Goal: Task Accomplishment & Management: Manage account settings

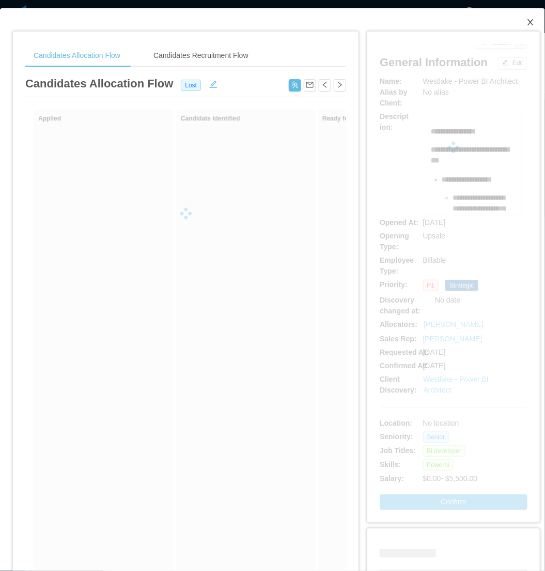
click at [527, 21] on icon "icon: close" at bounding box center [531, 22] width 8 height 8
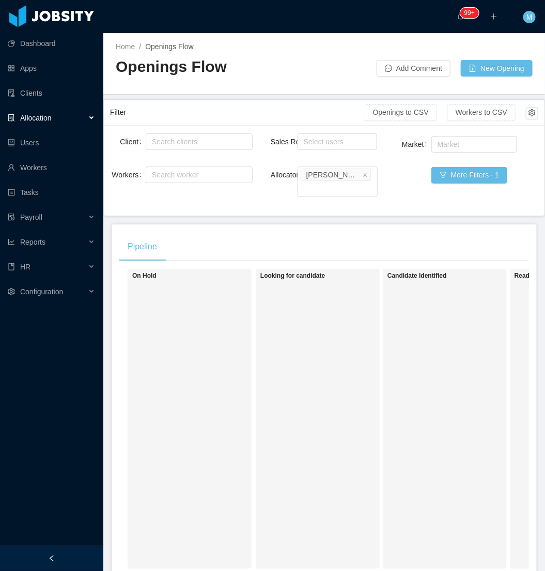
click at [247, 378] on div "On Hold" at bounding box center [204, 418] width 145 height 291
click at [78, 554] on div at bounding box center [51, 558] width 103 height 25
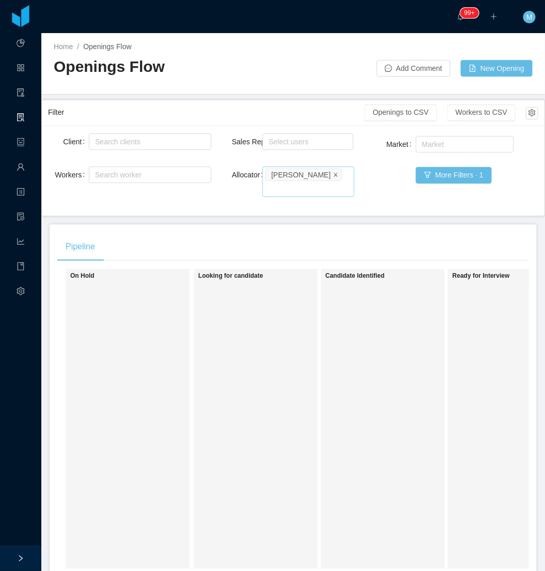
click at [334, 175] on icon "icon: close" at bounding box center [336, 174] width 4 height 4
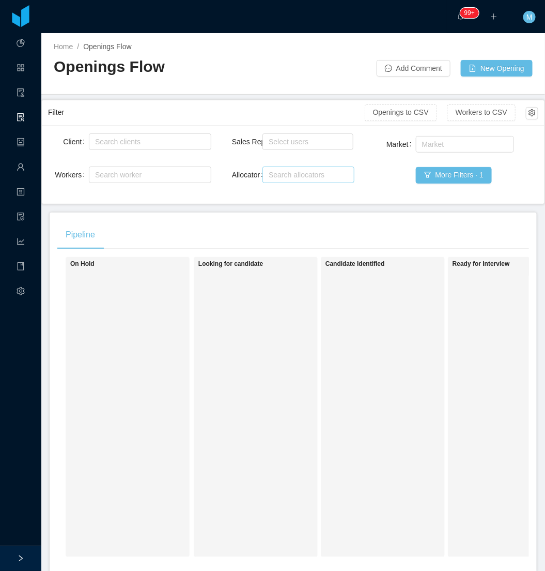
click at [401, 418] on div "Candidate Identified" at bounding box center [398, 407] width 145 height 291
click at [29, 552] on div at bounding box center [20, 558] width 41 height 25
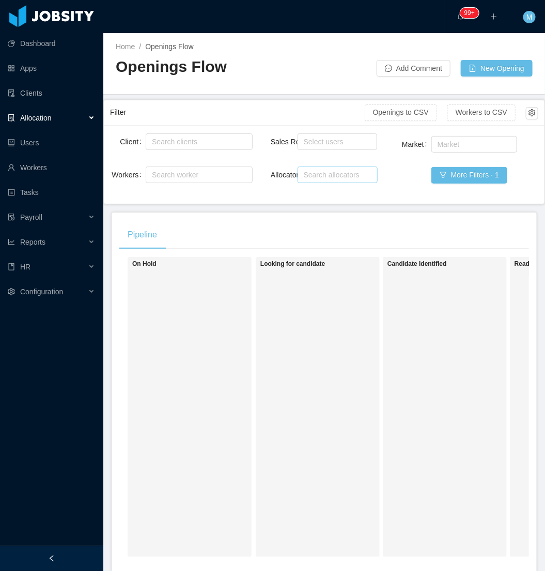
click at [88, 109] on div "Allocation" at bounding box center [51, 118] width 103 height 21
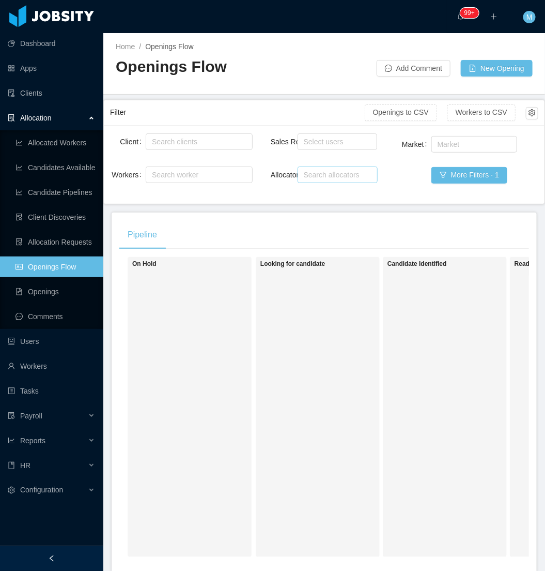
click at [37, 271] on link "Openings Flow" at bounding box center [56, 266] width 80 height 21
click at [466, 175] on button "More Filters · 1" at bounding box center [470, 175] width 76 height 17
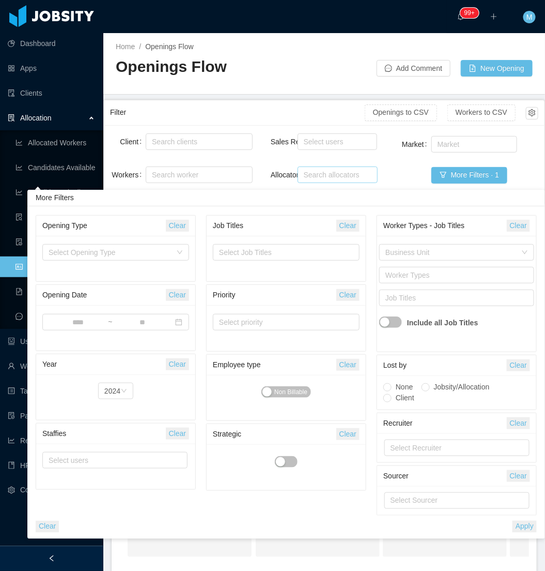
click at [51, 522] on button "Clear" at bounding box center [47, 527] width 23 height 12
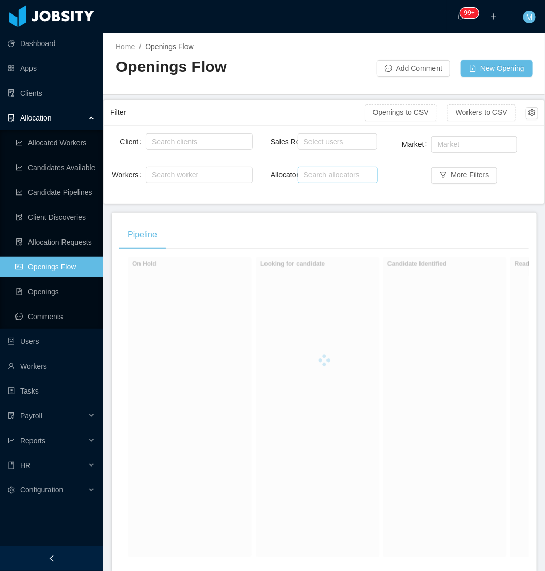
click at [252, 222] on div "Pipeline" at bounding box center [324, 234] width 410 height 29
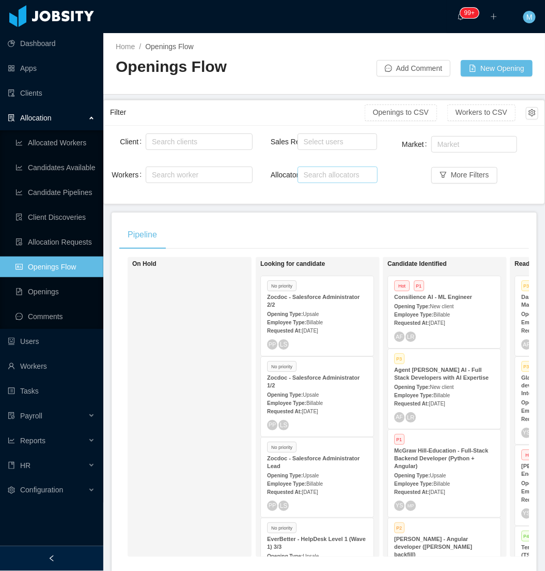
click at [84, 548] on div at bounding box center [51, 558] width 103 height 25
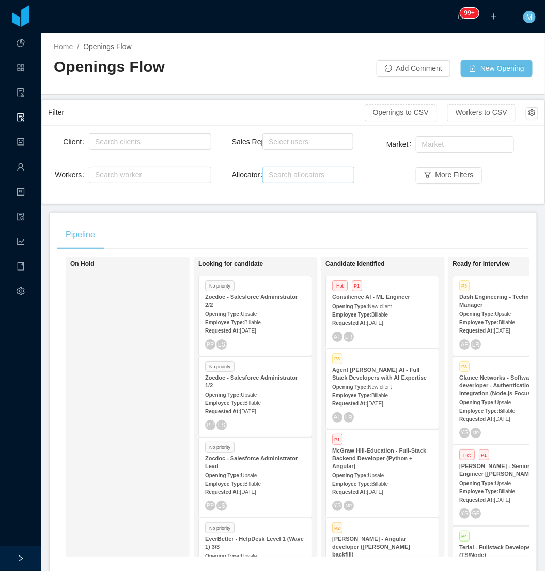
click at [150, 338] on div "On Hold" at bounding box center [142, 407] width 145 height 291
click at [278, 162] on div "Sales Rep Select users Allocator Search allocators" at bounding box center [293, 164] width 123 height 66
click at [277, 186] on div "Sales Rep Select users Allocator Search allocators" at bounding box center [293, 164] width 123 height 66
click at [278, 181] on div "Search allocators" at bounding box center [307, 175] width 83 height 16
type input "***"
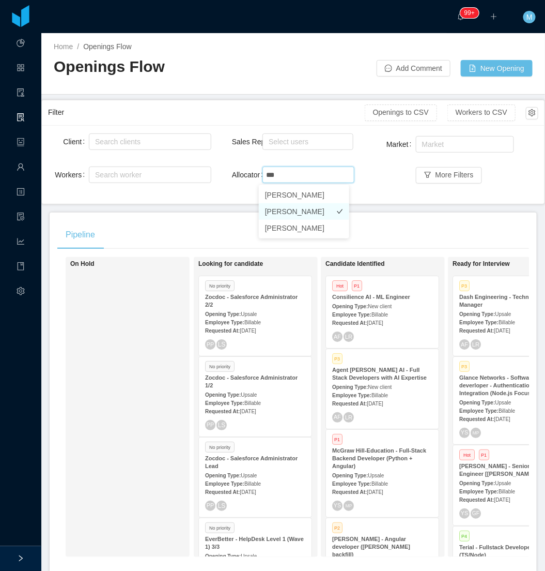
click at [288, 212] on li "Merwin Ponce" at bounding box center [304, 211] width 90 height 17
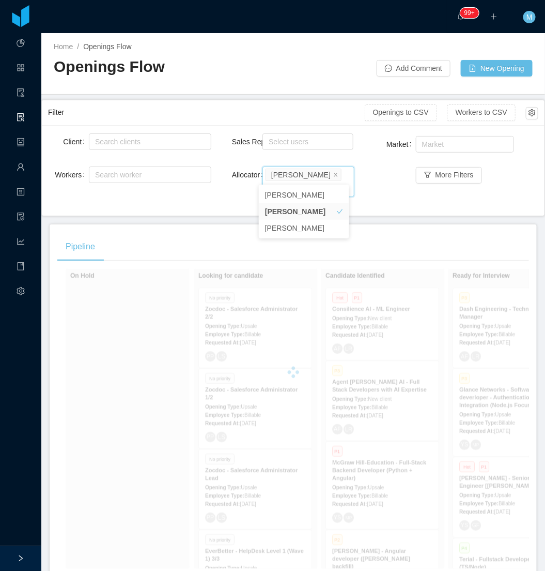
click at [188, 232] on div "Pipeline" at bounding box center [293, 246] width 472 height 29
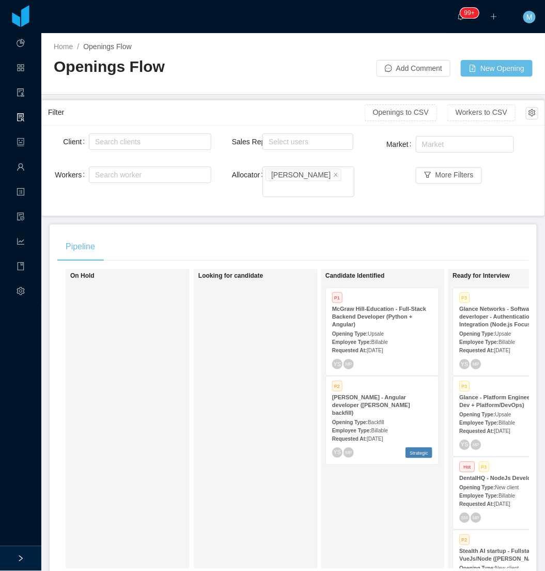
click at [179, 414] on div "On Hold" at bounding box center [142, 418] width 145 height 291
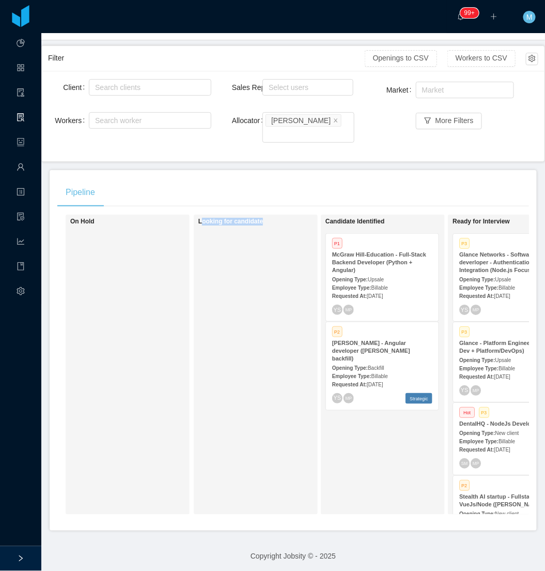
drag, startPoint x: 202, startPoint y: 519, endPoint x: 260, endPoint y: 514, distance: 58.6
click at [260, 514] on div "Pipeline On Hold Looking for candidate Candidate Identified P1 McGraw Hill-Educ…" at bounding box center [293, 350] width 487 height 360
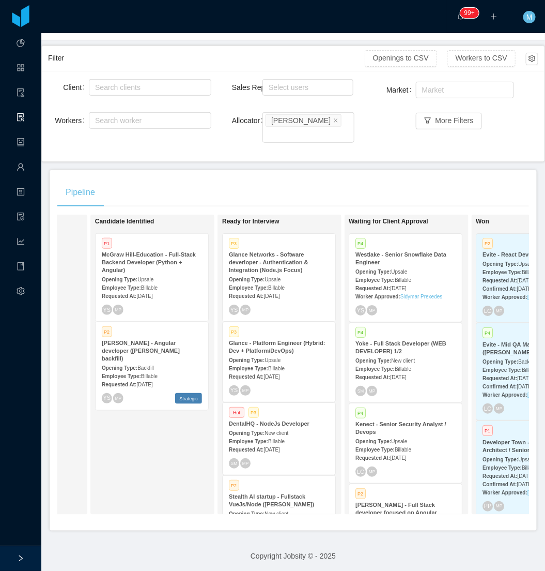
scroll to position [0, 220]
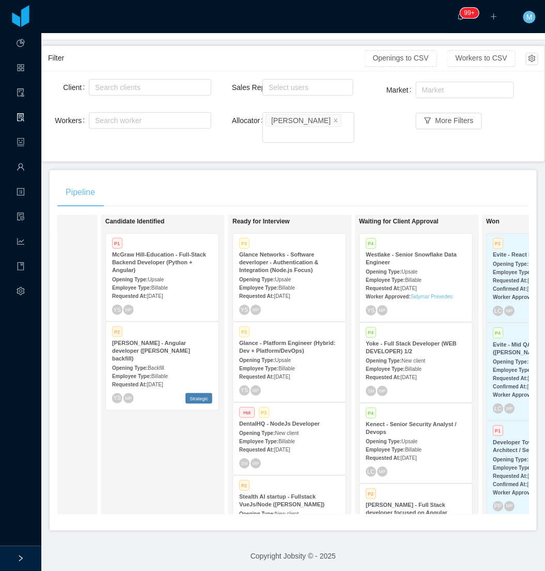
click at [189, 454] on div "Candidate Identified P1 McGraw Hill-Education - Full-Stack Backend Developer (P…" at bounding box center [177, 364] width 145 height 291
click at [173, 451] on div "Candidate Identified P1 McGraw Hill-Education - Full-Stack Backend Developer (P…" at bounding box center [177, 364] width 145 height 291
drag, startPoint x: 145, startPoint y: 444, endPoint x: 222, endPoint y: 405, distance: 86.7
click at [145, 443] on div "Candidate Identified P1 McGraw Hill-Education - Full-Stack Backend Developer (P…" at bounding box center [177, 364] width 145 height 291
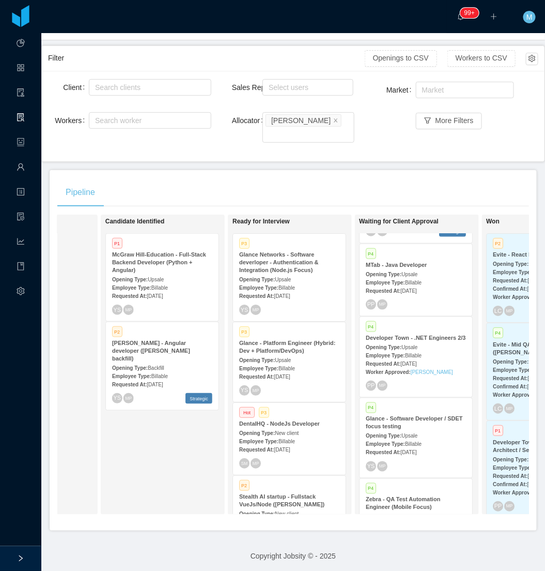
click at [386, 361] on strong "Requested At:" at bounding box center [383, 364] width 35 height 6
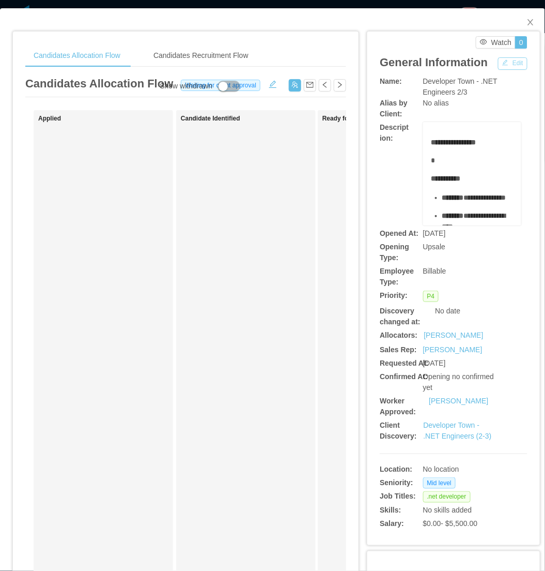
click at [512, 63] on button "Edit" at bounding box center [512, 63] width 29 height 12
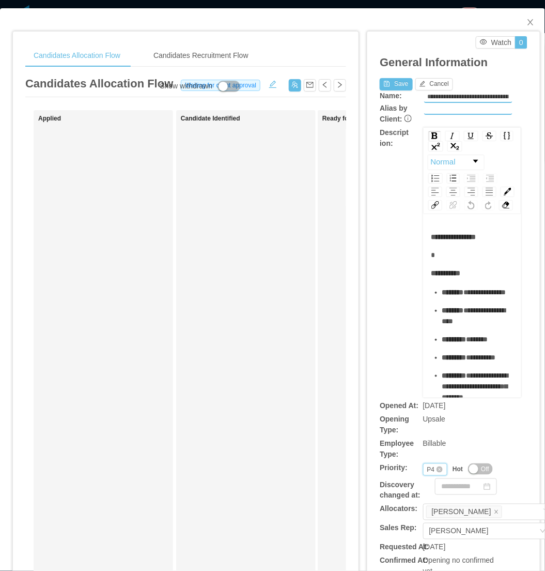
click at [423, 476] on div "Priority P4" at bounding box center [435, 469] width 25 height 12
click at [426, 534] on li "P3" at bounding box center [429, 532] width 24 height 17
click at [396, 82] on button "Save" at bounding box center [396, 84] width 33 height 12
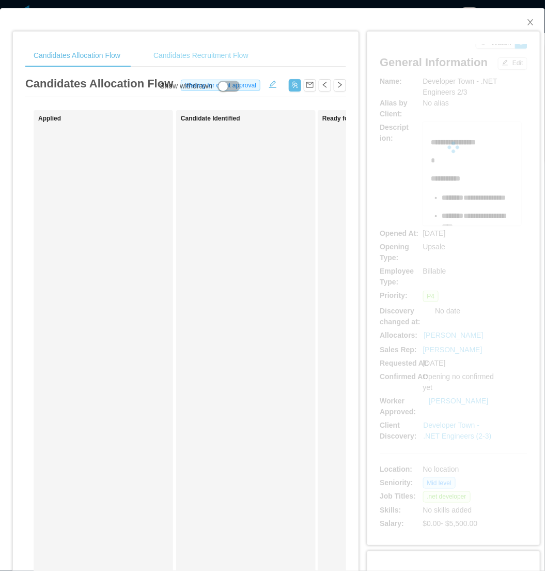
click at [211, 59] on div "Candidates Recruitment Flow" at bounding box center [201, 55] width 112 height 23
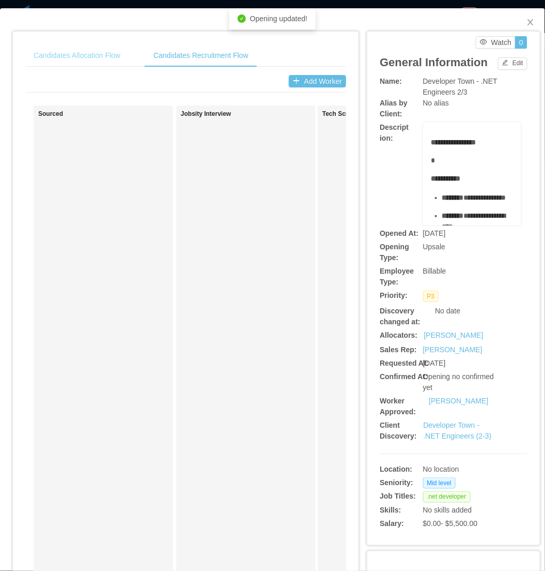
click at [88, 53] on div "Candidates Allocation Flow" at bounding box center [76, 55] width 103 height 23
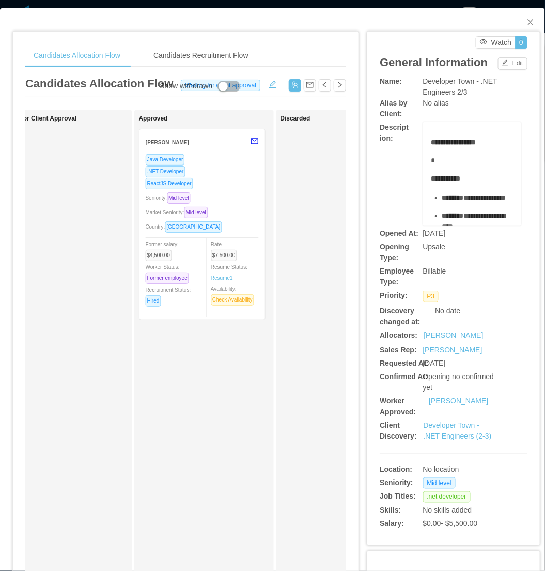
click at [231, 198] on div "Seniority: Mid level" at bounding box center [202, 198] width 113 height 12
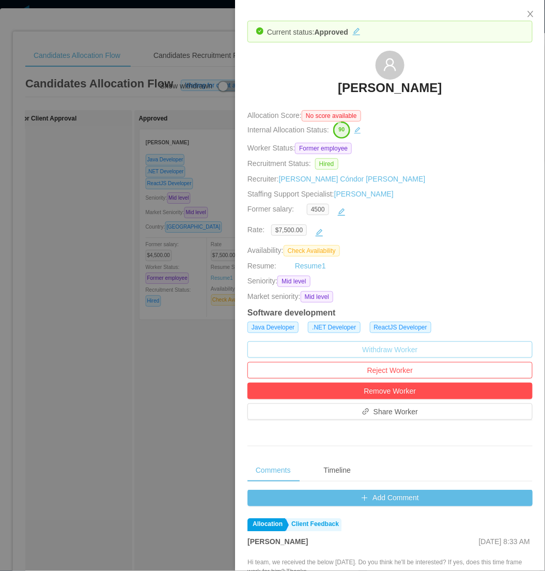
click at [374, 352] on button "Withdraw Worker" at bounding box center [390, 349] width 285 height 17
click at [415, 319] on button "Withdraw" at bounding box center [408, 321] width 38 height 12
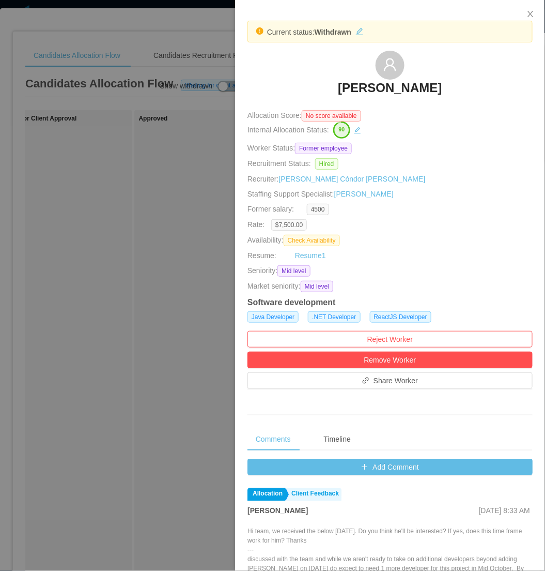
drag, startPoint x: 171, startPoint y: 335, endPoint x: 162, endPoint y: 181, distance: 154.3
click at [172, 335] on div at bounding box center [272, 285] width 545 height 571
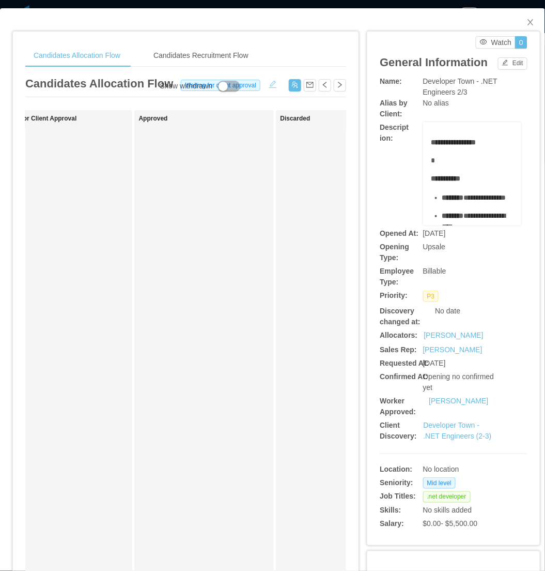
click at [274, 85] on button "button" at bounding box center [273, 83] width 17 height 10
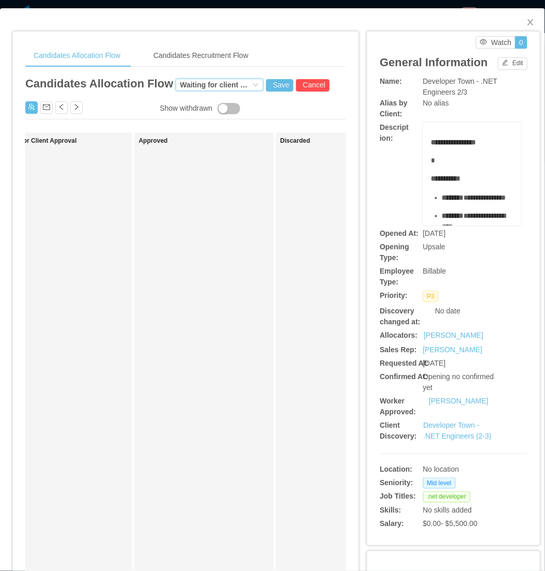
drag, startPoint x: 190, startPoint y: 80, endPoint x: 196, endPoint y: 81, distance: 6.4
click at [194, 80] on div "Waiting for client approval" at bounding box center [215, 84] width 71 height 11
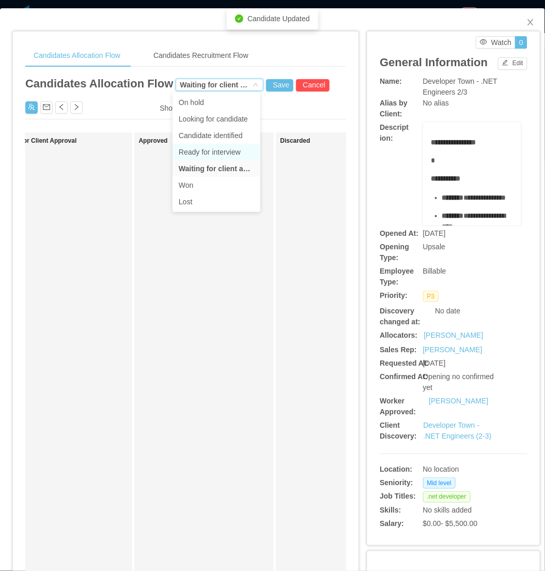
click at [220, 150] on li "Ready for interview" at bounding box center [217, 152] width 88 height 17
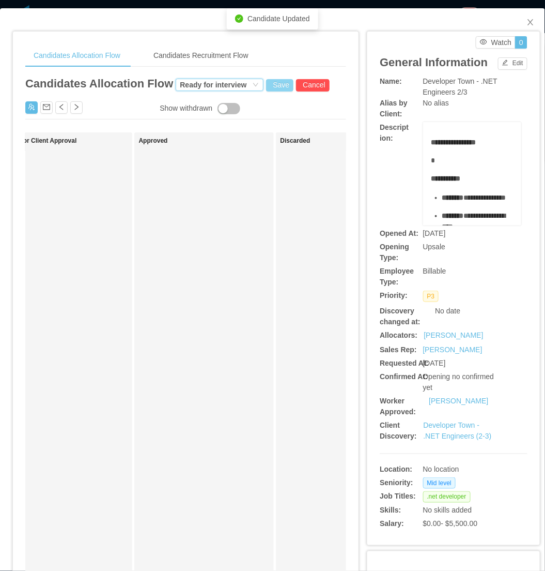
click at [269, 86] on button "Save" at bounding box center [279, 85] width 27 height 12
click at [302, 53] on button "Update" at bounding box center [297, 57] width 32 height 12
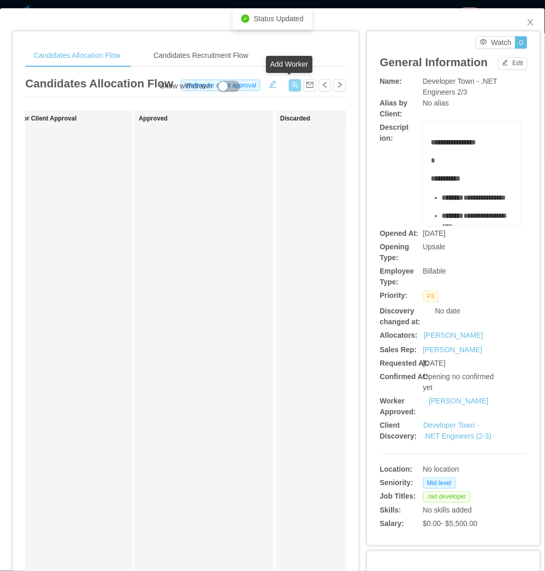
click at [289, 84] on button "button" at bounding box center [295, 85] width 12 height 12
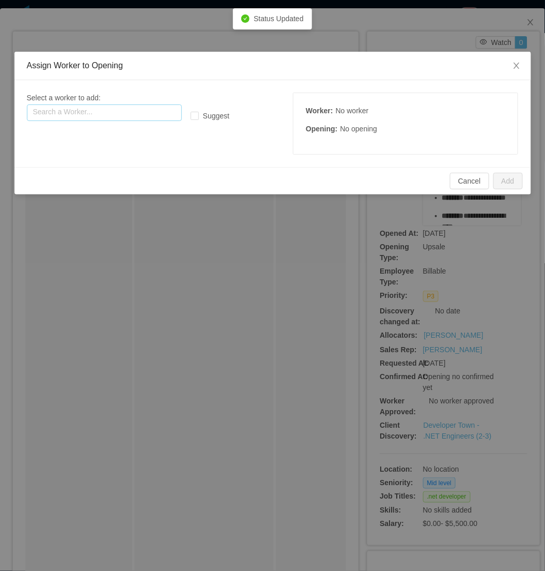
click at [130, 104] on input "text" at bounding box center [104, 112] width 155 height 17
paste input "**********"
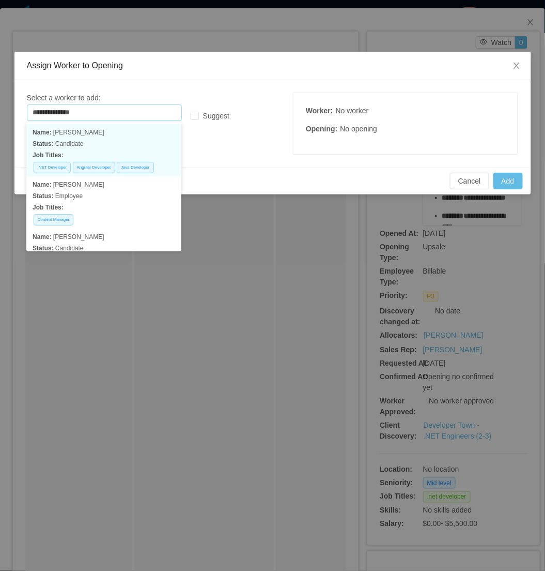
click at [121, 138] on p "Status: Candidate" at bounding box center [104, 143] width 143 height 11
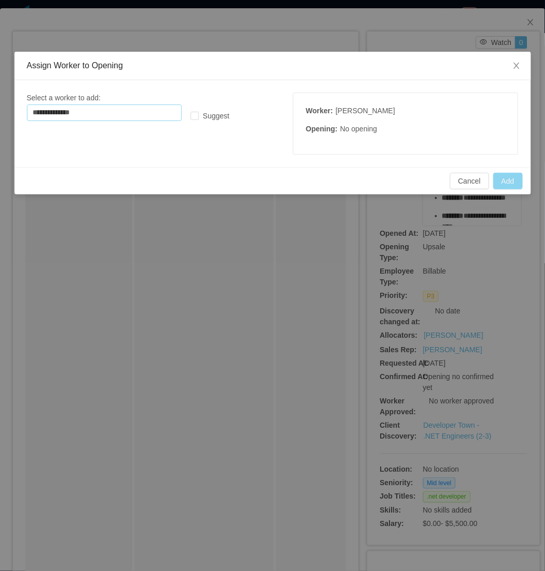
type input "**********"
click at [514, 177] on button "Add" at bounding box center [508, 181] width 29 height 17
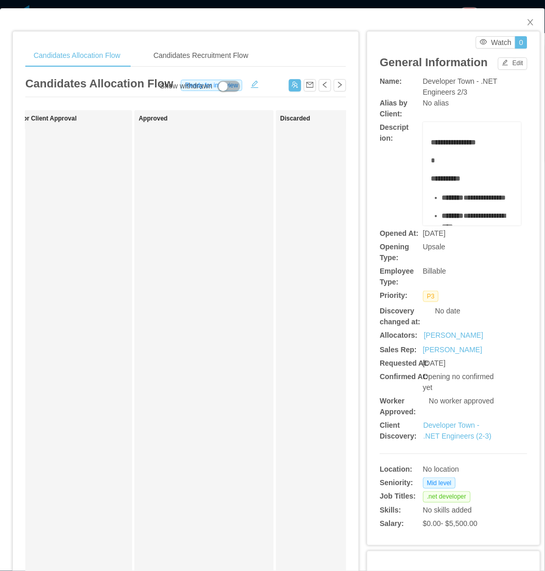
click at [47, 299] on div "Waiting for Client Approval" at bounding box center [69, 369] width 145 height 508
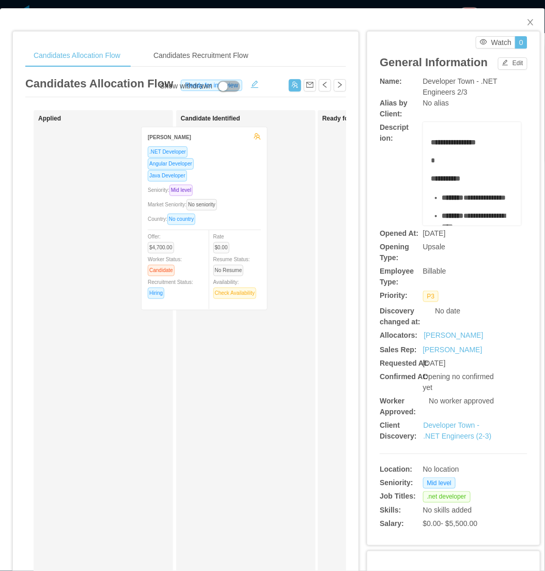
drag, startPoint x: 115, startPoint y: 253, endPoint x: 255, endPoint y: 250, distance: 140.6
click at [255, 250] on div "Applied Ronald Montero .NET Developer Angular Developer Java Developer Seniorit…" at bounding box center [185, 372] width 321 height 525
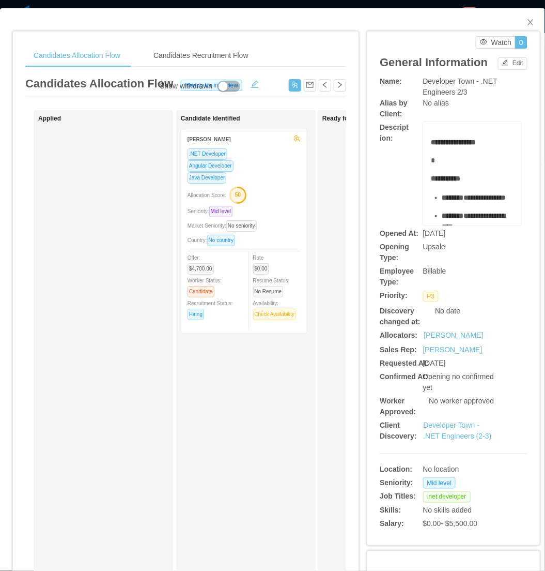
click at [133, 316] on div "Applied" at bounding box center [110, 369] width 145 height 508
click at [291, 83] on button "button" at bounding box center [295, 85] width 12 height 12
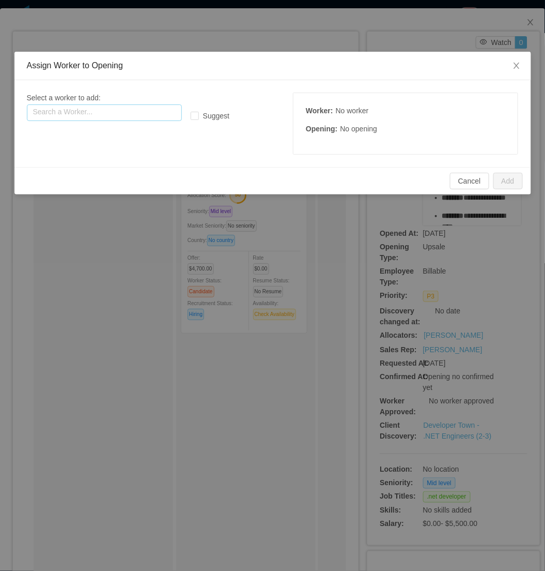
click at [135, 108] on input "text" at bounding box center [104, 112] width 155 height 17
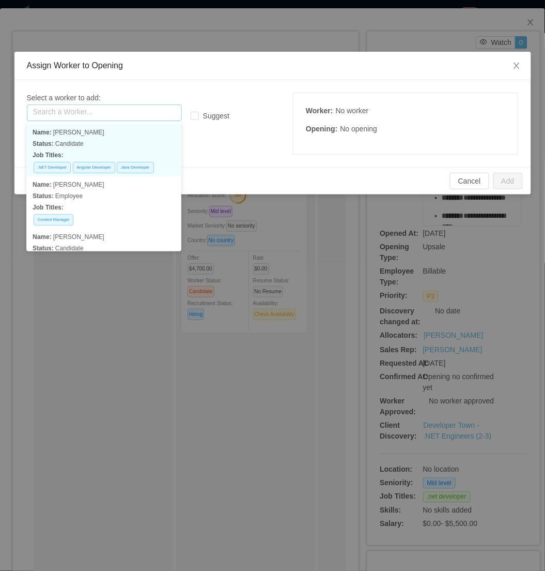
paste input "**********"
click at [102, 135] on p "Name: Lucca santos" at bounding box center [104, 132] width 143 height 11
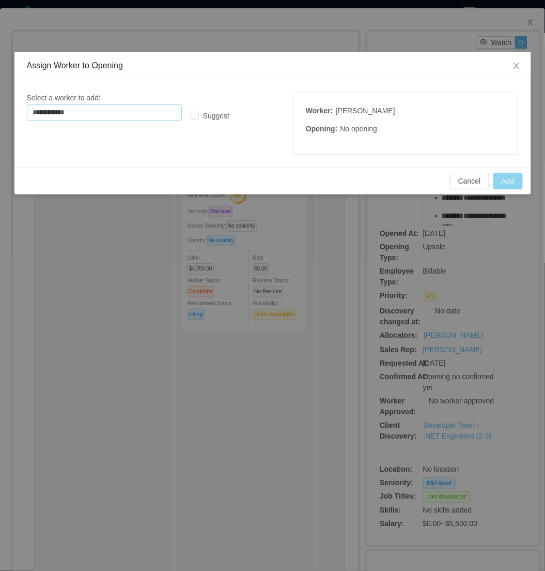
type input "**********"
click at [509, 185] on button "Add" at bounding box center [508, 181] width 29 height 17
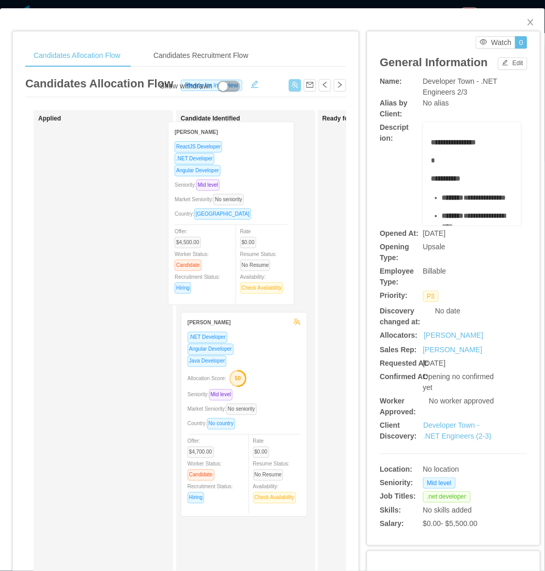
drag, startPoint x: 78, startPoint y: 257, endPoint x: 193, endPoint y: 251, distance: 114.9
click at [193, 251] on div "Applied Lucca Santos ReactJS Developer .NET Developer Angular Developer Seniori…" at bounding box center [185, 372] width 321 height 525
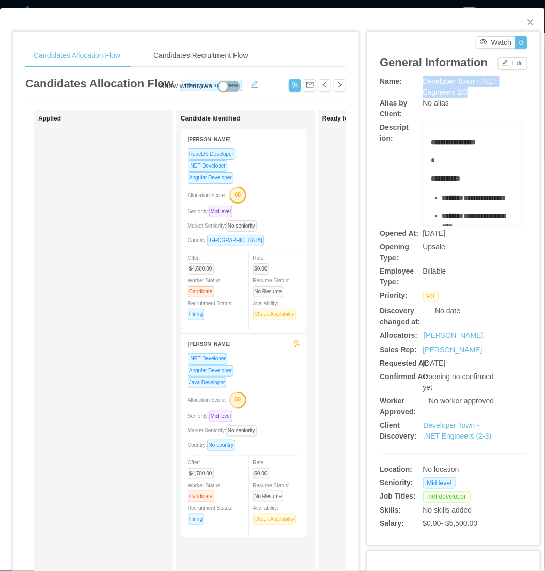
drag, startPoint x: 415, startPoint y: 78, endPoint x: 460, endPoint y: 90, distance: 46.8
click at [460, 90] on div "Name: Developer Town - .NET Engineers 2/3" at bounding box center [454, 87] width 148 height 22
copy div "Developer Town - .NET Engineers 2/3"
click at [505, 65] on button "Edit" at bounding box center [512, 63] width 29 height 12
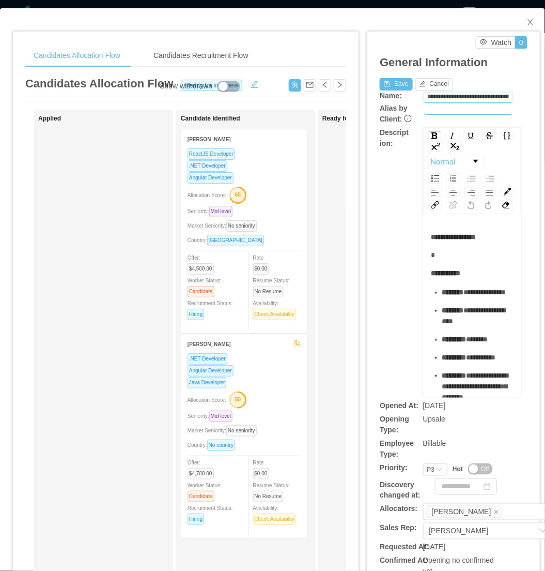
click at [487, 95] on input "**********" at bounding box center [468, 98] width 88 height 10
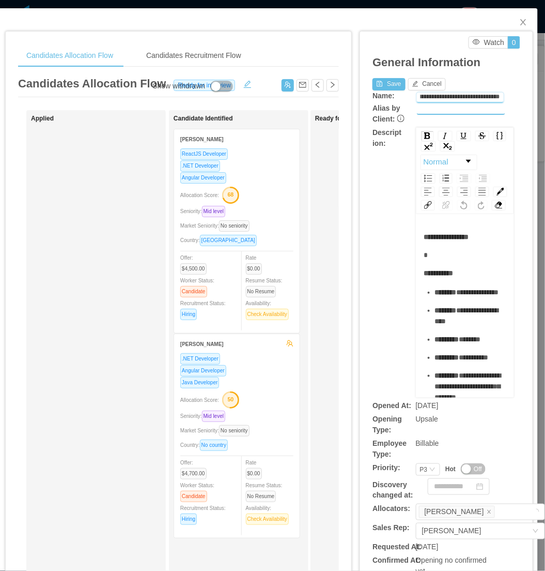
drag, startPoint x: 484, startPoint y: 95, endPoint x: 540, endPoint y: 95, distance: 55.8
click at [540, 95] on div "Candidates Allocation Flow Candidates Recruitment Flow Candidates Allocation Fl…" at bounding box center [272, 285] width 545 height 571
click at [489, 97] on input "**********" at bounding box center [460, 98] width 87 height 10
click at [499, 94] on div "**********" at bounding box center [465, 96] width 98 height 12
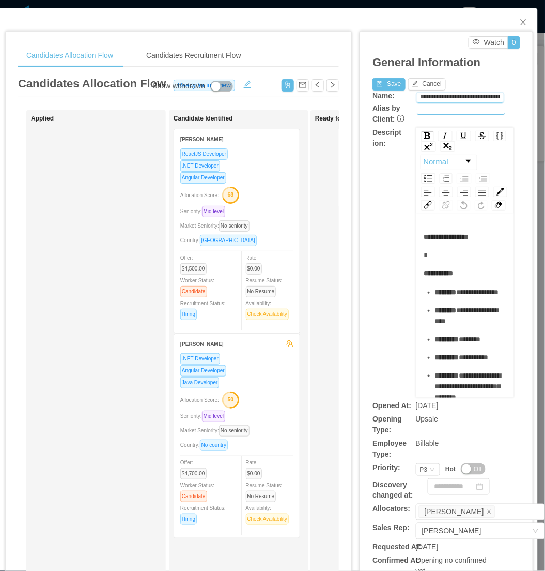
drag, startPoint x: 492, startPoint y: 94, endPoint x: 520, endPoint y: 95, distance: 28.4
click at [520, 95] on div "**********" at bounding box center [446, 380] width 173 height 697
type input "**********"
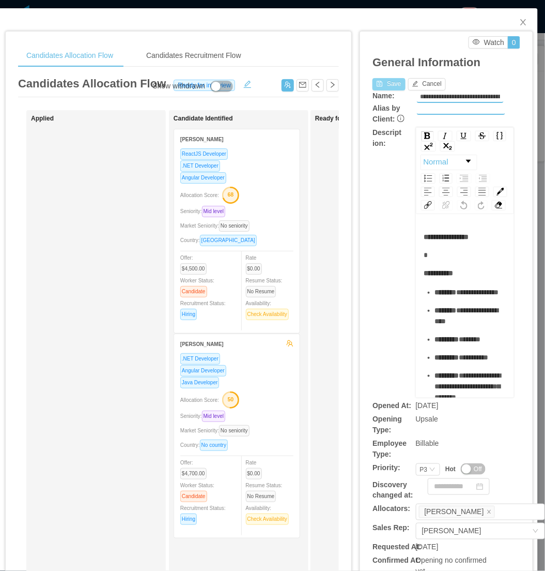
click at [381, 85] on button "Save" at bounding box center [389, 84] width 33 height 12
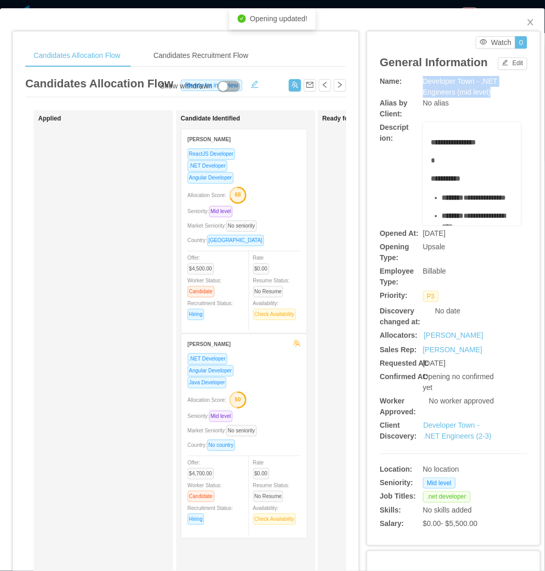
drag, startPoint x: 418, startPoint y: 81, endPoint x: 486, endPoint y: 96, distance: 70.3
click at [486, 96] on div "Developer Town - .NET Engineers (mid level)" at bounding box center [472, 87] width 98 height 22
copy span "Developer Town - .NET Engineers (mid level)"
drag, startPoint x: 388, startPoint y: 424, endPoint x: 327, endPoint y: 150, distance: 280.7
click at [388, 416] on b "Worker Approved:" at bounding box center [398, 405] width 36 height 19
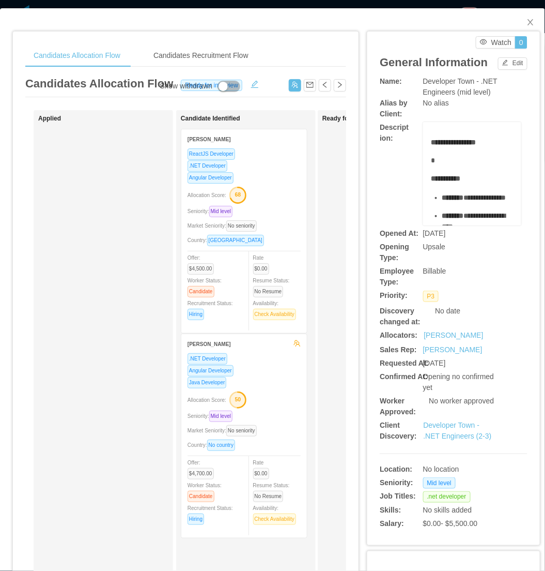
click at [271, 205] on div "Seniority: Mid level" at bounding box center [244, 211] width 113 height 12
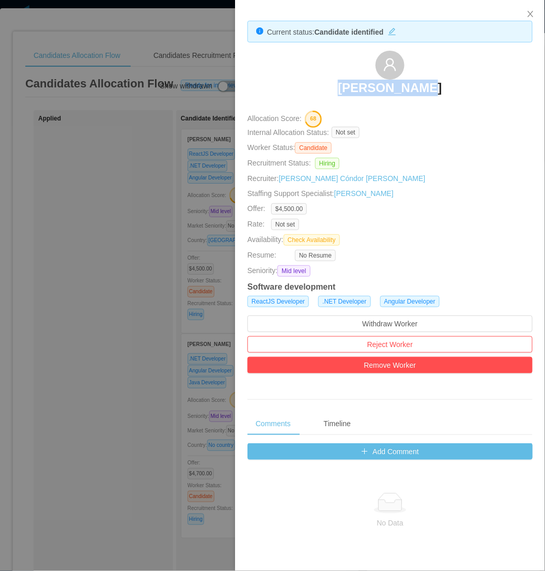
drag, startPoint x: 324, startPoint y: 77, endPoint x: 429, endPoint y: 88, distance: 105.5
click at [429, 88] on div "Lucca Santos" at bounding box center [390, 77] width 285 height 52
copy h3 "Lucca Santos"
click at [166, 407] on div at bounding box center [272, 285] width 545 height 571
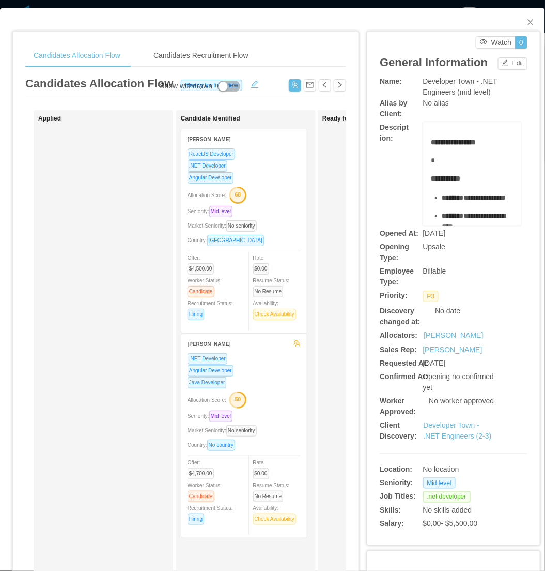
drag, startPoint x: 155, startPoint y: 411, endPoint x: 169, endPoint y: 406, distance: 14.4
click at [157, 411] on div "Applied" at bounding box center [110, 369] width 145 height 508
click at [257, 395] on div "Allocation Score: 50" at bounding box center [244, 399] width 113 height 17
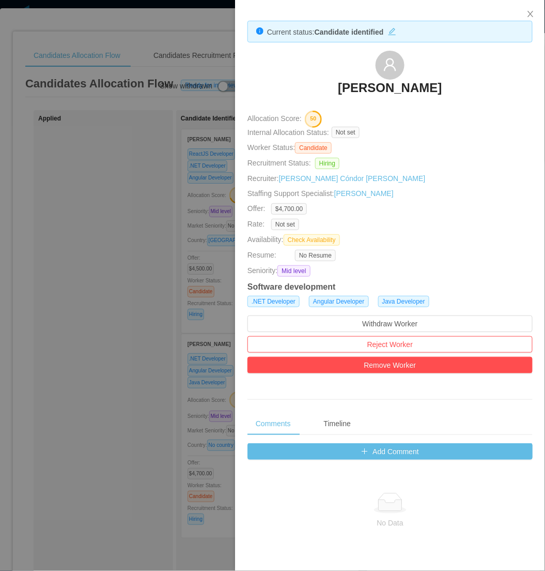
drag, startPoint x: 335, startPoint y: 80, endPoint x: 540, endPoint y: 100, distance: 206.2
click at [449, 91] on div "Ronald Montero" at bounding box center [390, 77] width 285 height 52
copy h3 "Ronald Montero"
drag, startPoint x: 12, startPoint y: 300, endPoint x: 44, endPoint y: 297, distance: 32.2
click at [12, 300] on div at bounding box center [272, 285] width 545 height 571
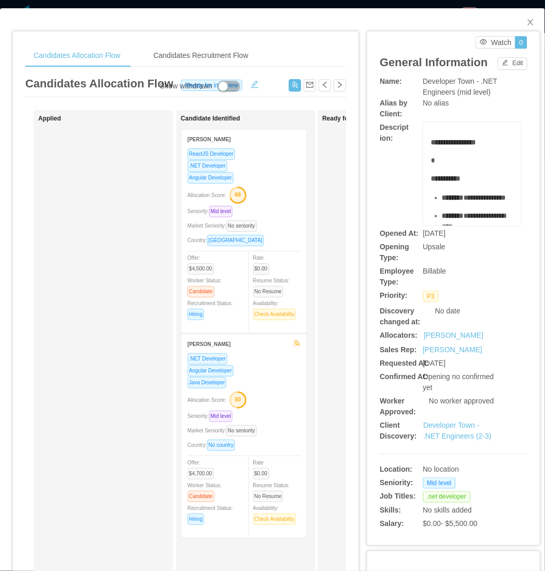
click at [106, 301] on div "Applied" at bounding box center [110, 369] width 145 height 508
drag, startPoint x: 521, startPoint y: 19, endPoint x: 492, endPoint y: 58, distance: 49.1
click at [527, 20] on icon "icon: close" at bounding box center [531, 22] width 8 height 8
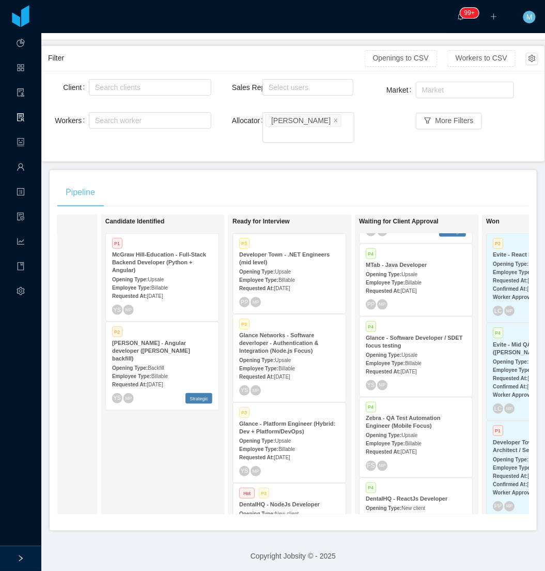
scroll to position [862, 0]
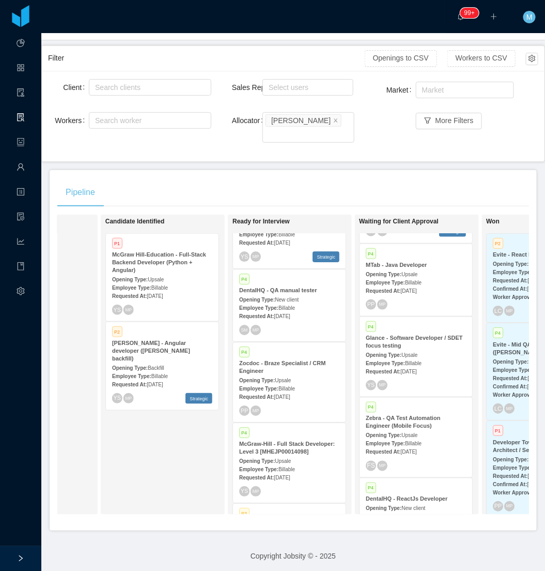
click at [306, 178] on div "Pipeline" at bounding box center [293, 192] width 472 height 29
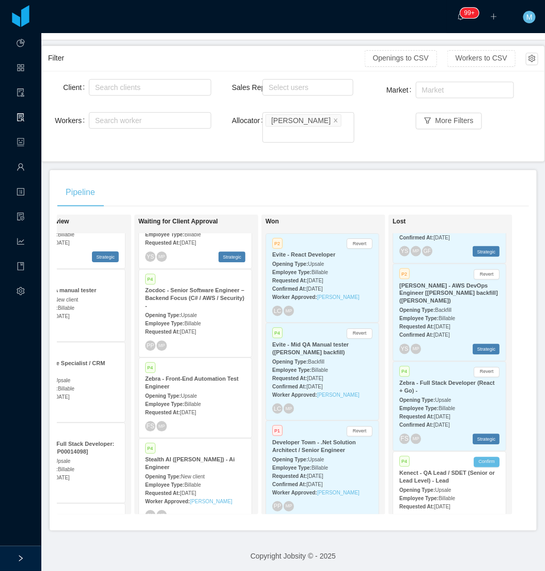
scroll to position [376, 0]
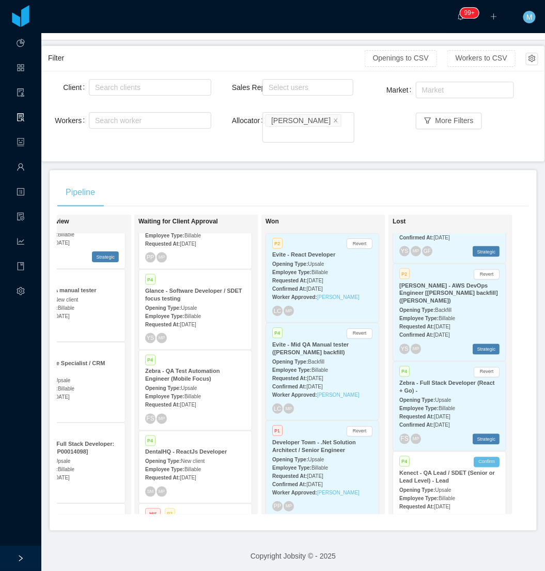
click at [187, 402] on span "Aug 7th, 2025" at bounding box center [188, 405] width 16 height 6
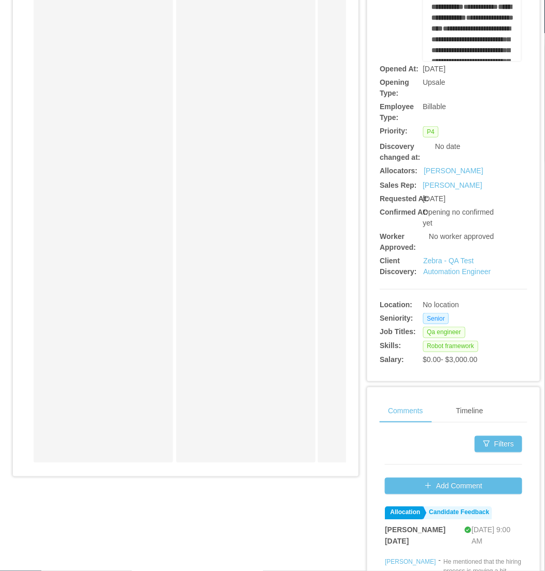
scroll to position [172, 0]
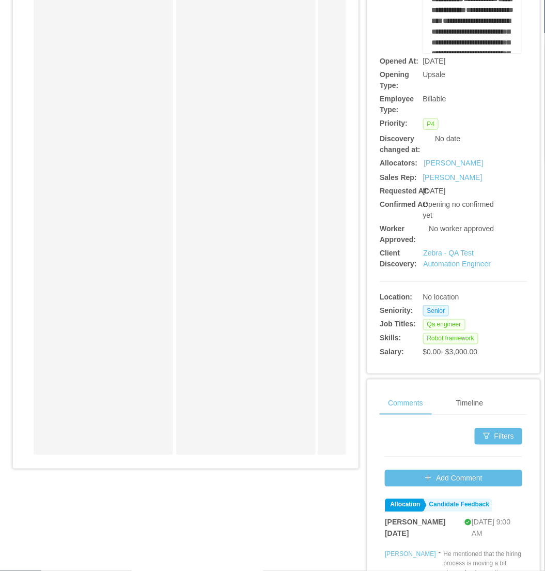
drag, startPoint x: 111, startPoint y: 472, endPoint x: 125, endPoint y: 472, distance: 14.5
click at [125, 472] on div "Candidates Allocation Flow Candidates Recruitment Flow Candidates Allocation Fl…" at bounding box center [186, 167] width 346 height 616
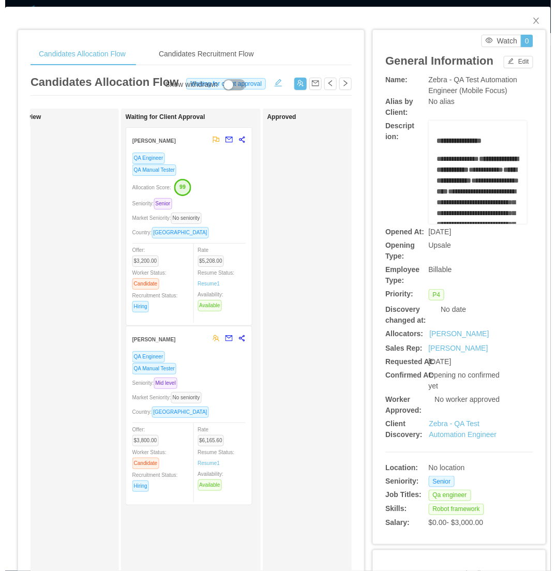
scroll to position [0, 0]
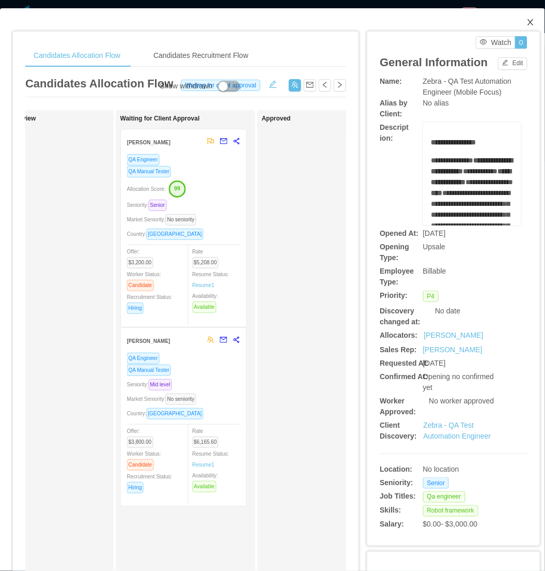
click at [527, 23] on icon "icon: close" at bounding box center [531, 22] width 8 height 8
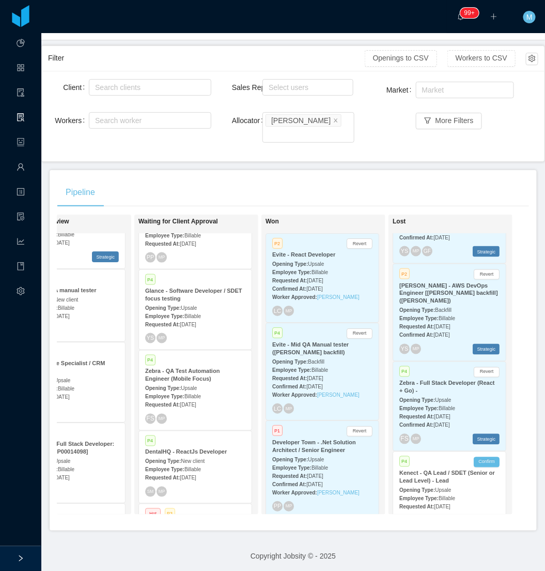
drag, startPoint x: 526, startPoint y: 142, endPoint x: 540, endPoint y: 148, distance: 16.0
click at [526, 142] on div "Market Market More Filters" at bounding box center [456, 117] width 163 height 75
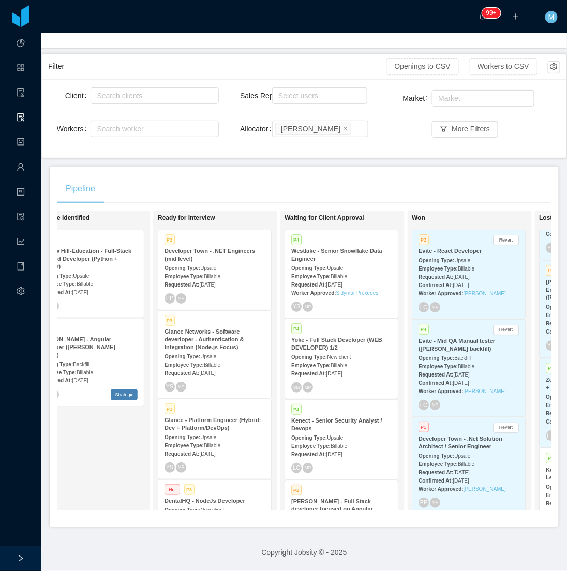
click at [385, 179] on div "Pipeline" at bounding box center [303, 188] width 493 height 29
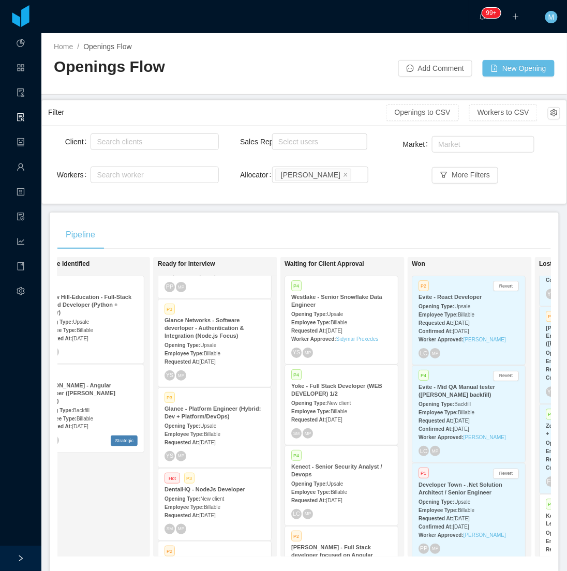
click at [383, 197] on div "Client Search clients Workers Search worker Sales Rep Select users Allocator Se…" at bounding box center [304, 164] width 512 height 66
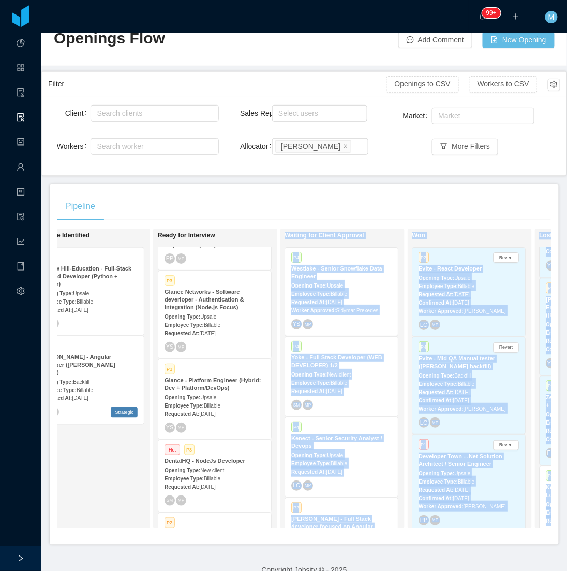
scroll to position [54, 0]
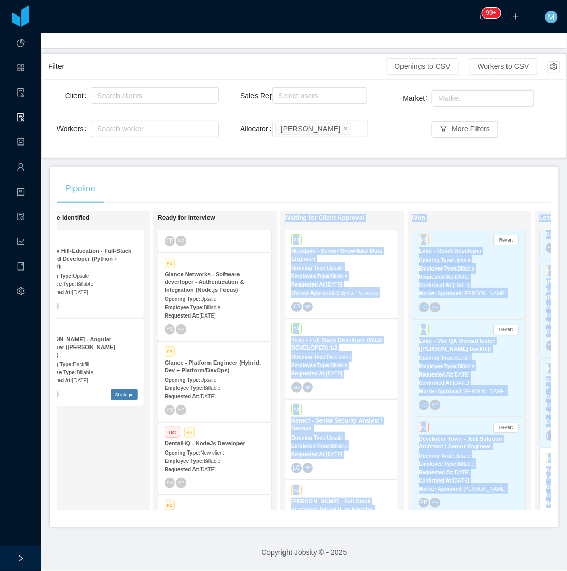
drag, startPoint x: 232, startPoint y: 564, endPoint x: 195, endPoint y: 554, distance: 38.3
click at [195, 525] on main "Home / Openings Flow / Openings Flow Add Comment New Opening Filter Openings to…" at bounding box center [303, 256] width 525 height 538
click at [92, 492] on div "Candidate Identified P1 McGraw Hill-Education - Full-Stack Backend Developer (P…" at bounding box center [102, 361] width 145 height 291
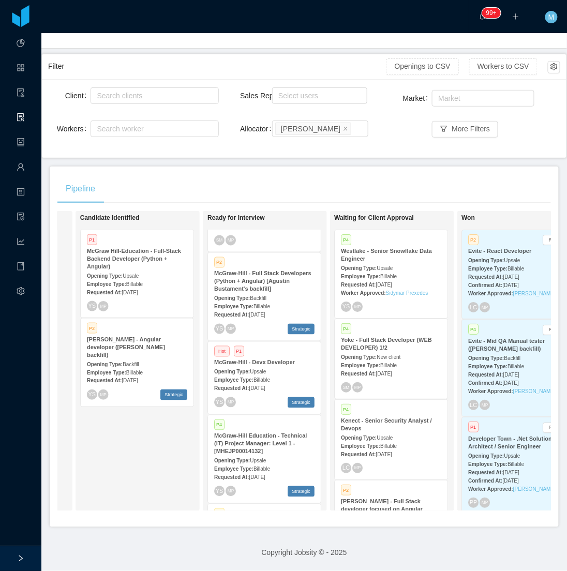
scroll to position [354, 0]
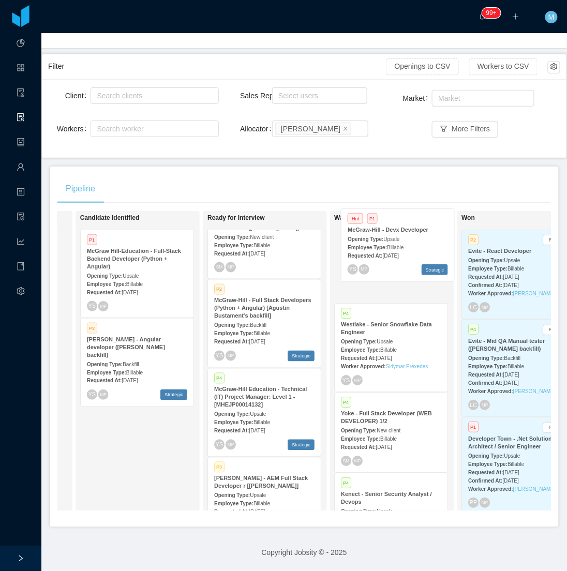
drag, startPoint x: 261, startPoint y: 401, endPoint x: 395, endPoint y: 249, distance: 202.5
click at [395, 249] on div "On Hold Looking for candidate Candidate Identified P1 McGraw Hill-Education - F…" at bounding box center [303, 365] width 493 height 308
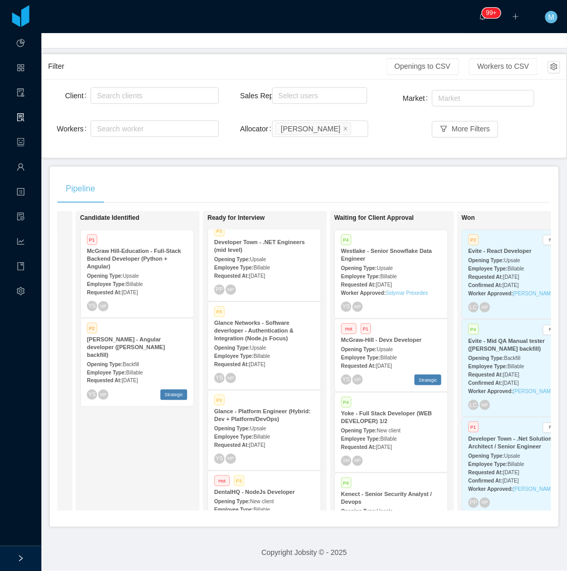
scroll to position [0, 0]
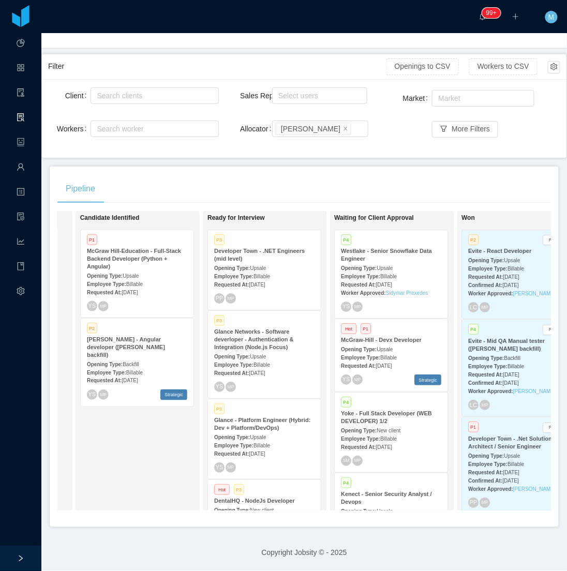
click at [287, 166] on div "Pipeline On Hold Looking for candidate Candidate Identified P1 McGraw Hill-Educ…" at bounding box center [304, 346] width 509 height 360
click at [247, 439] on div "Employee Type: Billable" at bounding box center [264, 444] width 100 height 11
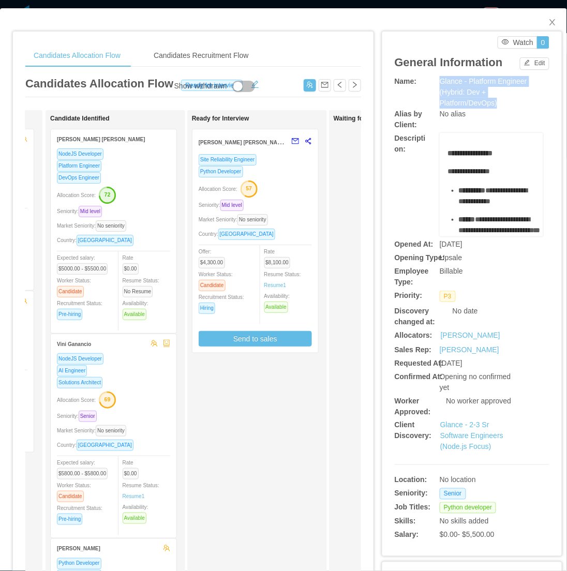
drag, startPoint x: 429, startPoint y: 79, endPoint x: 499, endPoint y: 103, distance: 74.6
click at [499, 103] on div "Name: Glance - Platform Engineer (Hybrid: Dev + Platform/DevOps)" at bounding box center [471, 92] width 155 height 33
copy div "Glance - Platform Engineer (Hybrid: Dev + Platform/DevOps)"
click at [545, 21] on icon "icon: close" at bounding box center [552, 22] width 8 height 8
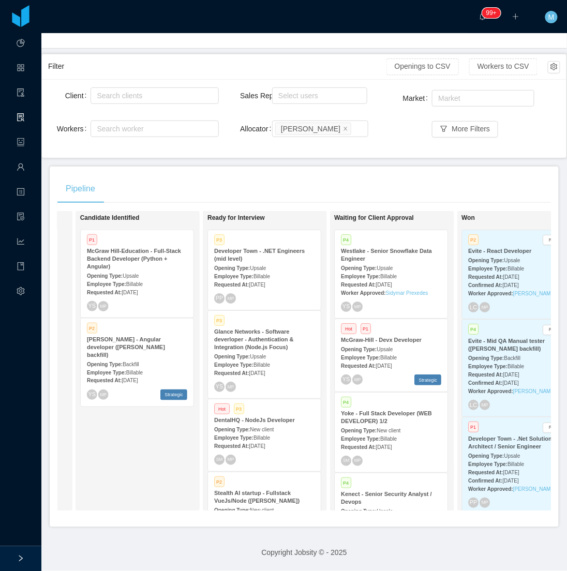
click at [265, 282] on span "Aug 14th, 2025" at bounding box center [257, 285] width 16 height 6
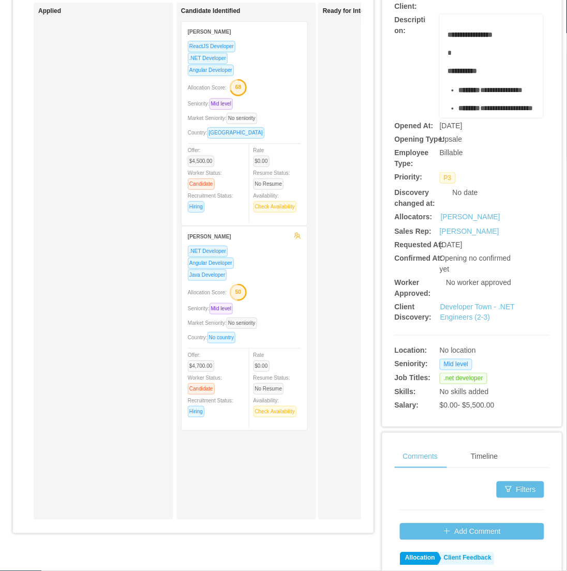
scroll to position [115, 0]
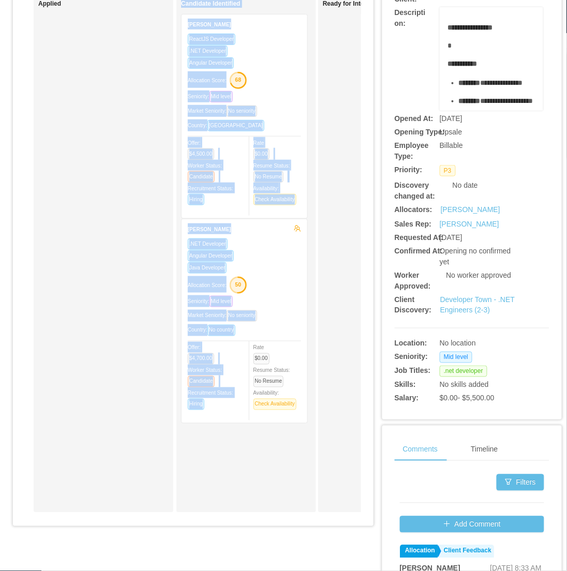
drag, startPoint x: 139, startPoint y: 519, endPoint x: 232, endPoint y: 521, distance: 93.1
click at [232, 521] on div "Applied Candidate Identified Lucca Santos ReactJS Developer .NET Developer Angu…" at bounding box center [192, 257] width 335 height 525
drag, startPoint x: 232, startPoint y: 521, endPoint x: 218, endPoint y: 486, distance: 37.2
click at [218, 486] on div "Candidate Identified Lucca Santos ReactJS Developer .NET Developer Angular Deve…" at bounding box center [253, 254] width 145 height 508
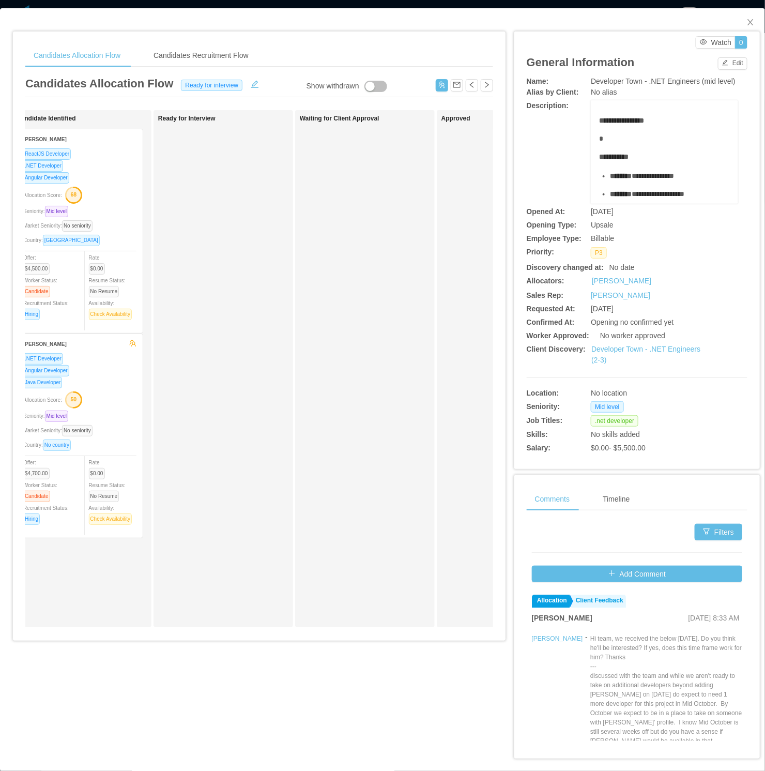
scroll to position [0, 40]
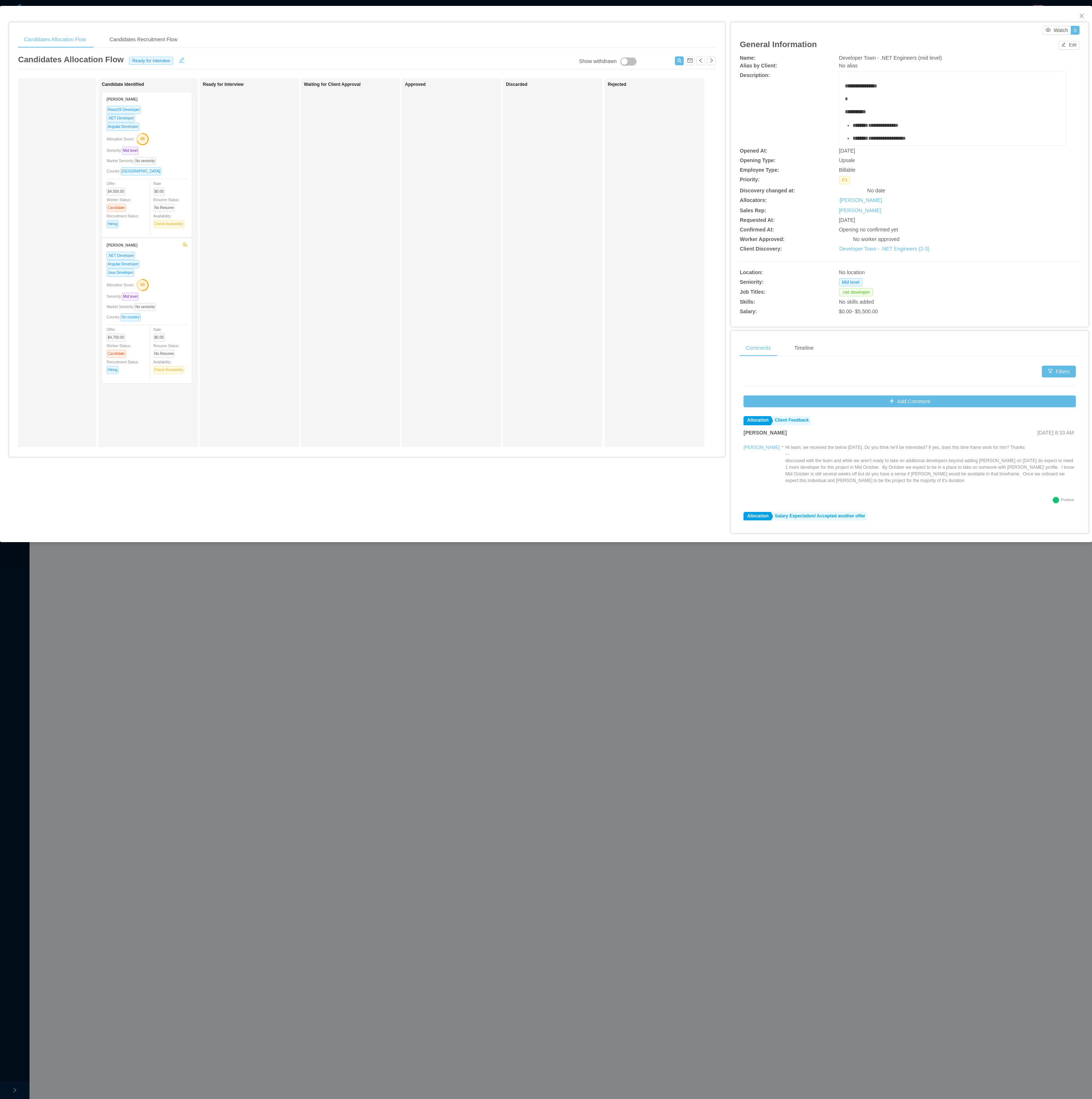
drag, startPoint x: 376, startPoint y: 0, endPoint x: 317, endPoint y: 454, distance: 457.8
click at [317, 407] on div "Applied Candidate Identified Lucca Santos ReactJS Developer .NET Developer Angu…" at bounding box center [367, 265] width 698 height 374
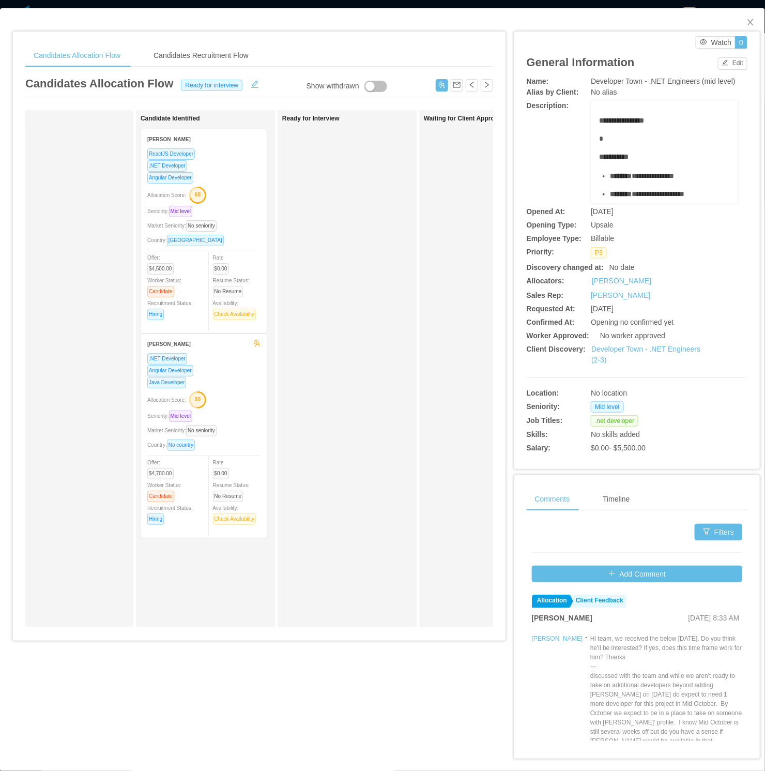
drag, startPoint x: 1340, startPoint y: 0, endPoint x: 287, endPoint y: 258, distance: 1084.1
click at [287, 257] on div "Ready for Interview" at bounding box center [354, 369] width 145 height 508
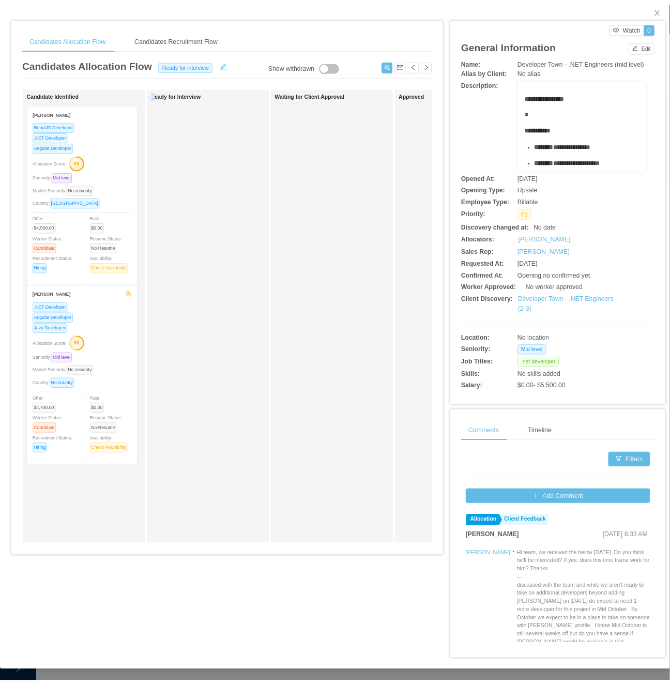
scroll to position [0, 151]
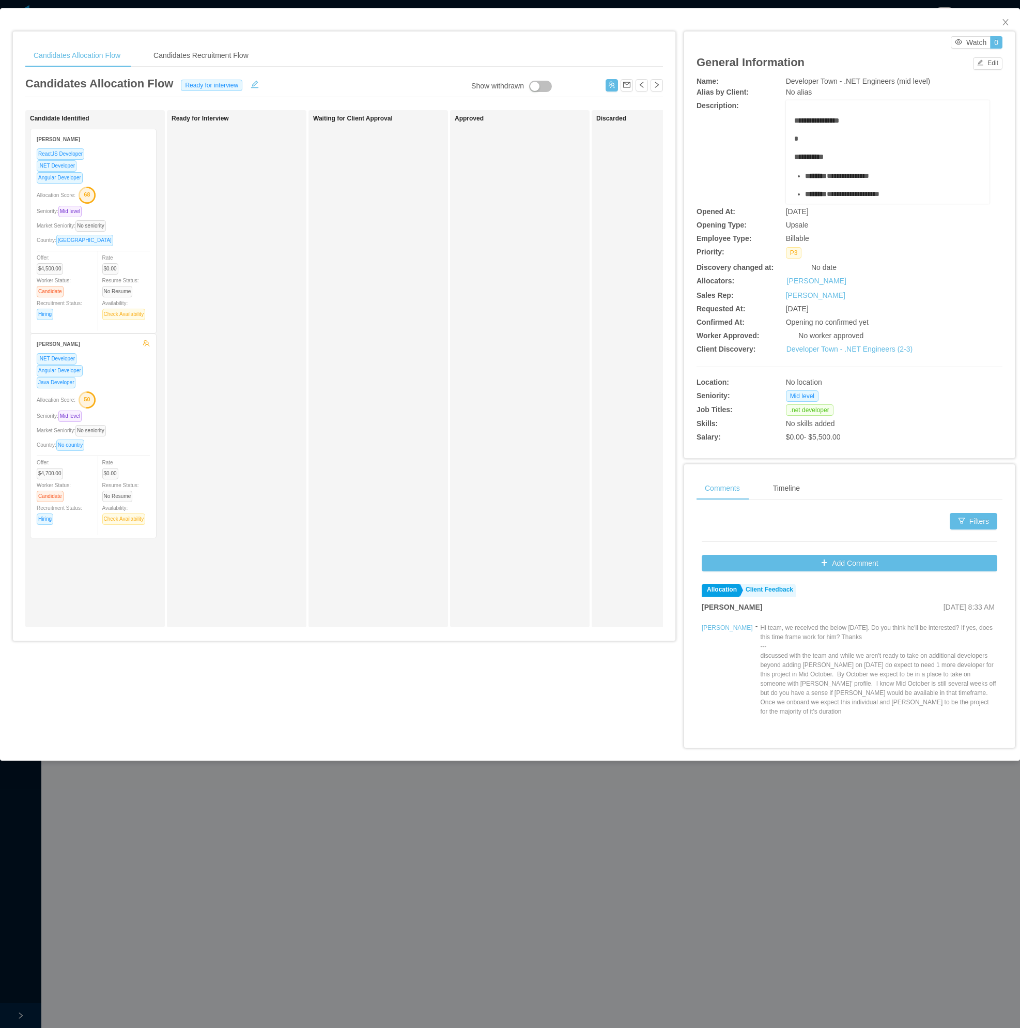
drag, startPoint x: 723, startPoint y: 0, endPoint x: 266, endPoint y: 551, distance: 715.9
click at [266, 551] on div "Ready for Interview" at bounding box center [244, 369] width 145 height 508
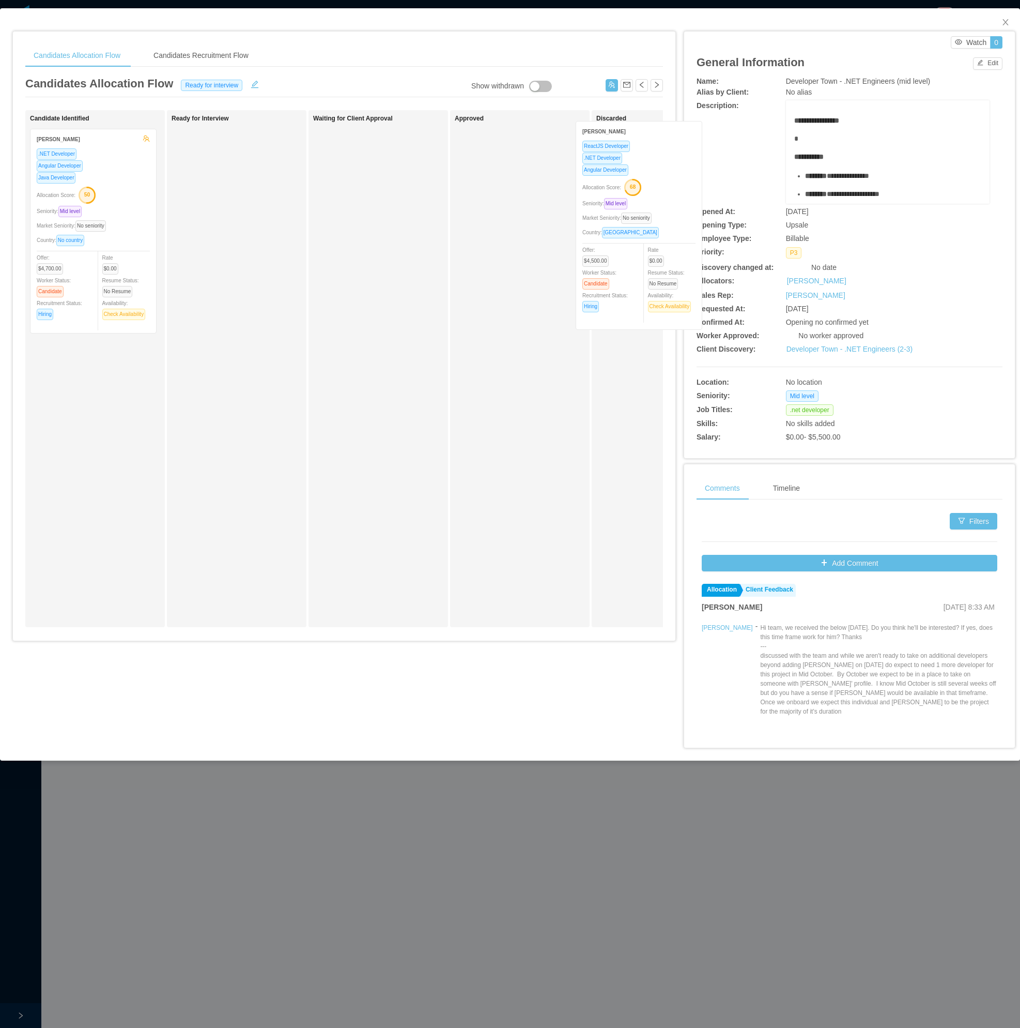
drag, startPoint x: 124, startPoint y: 211, endPoint x: 669, endPoint y: 202, distance: 544.9
click at [545, 202] on div "Candidates Allocation Flow Candidates Recruitment Flow Candidates Allocation Fl…" at bounding box center [344, 340] width 663 height 616
click at [545, 17] on span "Close" at bounding box center [1005, 22] width 29 height 29
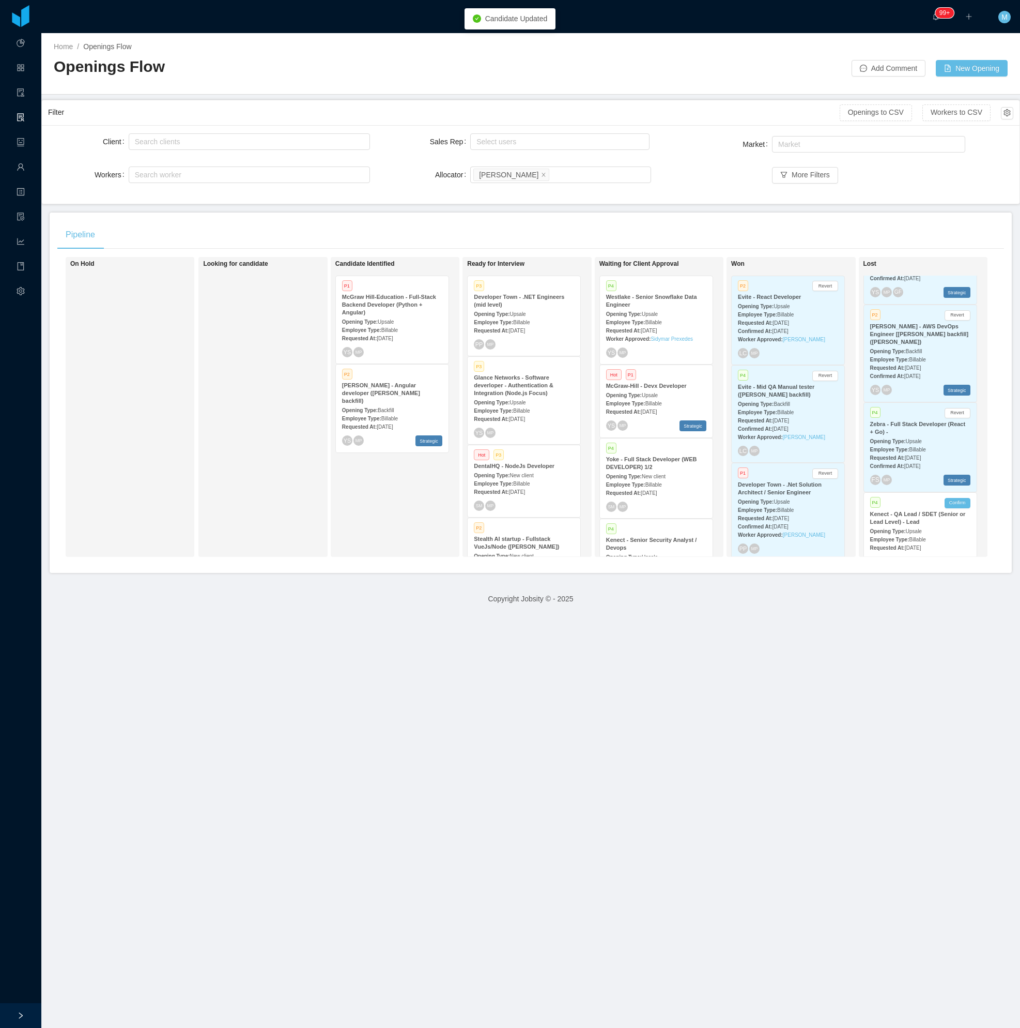
drag, startPoint x: 487, startPoint y: 819, endPoint x: 481, endPoint y: 618, distance: 200.7
click at [487, 570] on main "Home / Openings Flow / Openings Flow Add Comment New Opening Filter Openings to…" at bounding box center [530, 530] width 979 height 995
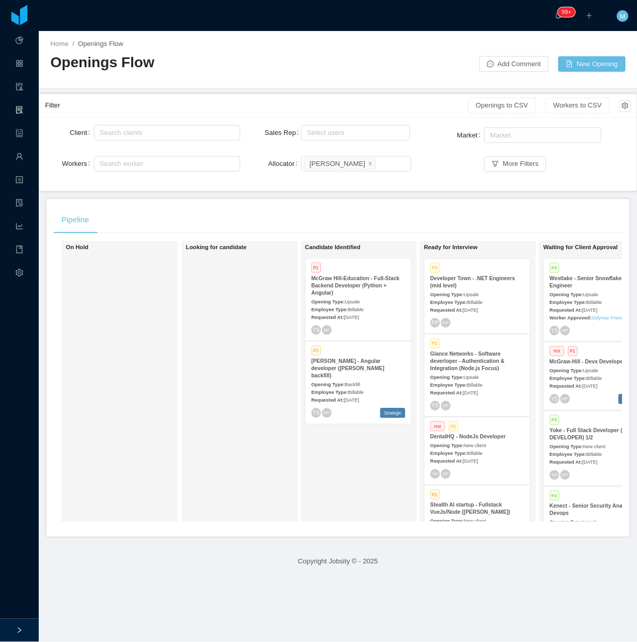
scroll to position [1401, 0]
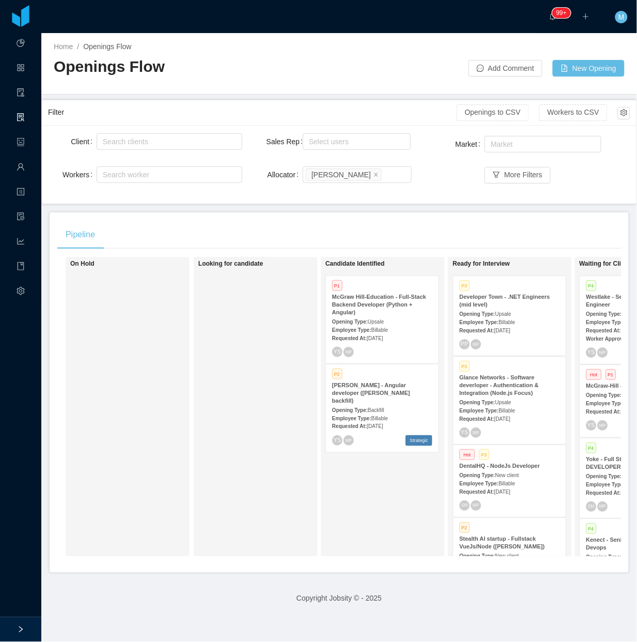
drag, startPoint x: 861, startPoint y: 1, endPoint x: 201, endPoint y: 336, distance: 740.7
click at [202, 336] on div "Looking for candidate" at bounding box center [270, 407] width 145 height 291
click at [262, 481] on div "Looking for candidate" at bounding box center [270, 407] width 145 height 291
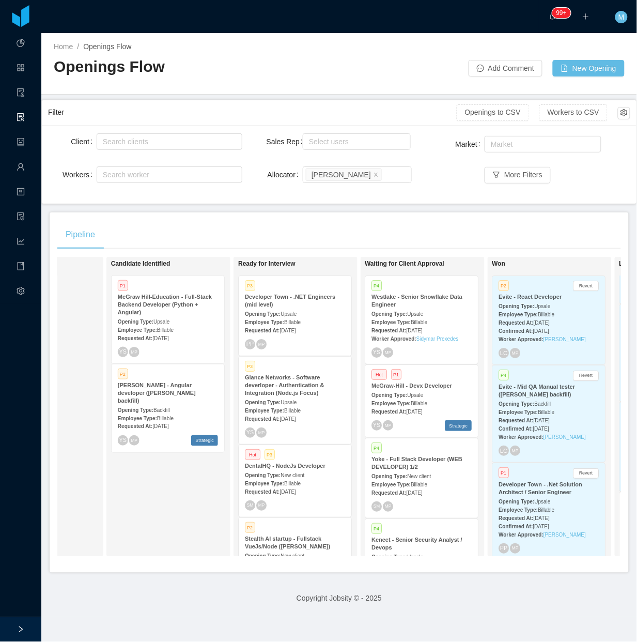
scroll to position [0, 219]
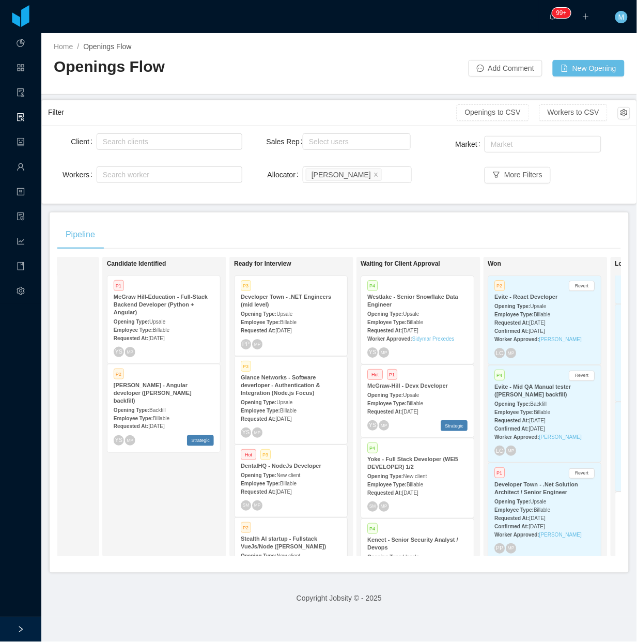
click at [159, 501] on div "Candidate Identified P1 McGraw Hill-Education - Full-Stack Backend Developer (P…" at bounding box center [179, 407] width 145 height 291
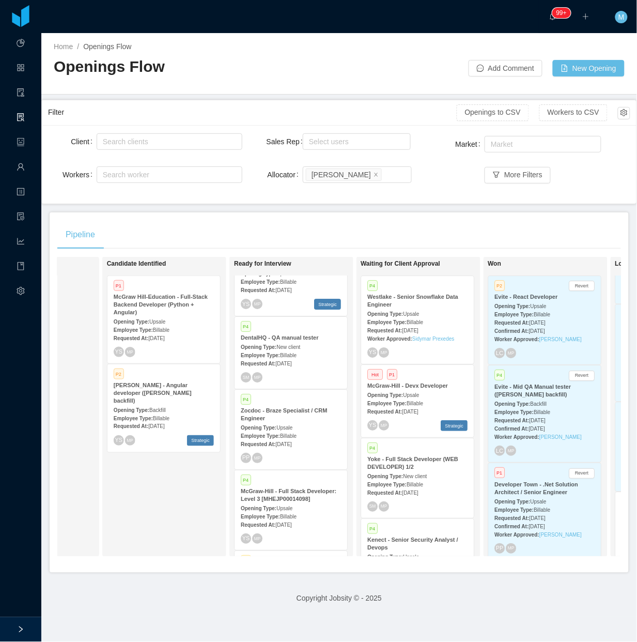
scroll to position [688, 0]
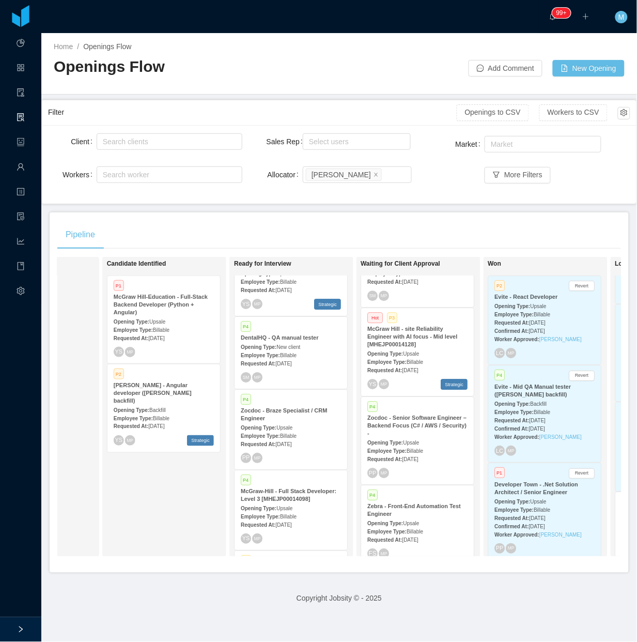
click at [406, 448] on strong "Employee Type:" at bounding box center [387, 451] width 39 height 6
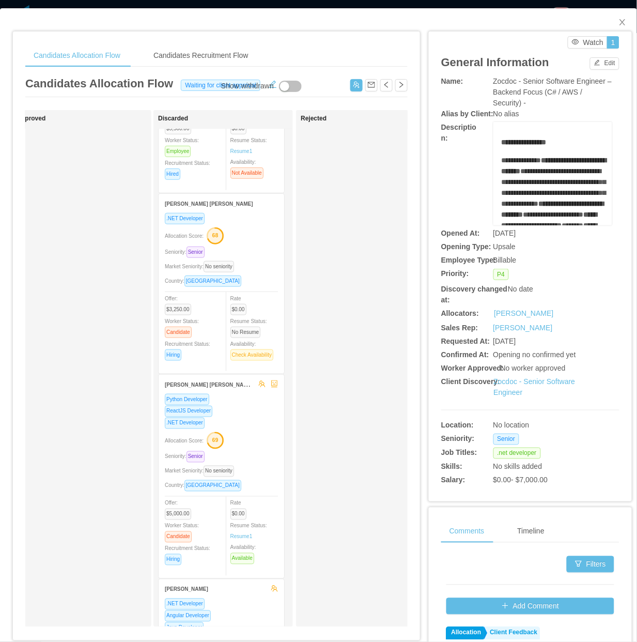
scroll to position [129, 0]
click at [246, 245] on div "Seniority: Senior" at bounding box center [221, 251] width 113 height 12
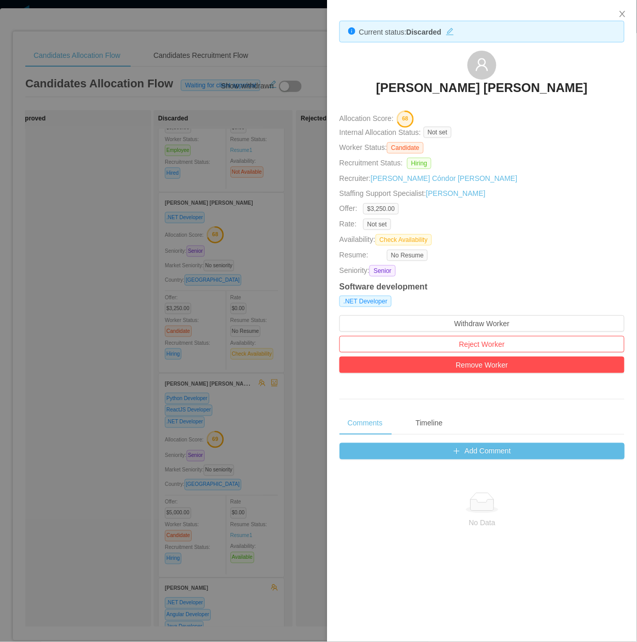
drag, startPoint x: 51, startPoint y: 309, endPoint x: 131, endPoint y: 311, distance: 80.2
click at [52, 309] on div at bounding box center [318, 321] width 637 height 642
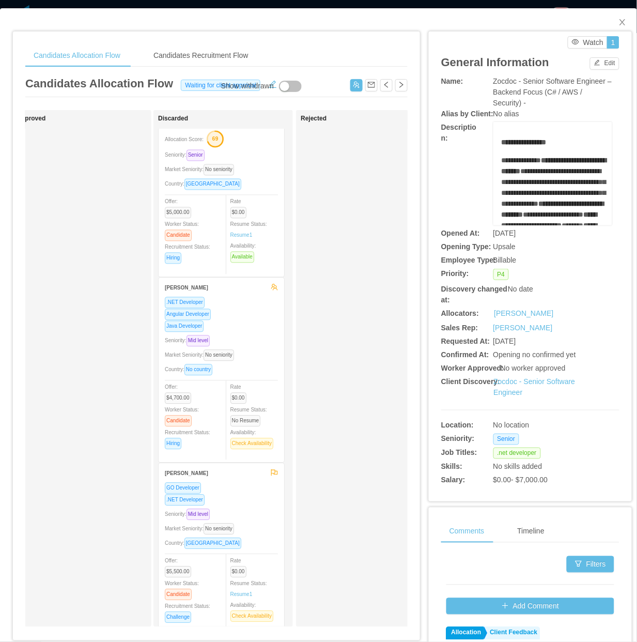
scroll to position [517, 0]
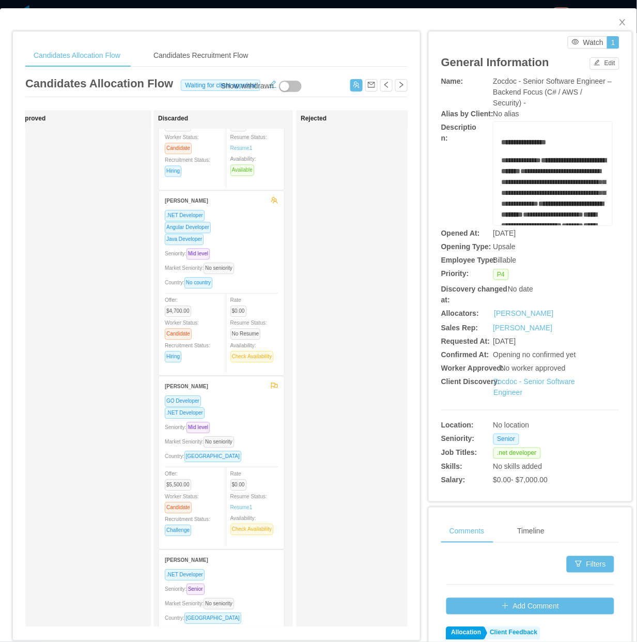
click at [262, 411] on div ".NET Developer" at bounding box center [221, 413] width 113 height 12
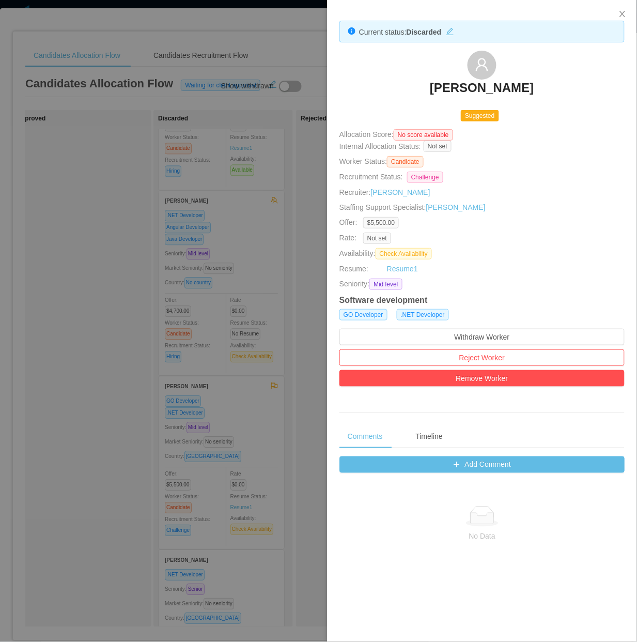
click at [150, 285] on div at bounding box center [318, 321] width 637 height 642
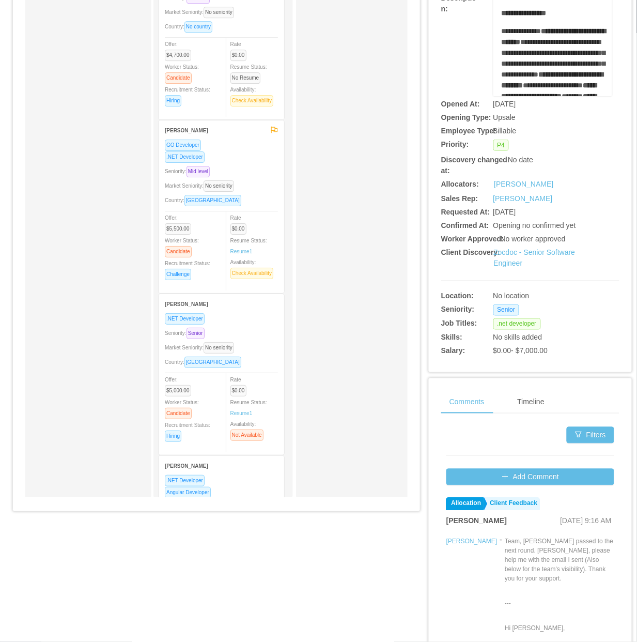
scroll to position [646, 0]
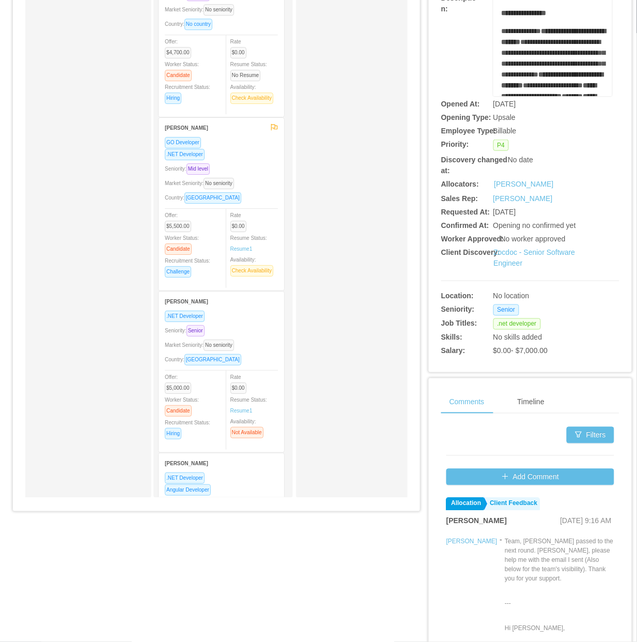
click at [262, 169] on div "Seniority: Mid level" at bounding box center [221, 169] width 113 height 12
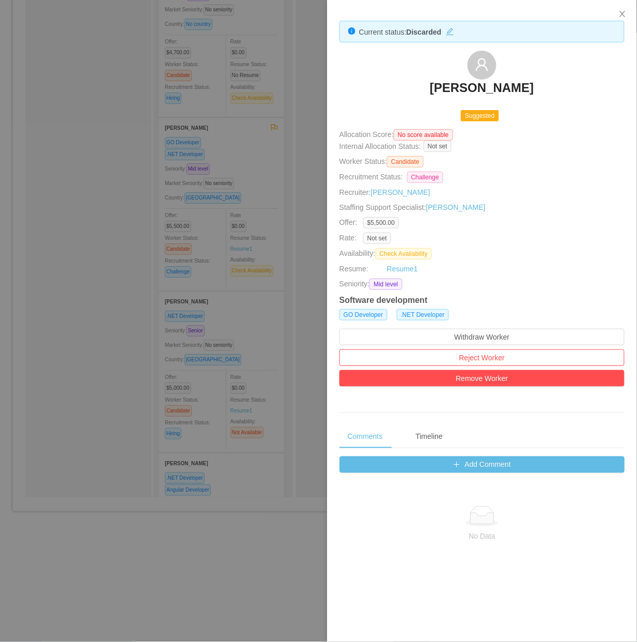
drag, startPoint x: 226, startPoint y: 238, endPoint x: 226, endPoint y: 246, distance: 7.8
click at [226, 238] on div at bounding box center [318, 321] width 637 height 642
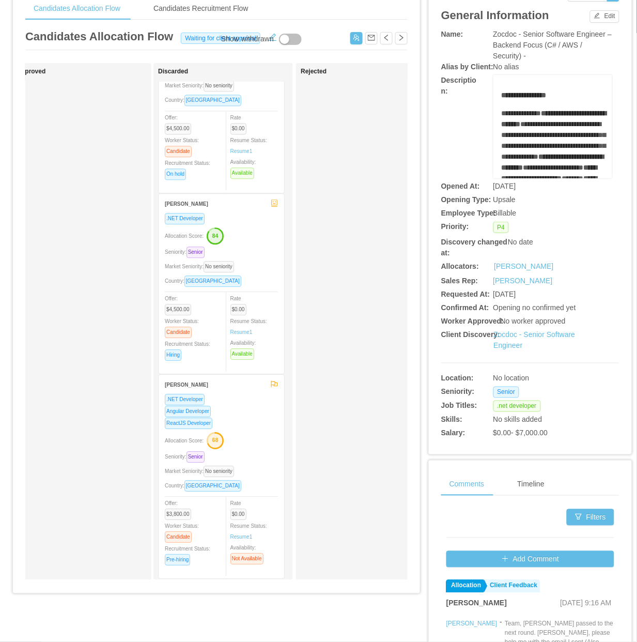
scroll to position [0, 0]
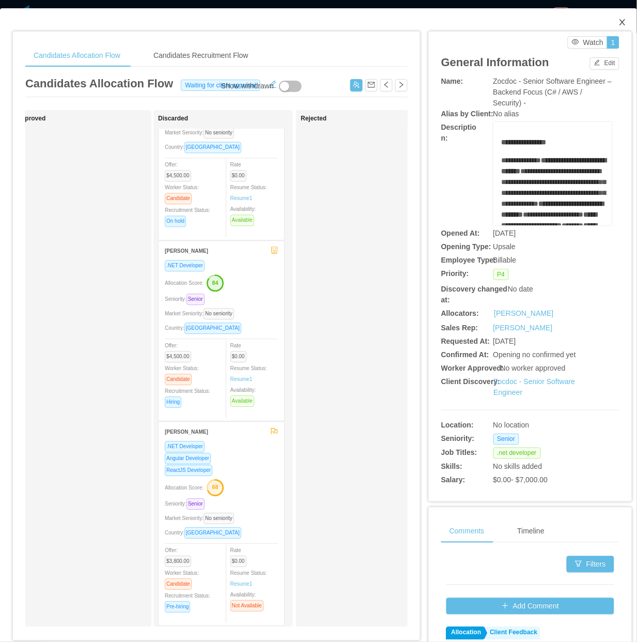
click at [545, 23] on span "Close" at bounding box center [622, 22] width 29 height 29
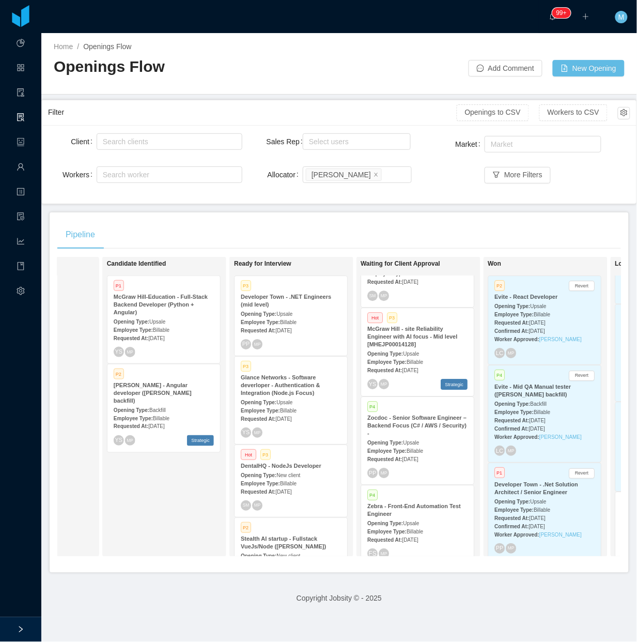
click at [307, 318] on div "Employee Type: Billable" at bounding box center [291, 321] width 100 height 11
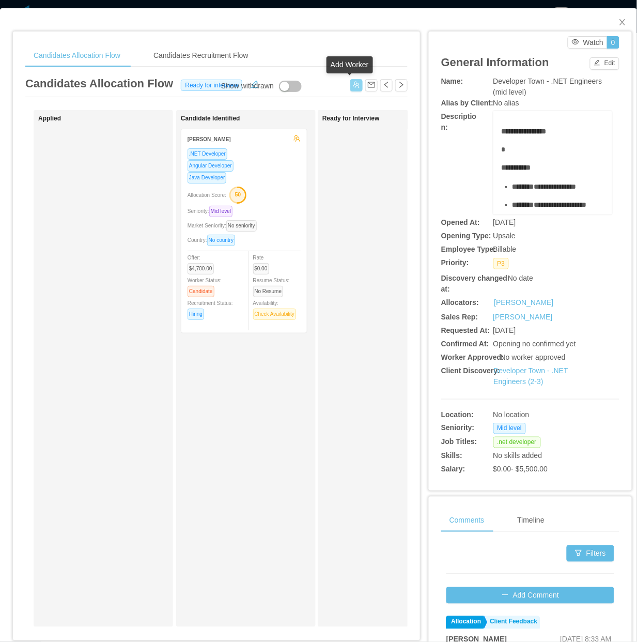
click at [350, 83] on button "button" at bounding box center [356, 85] width 12 height 12
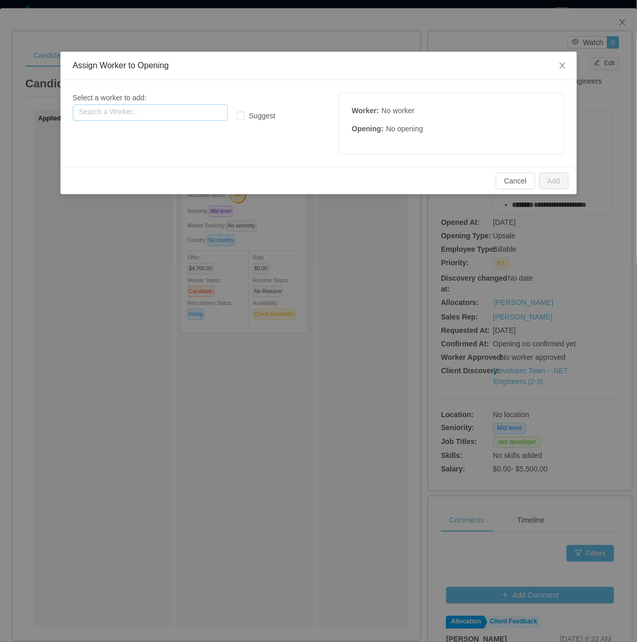
click at [179, 118] on input "text" at bounding box center [150, 112] width 155 height 17
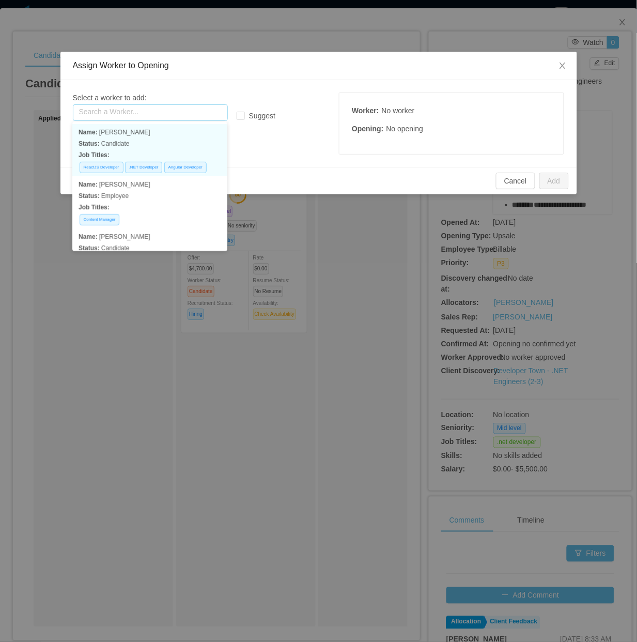
paste input "**********"
click at [166, 140] on p "Status: Candidate" at bounding box center [150, 143] width 143 height 11
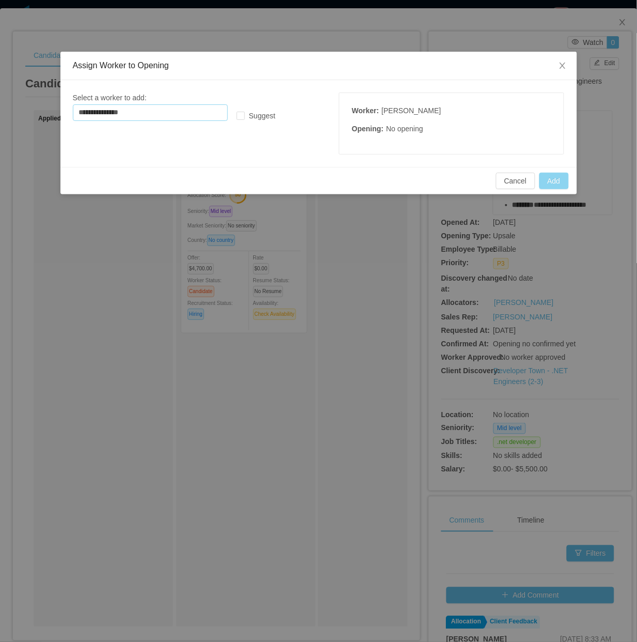
type input "**********"
click at [545, 184] on button "Add" at bounding box center [554, 181] width 29 height 17
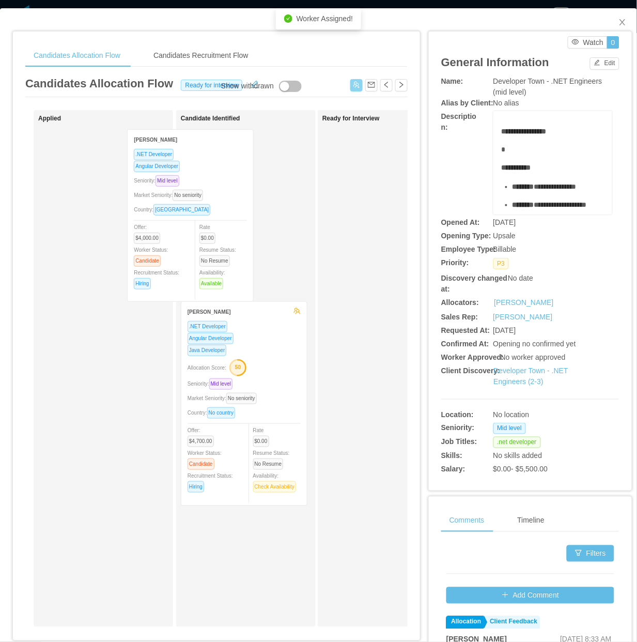
drag, startPoint x: 151, startPoint y: 264, endPoint x: 199, endPoint y: 262, distance: 47.6
click at [199, 262] on div "Applied Rodrigo Ximenes .NET Developer Angular Developer Seniority: Mid level M…" at bounding box center [216, 372] width 383 height 525
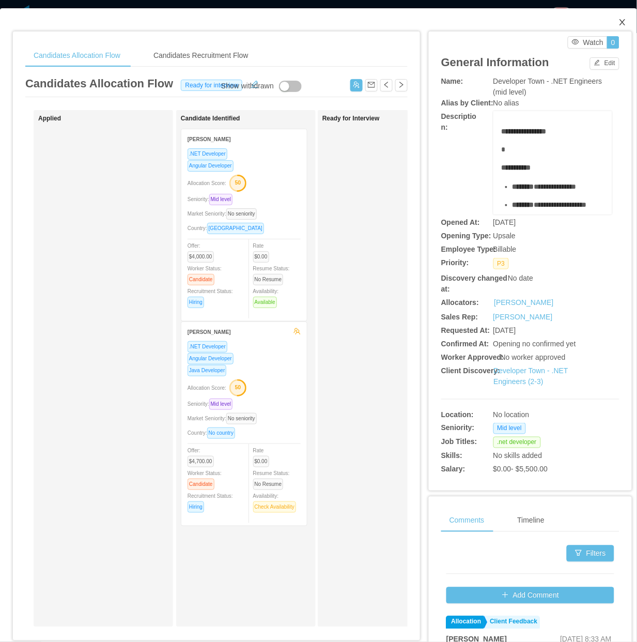
click at [545, 23] on icon "icon: close" at bounding box center [623, 22] width 6 height 6
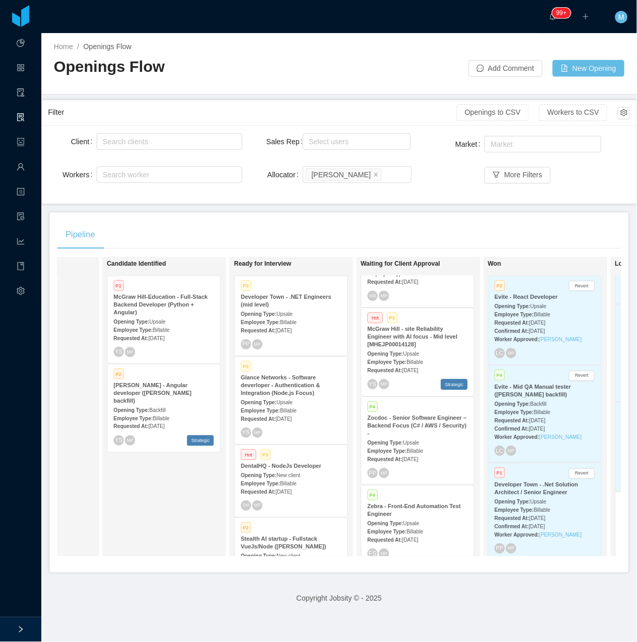
click at [163, 511] on div "Candidate Identified P1 McGraw Hill-Education - Full-Stack Backend Developer (P…" at bounding box center [179, 407] width 145 height 291
click at [289, 409] on span "Billable" at bounding box center [288, 411] width 17 height 6
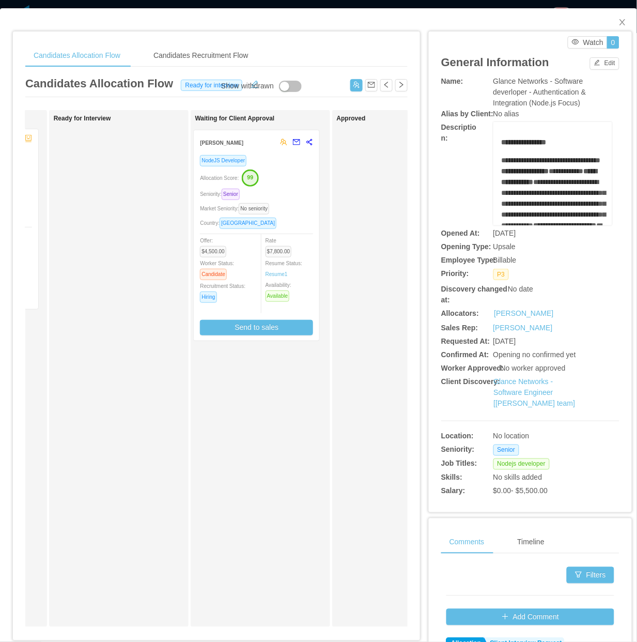
drag, startPoint x: 143, startPoint y: 235, endPoint x: 283, endPoint y: 236, distance: 139.6
click at [283, 236] on div "Applied Ednilson Amaral Frontend Developer NodeJS Developer VueJS Developer Sen…" at bounding box center [216, 372] width 383 height 525
click at [545, 22] on icon "icon: close" at bounding box center [623, 22] width 8 height 8
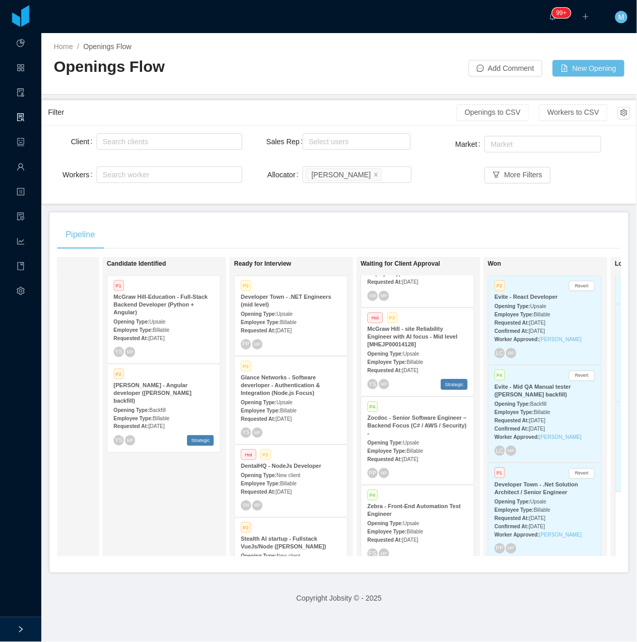
click at [165, 511] on div "Candidate Identified P1 McGraw Hill-Education - Full-Stack Backend Developer (P…" at bounding box center [179, 407] width 145 height 291
click at [327, 396] on div "Opening Type: Upsale" at bounding box center [291, 401] width 100 height 11
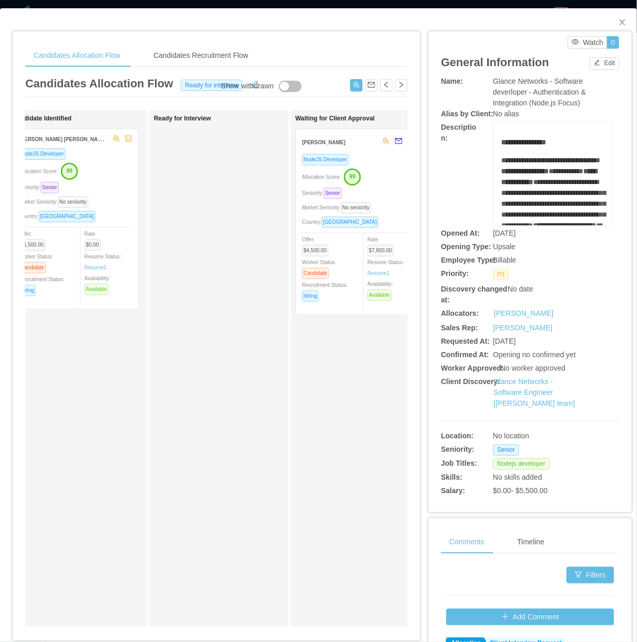
scroll to position [0, 171]
drag, startPoint x: 617, startPoint y: 26, endPoint x: 494, endPoint y: 23, distance: 122.5
click at [545, 27] on span "Close" at bounding box center [622, 22] width 29 height 29
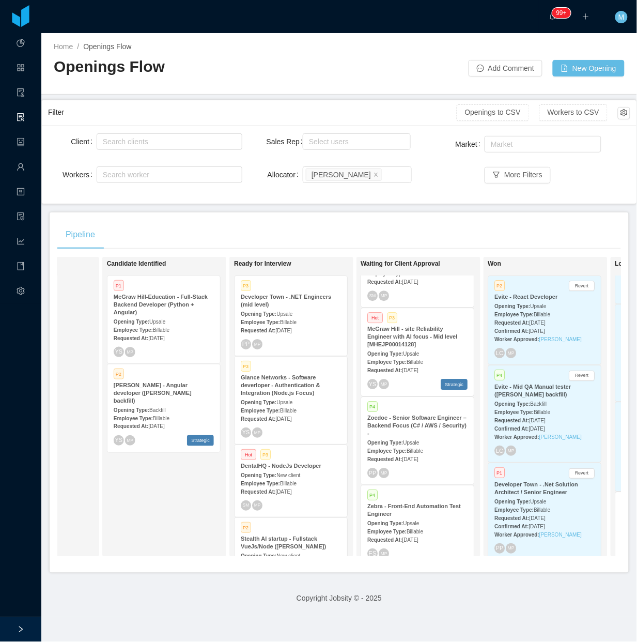
click at [291, 388] on strong "Glance Networks - Software deverloper - Authentication & Integration (Node.js F…" at bounding box center [281, 385] width 80 height 22
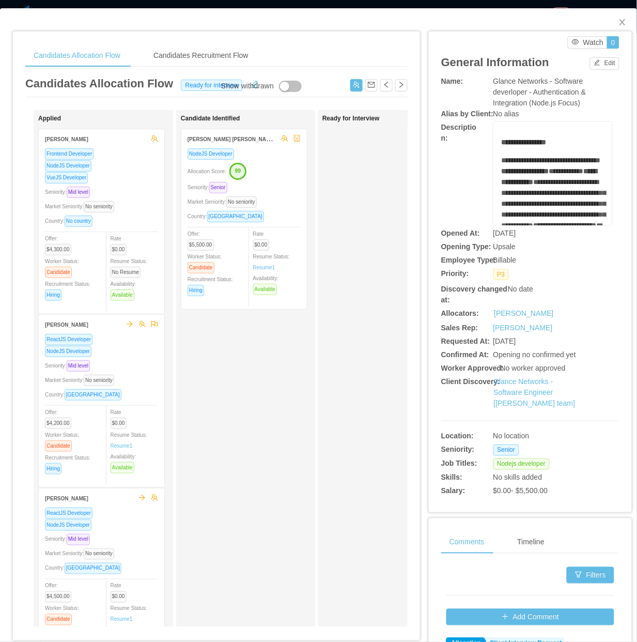
click at [258, 431] on div "Candidate Identified Gustavo Diogo Silva NodeJS Developer Allocation Score: 99 …" at bounding box center [253, 369] width 145 height 508
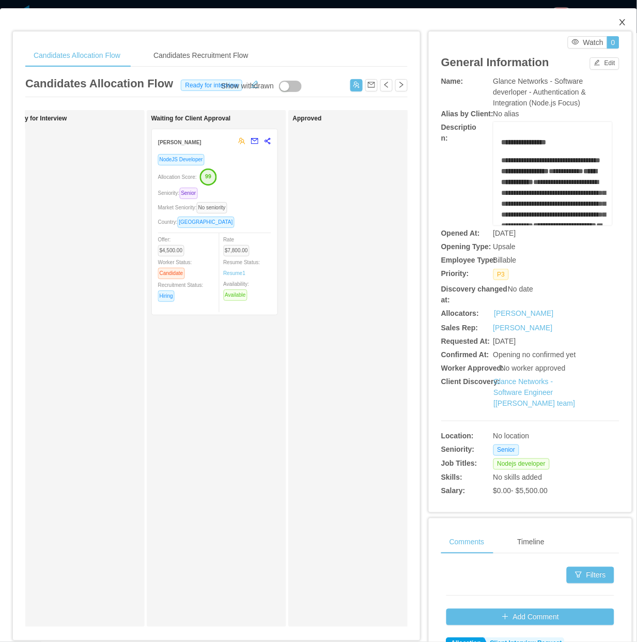
click at [545, 23] on icon "icon: close" at bounding box center [623, 22] width 8 height 8
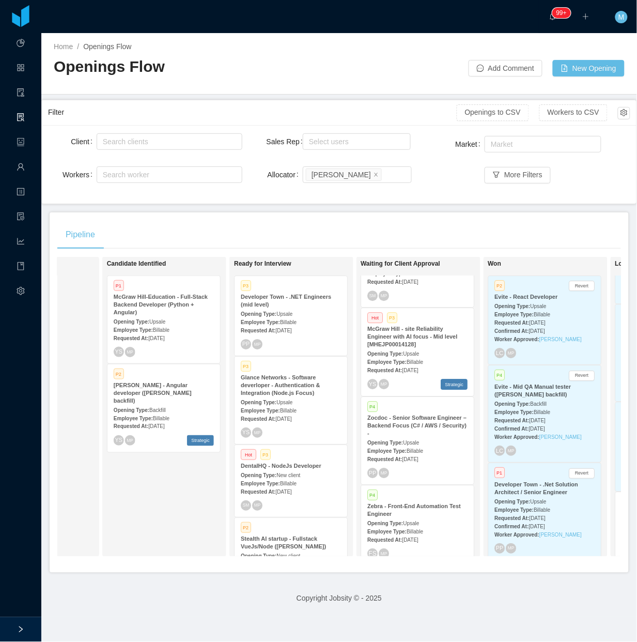
scroll to position [211, 0]
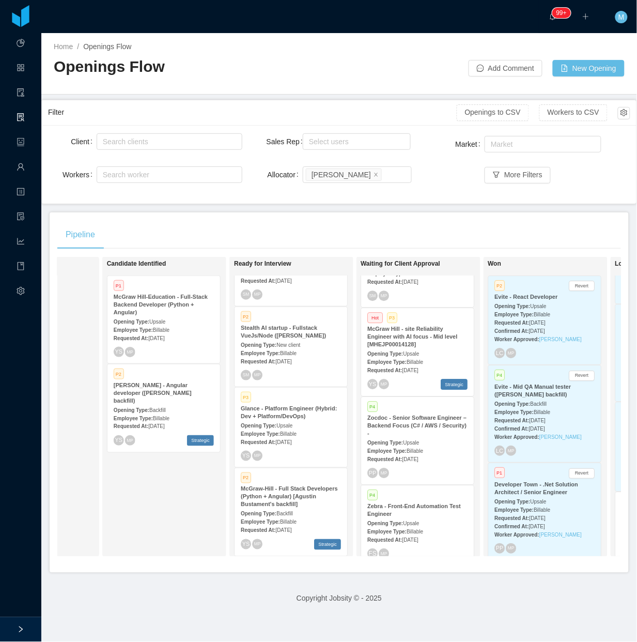
click at [286, 425] on span "Upsale" at bounding box center [285, 426] width 16 height 6
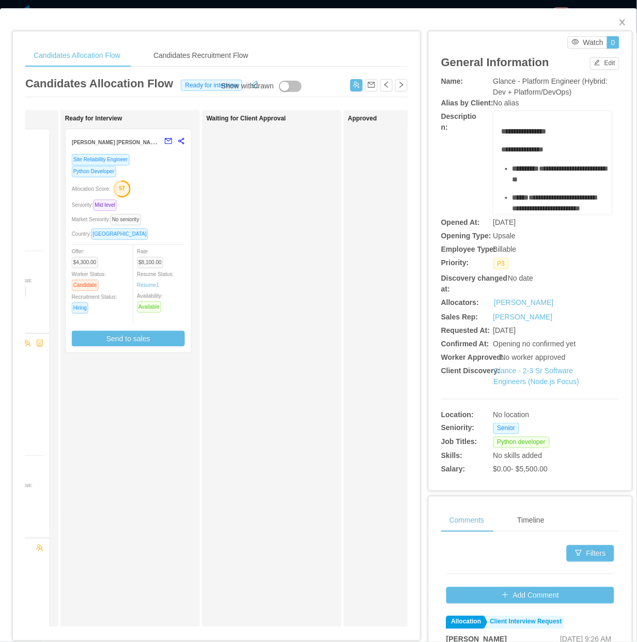
scroll to position [0, 259]
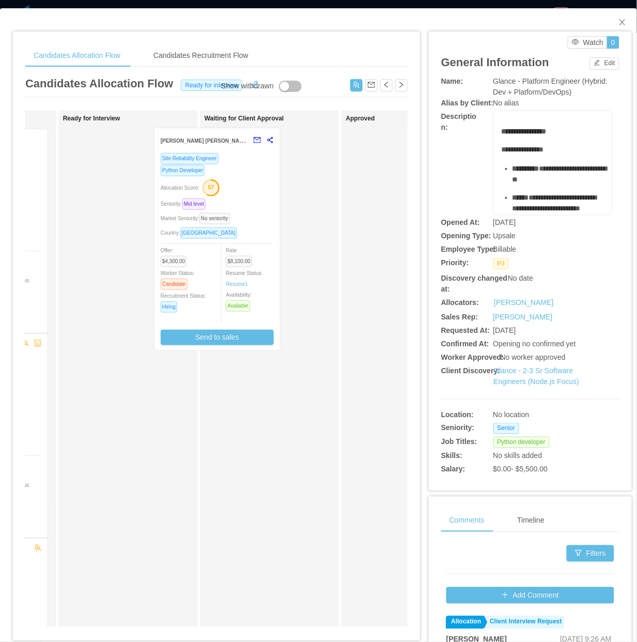
drag, startPoint x: 155, startPoint y: 252, endPoint x: 247, endPoint y: 252, distance: 92.0
click at [247, 252] on div "Applied Rodrigo Moreira de Matos NodeJS Developer Seniority: Senior Market Seni…" at bounding box center [216, 372] width 383 height 525
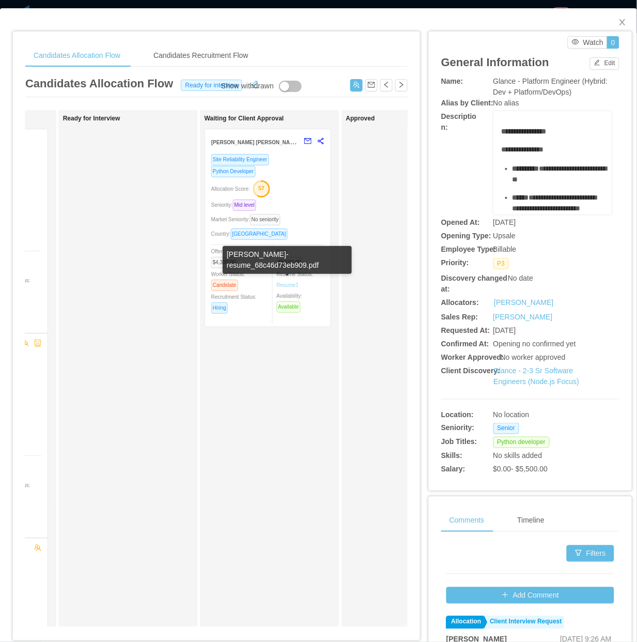
click at [286, 284] on link "Resume 1" at bounding box center [288, 285] width 22 height 8
click at [545, 21] on span "Close" at bounding box center [622, 22] width 29 height 29
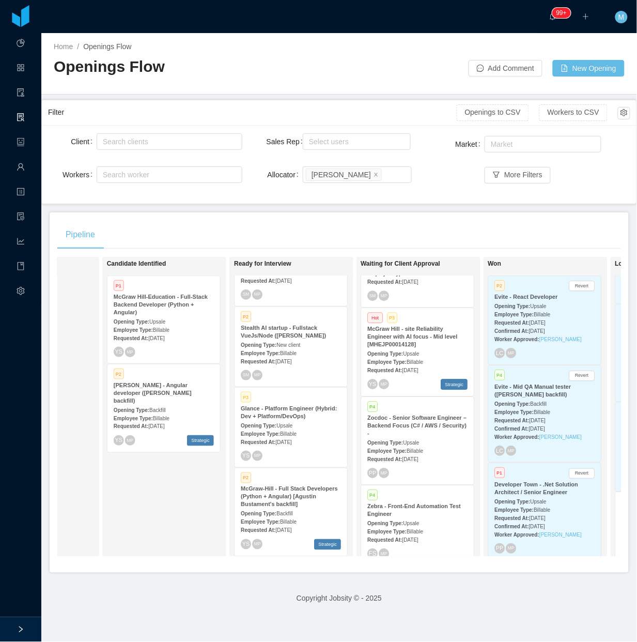
click at [174, 539] on div "Candidate Identified P1 McGraw Hill-Education - Full-Stack Backend Developer (P…" at bounding box center [179, 407] width 145 height 291
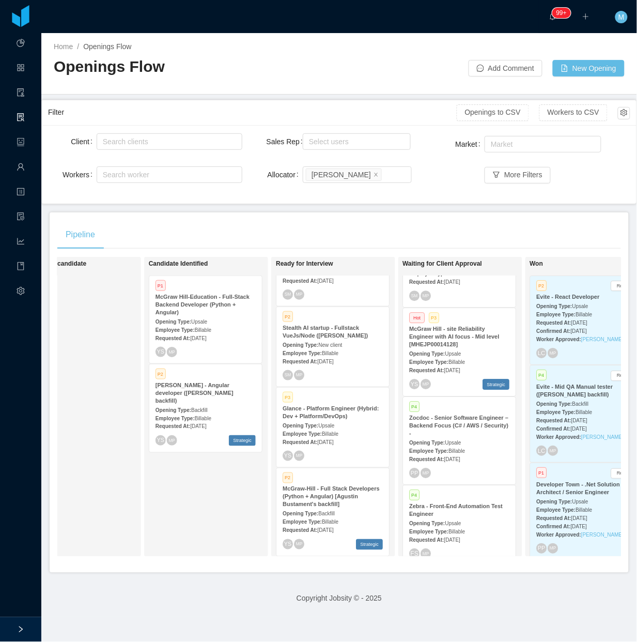
scroll to position [0, 179]
click at [220, 526] on div "Candidate Identified P1 McGraw Hill-Education - Full-Stack Backend Developer (P…" at bounding box center [218, 407] width 145 height 291
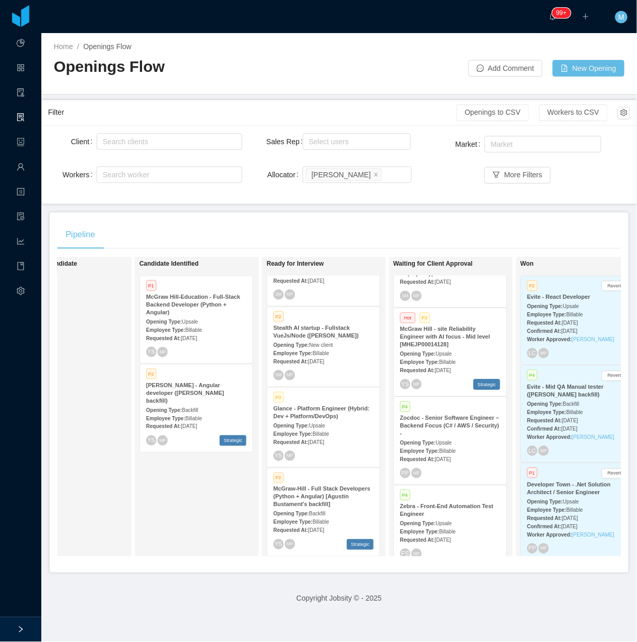
scroll to position [0, 141]
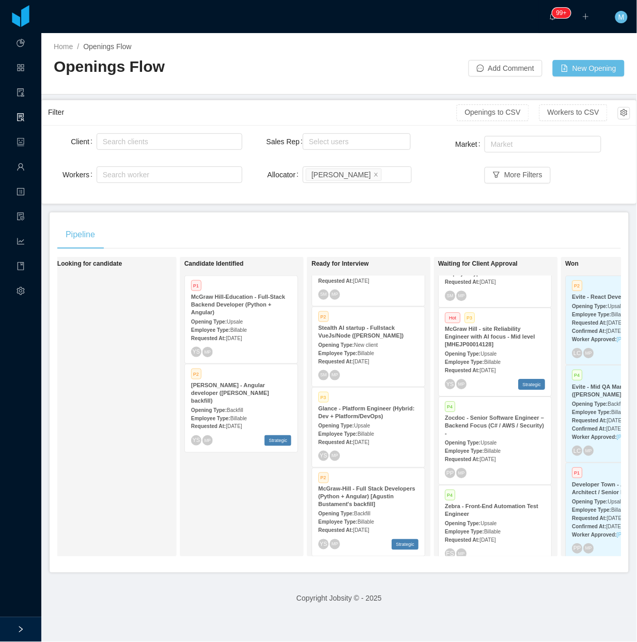
click at [246, 510] on div "Candidate Identified P1 McGraw Hill-Education - Full-Stack Backend Developer (P…" at bounding box center [257, 407] width 145 height 291
drag, startPoint x: 246, startPoint y: 482, endPoint x: 267, endPoint y: 459, distance: 31.1
click at [251, 484] on div "Candidate Identified P1 McGraw Hill-Education - Full-Stack Backend Developer (P…" at bounding box center [257, 407] width 145 height 291
click at [442, 215] on div "Pipeline On Hold Looking for candidate Candidate Identified P1 McGraw Hill-Educ…" at bounding box center [339, 392] width 579 height 360
click at [207, 507] on div "Candidate Identified P1 McGraw Hill-Education - Full-Stack Backend Developer (P…" at bounding box center [257, 407] width 145 height 291
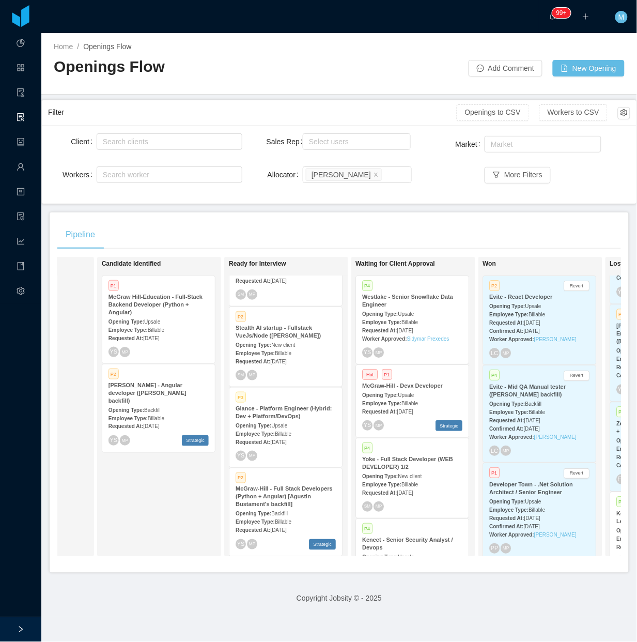
scroll to position [0, 271]
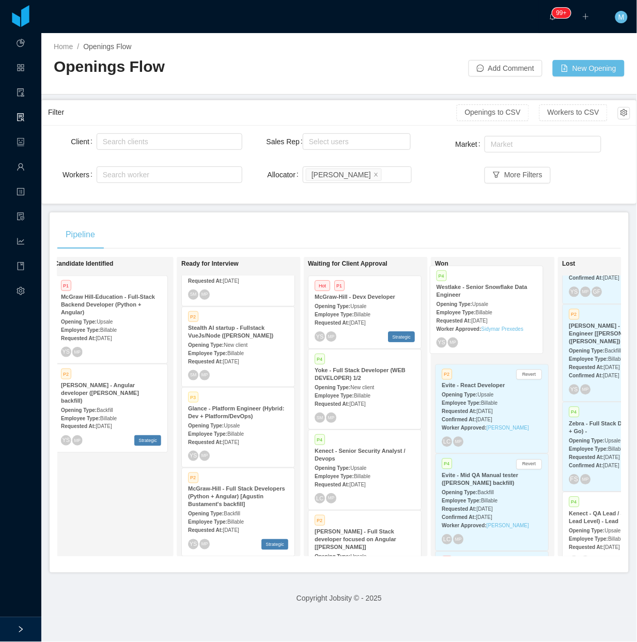
drag, startPoint x: 366, startPoint y: 320, endPoint x: 487, endPoint y: 310, distance: 121.9
click at [487, 310] on div "On Hold Looking for candidate Candidate Identified P1 McGraw Hill-Education - F…" at bounding box center [339, 411] width 564 height 308
click at [463, 218] on div "Pipeline On Hold Looking for candidate Candidate Identified P1 McGraw Hill-Educ…" at bounding box center [339, 392] width 579 height 360
click at [532, 288] on button "Confirm" at bounding box center [530, 286] width 26 height 10
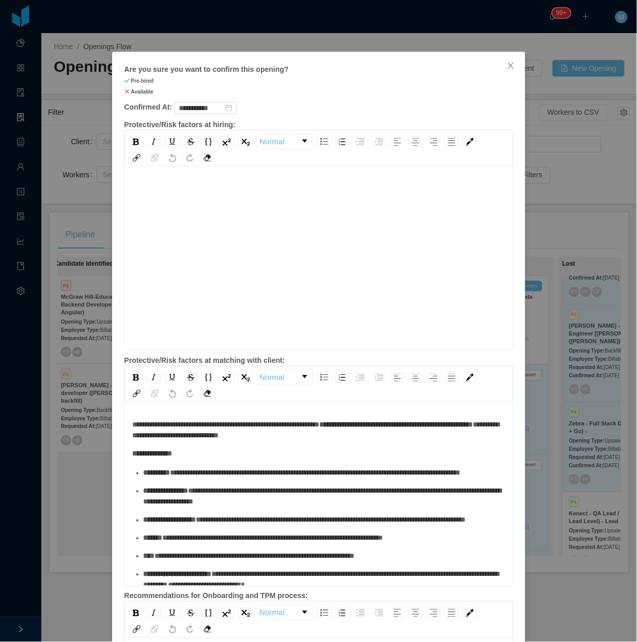
click at [287, 254] on div "rdw-editor" at bounding box center [319, 274] width 373 height 181
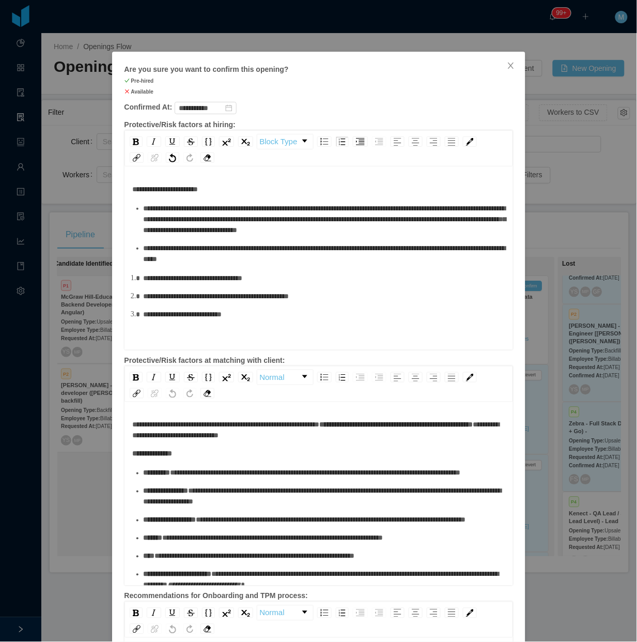
drag, startPoint x: 280, startPoint y: 337, endPoint x: 281, endPoint y: 332, distance: 5.3
click at [281, 332] on div "**********" at bounding box center [319, 274] width 373 height 181
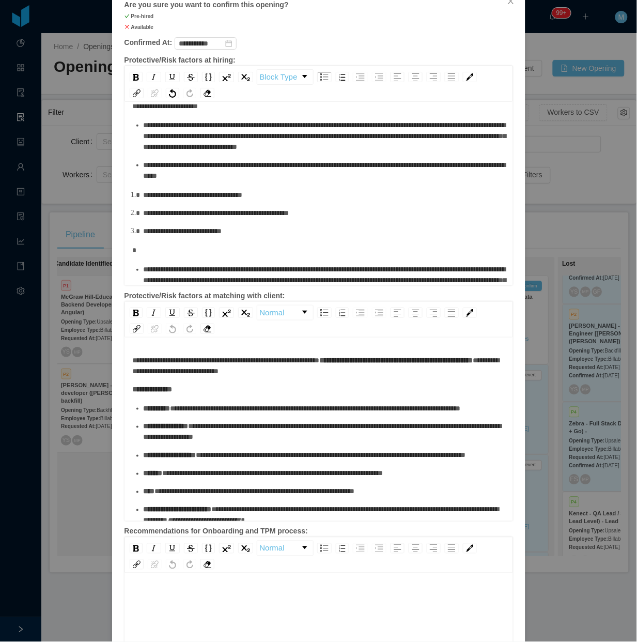
scroll to position [52, 0]
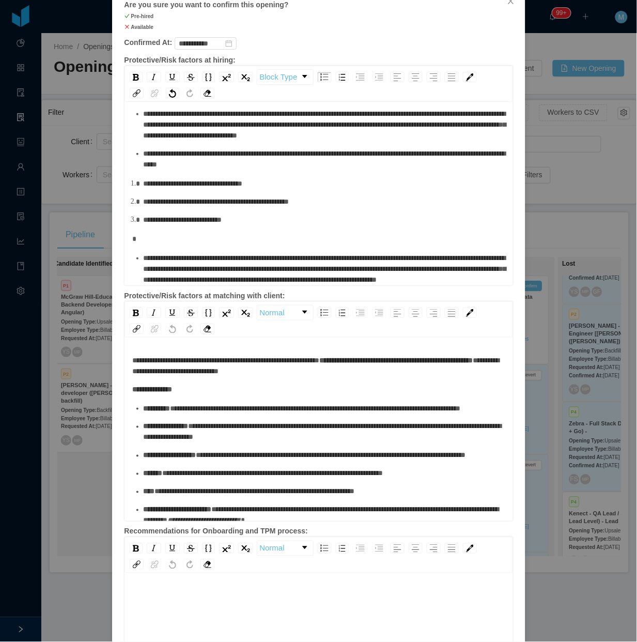
click at [162, 216] on span "**********" at bounding box center [183, 219] width 79 height 7
click at [162, 221] on div "**********" at bounding box center [319, 187] width 373 height 196
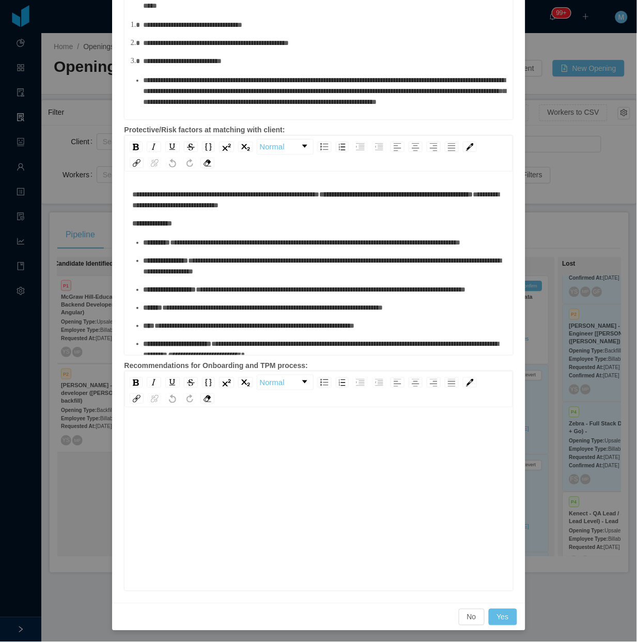
scroll to position [232, 0]
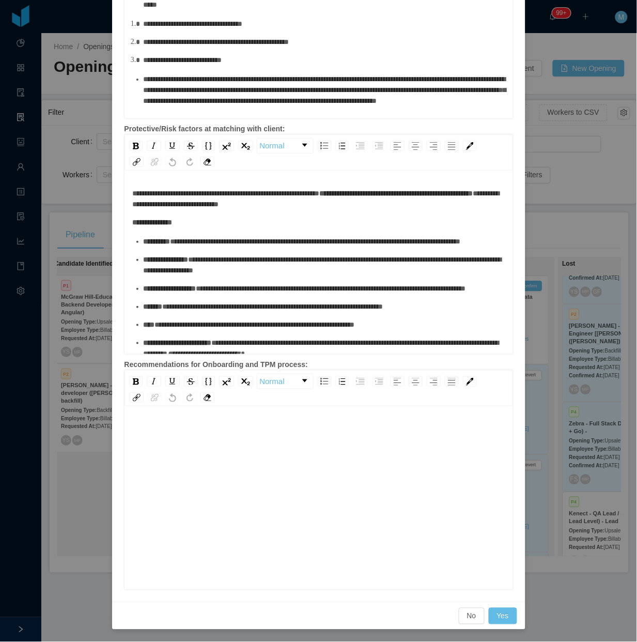
click at [283, 106] on div "**********" at bounding box center [325, 90] width 362 height 33
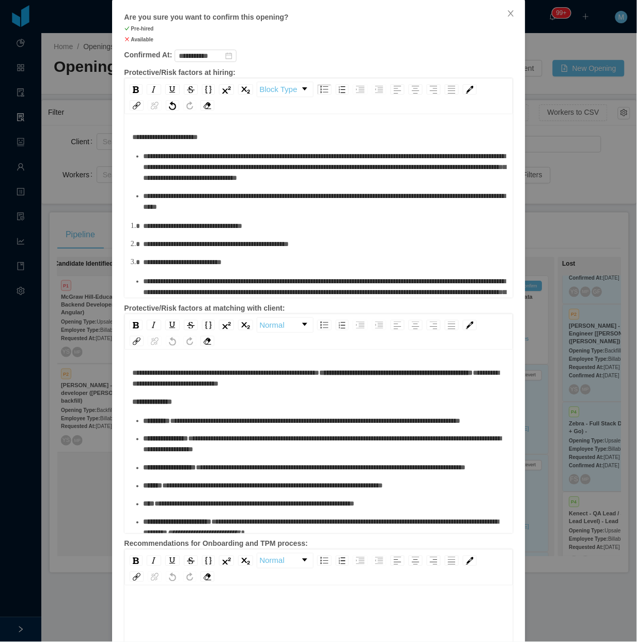
scroll to position [0, 0]
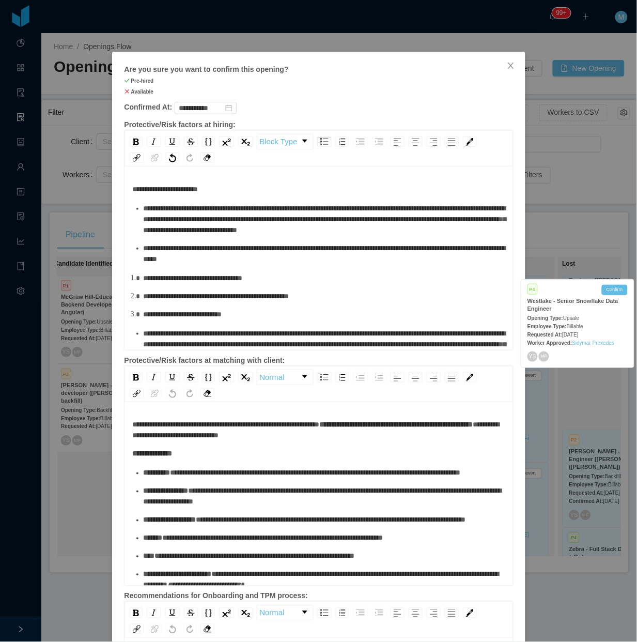
drag, startPoint x: 119, startPoint y: 125, endPoint x: 204, endPoint y: 128, distance: 85.3
click at [204, 128] on div "**********" at bounding box center [319, 443] width 414 height 782
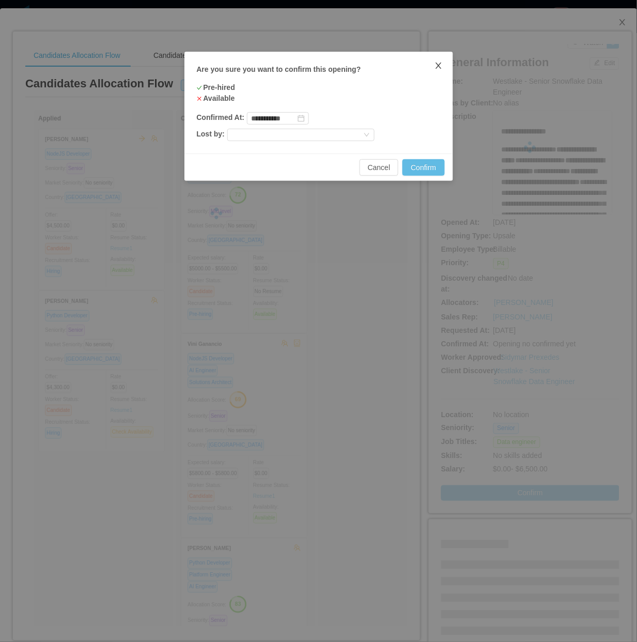
click at [440, 69] on icon "icon: close" at bounding box center [439, 66] width 8 height 8
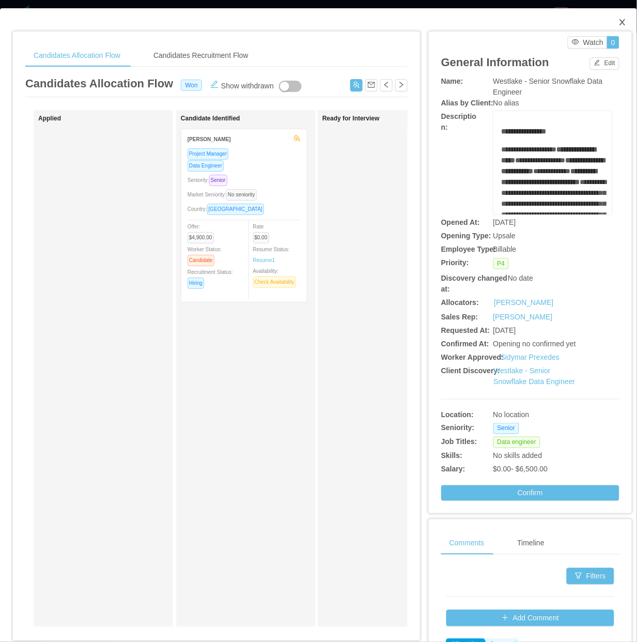
drag, startPoint x: 613, startPoint y: 23, endPoint x: 529, endPoint y: 158, distance: 158.6
click at [545, 24] on icon "icon: close" at bounding box center [623, 22] width 8 height 8
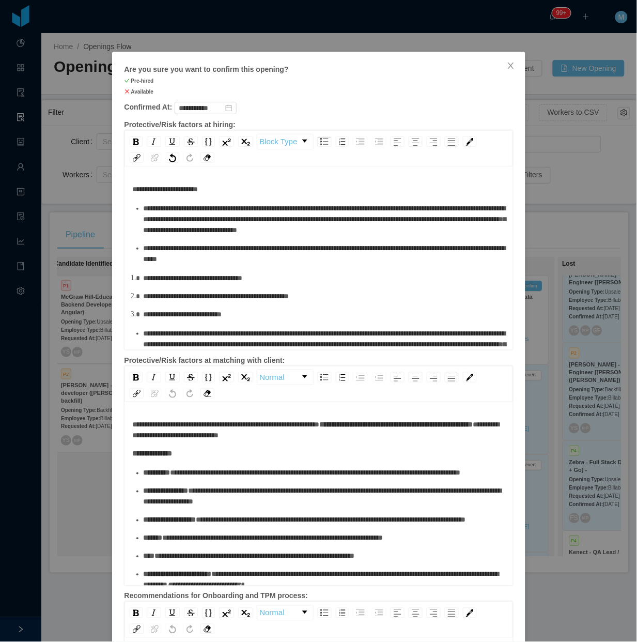
click at [340, 284] on div "**********" at bounding box center [325, 278] width 362 height 11
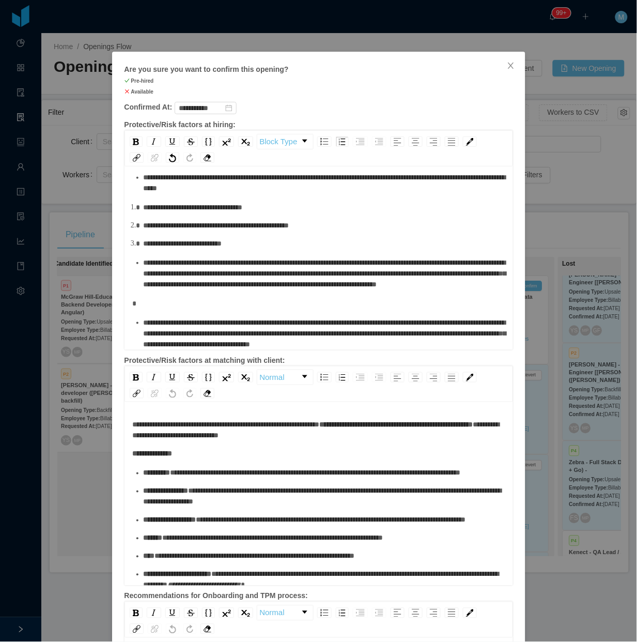
scroll to position [92, 0]
click at [432, 324] on span "**********" at bounding box center [325, 333] width 363 height 29
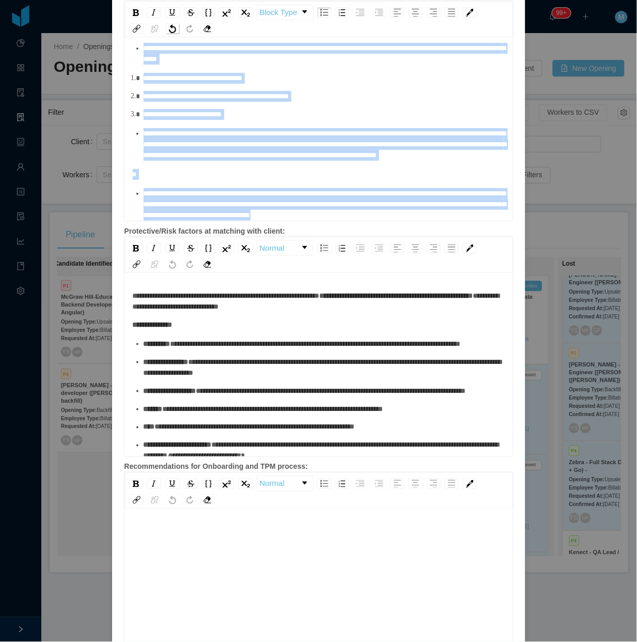
scroll to position [0, 0]
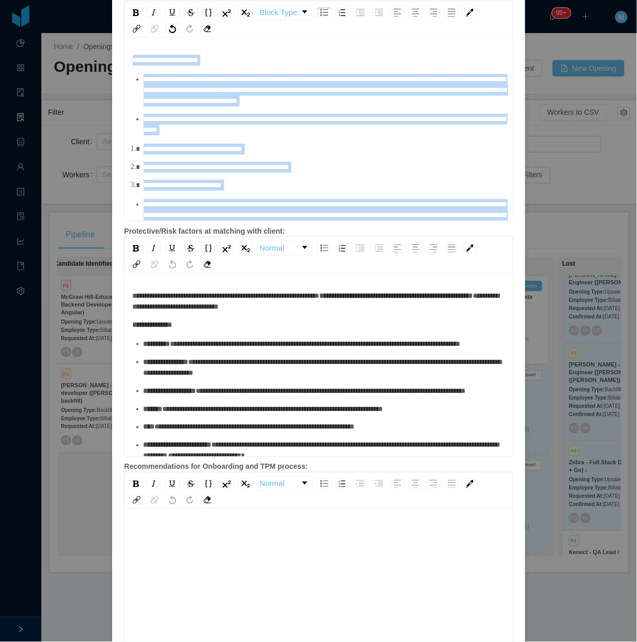
drag, startPoint x: 490, startPoint y: 216, endPoint x: 130, endPoint y: 63, distance: 390.5
click at [133, 63] on div "**********" at bounding box center [319, 173] width 373 height 237
copy div "**********"
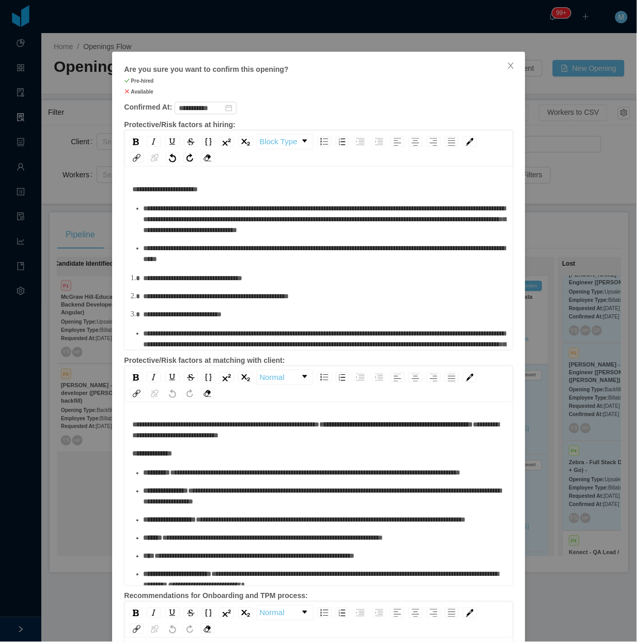
click at [391, 284] on div "**********" at bounding box center [325, 278] width 362 height 11
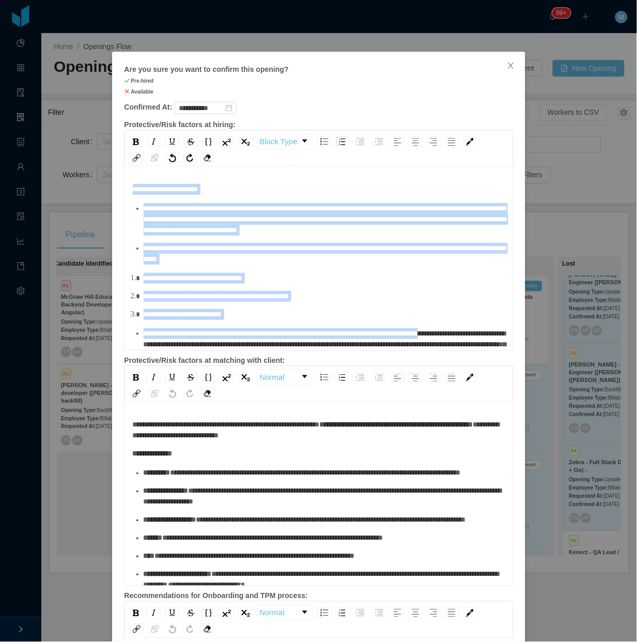
drag, startPoint x: 469, startPoint y: 340, endPoint x: 118, endPoint y: 175, distance: 387.8
click at [118, 175] on div "**********" at bounding box center [319, 443] width 414 height 782
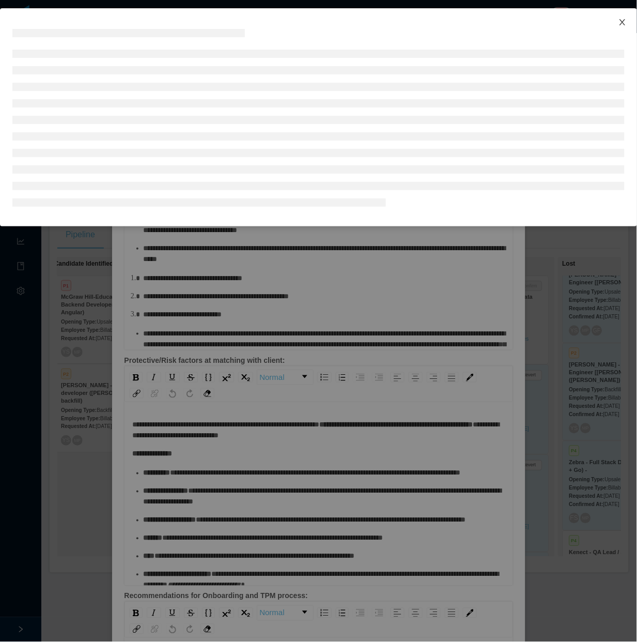
click at [545, 27] on span "Close" at bounding box center [622, 22] width 29 height 29
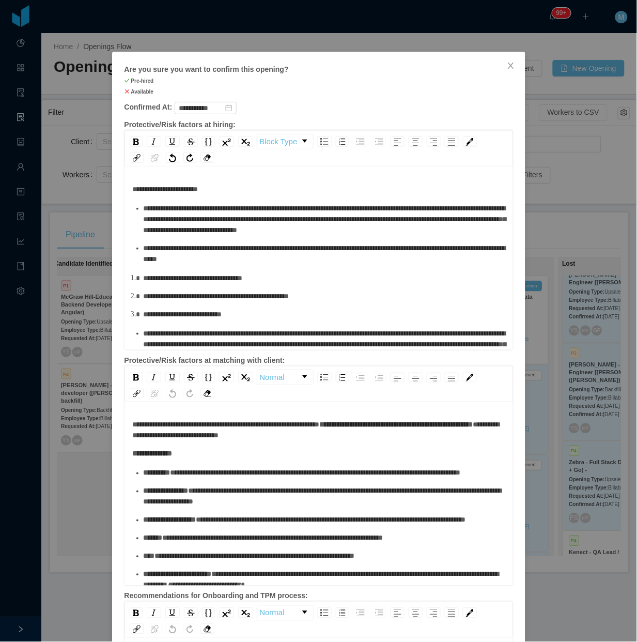
click at [252, 186] on div "**********" at bounding box center [319, 189] width 373 height 11
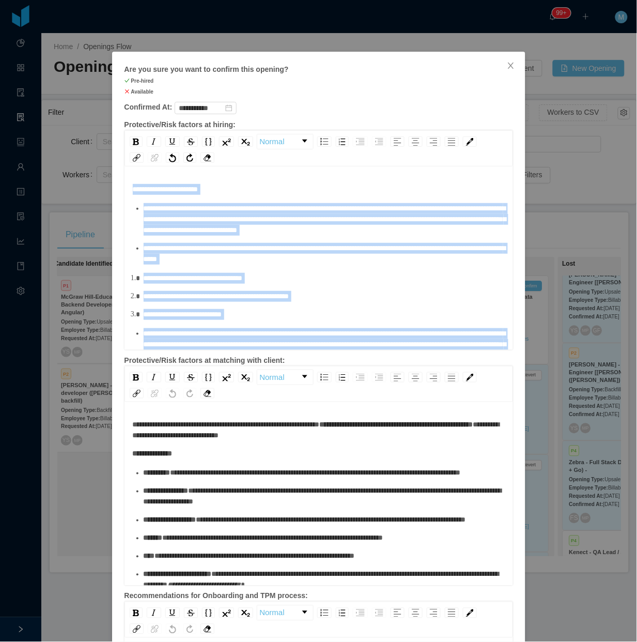
scroll to position [92, 0]
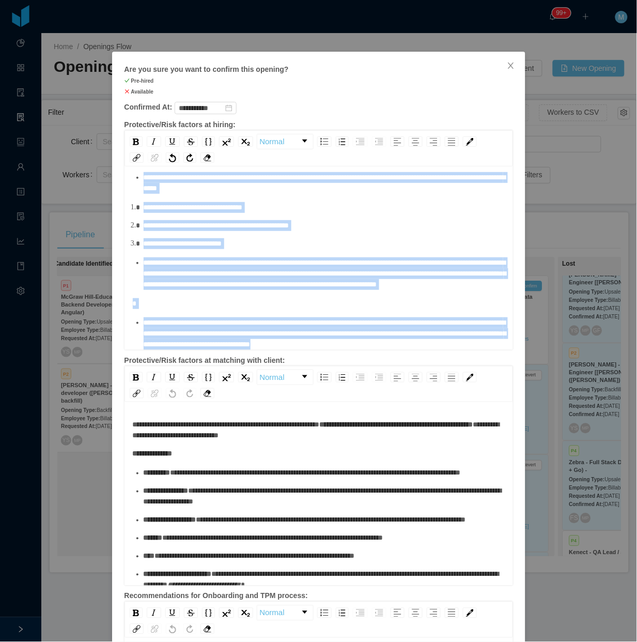
drag, startPoint x: 128, startPoint y: 187, endPoint x: 495, endPoint y: 424, distance: 436.8
click at [495, 424] on div "**********" at bounding box center [319, 443] width 414 height 782
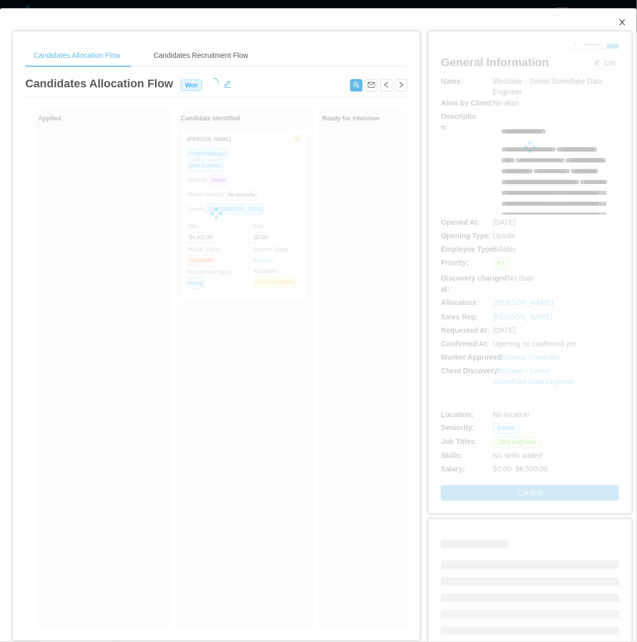
drag, startPoint x: 614, startPoint y: 19, endPoint x: 577, endPoint y: 47, distance: 45.7
click at [545, 19] on icon "icon: close" at bounding box center [623, 22] width 8 height 8
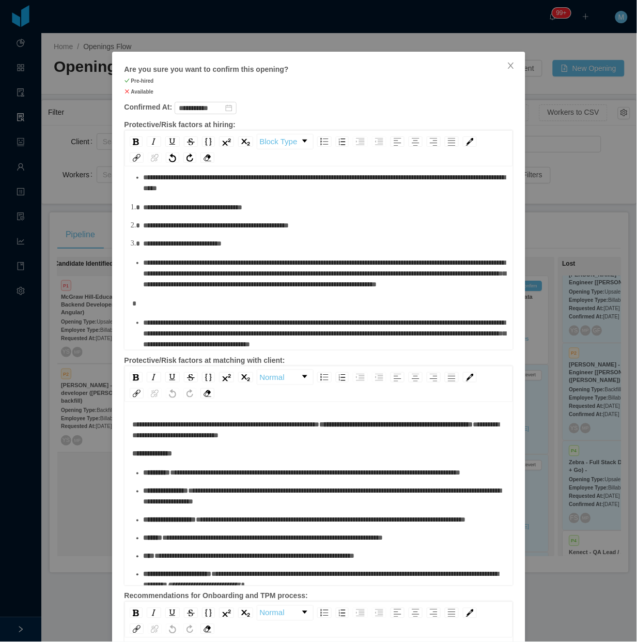
click at [354, 238] on div "**********" at bounding box center [325, 243] width 362 height 11
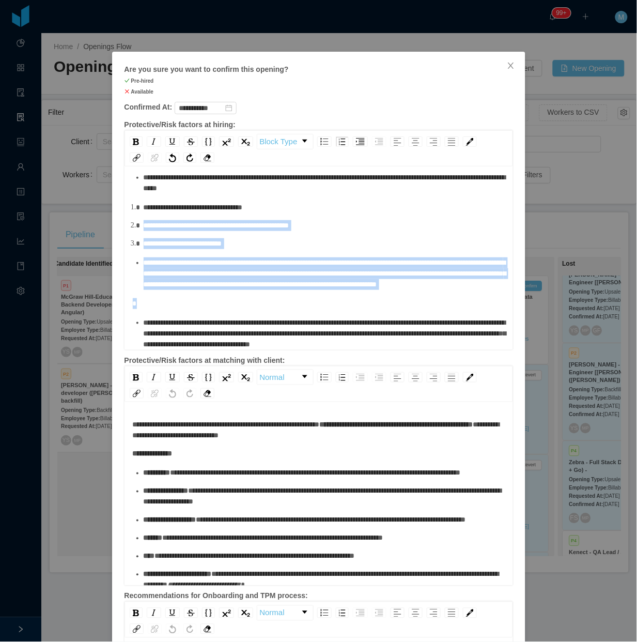
drag, startPoint x: 360, startPoint y: 279, endPoint x: 265, endPoint y: 195, distance: 126.3
click at [265, 195] on div "**********" at bounding box center [319, 231] width 373 height 237
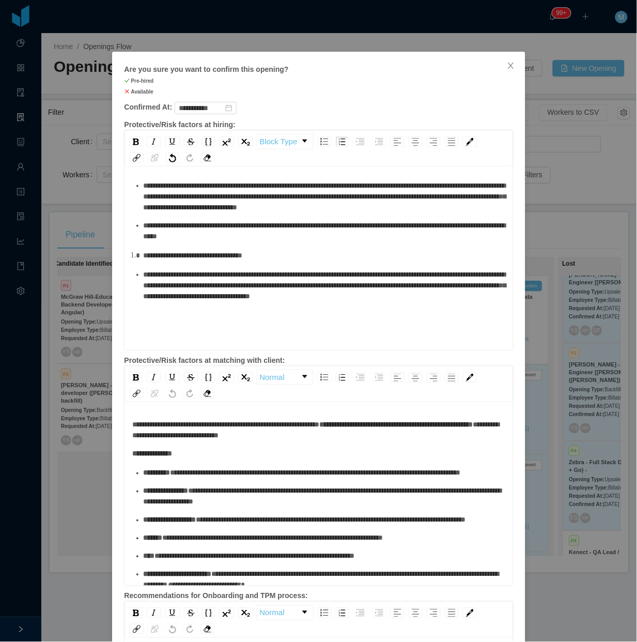
scroll to position [22, 0]
click at [442, 334] on div "**********" at bounding box center [319, 252] width 373 height 181
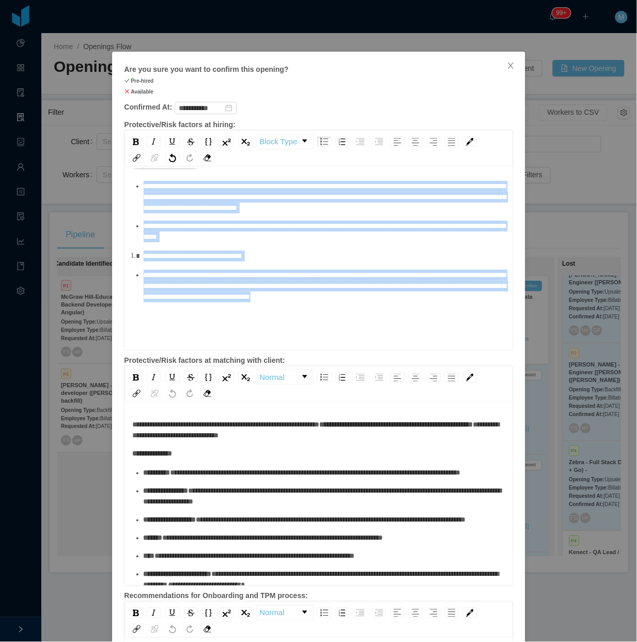
drag, startPoint x: 489, startPoint y: 311, endPoint x: 270, endPoint y: 182, distance: 254.4
click at [270, 182] on div "**********" at bounding box center [319, 232] width 373 height 141
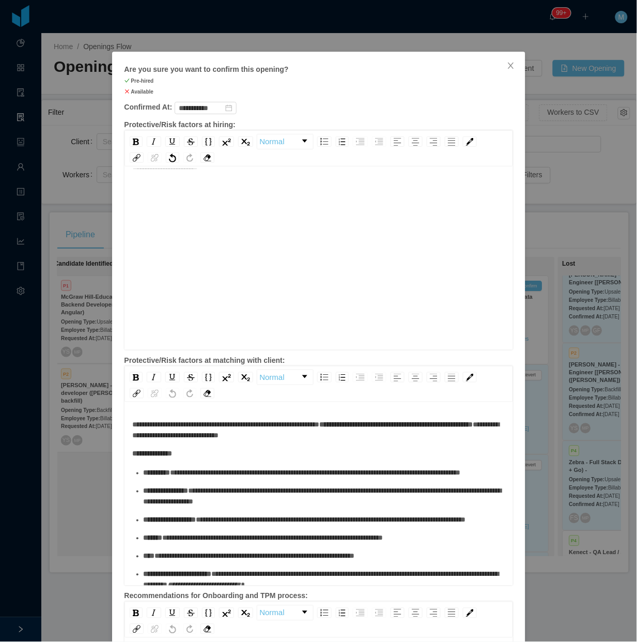
click at [264, 248] on div "**********" at bounding box center [319, 252] width 373 height 181
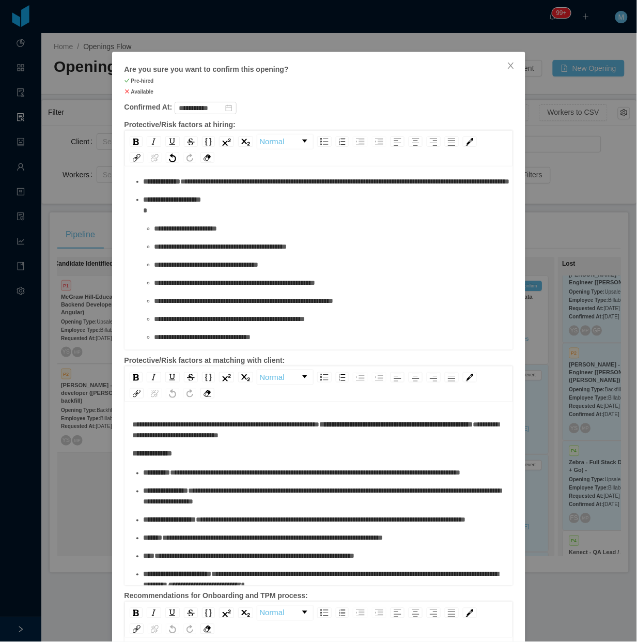
scroll to position [0, 0]
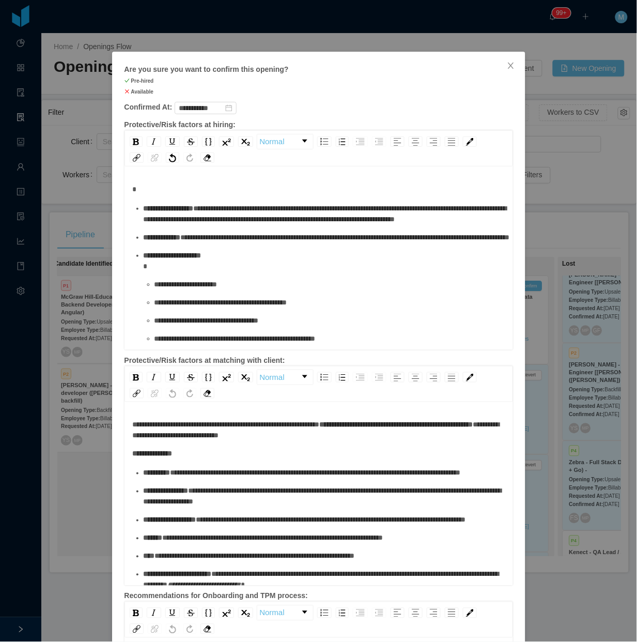
click at [221, 189] on div "rdw-editor" at bounding box center [319, 189] width 373 height 11
click at [312, 225] on div "**********" at bounding box center [325, 214] width 362 height 22
click at [203, 243] on div "**********" at bounding box center [325, 237] width 362 height 11
click at [210, 272] on div "**********" at bounding box center [325, 261] width 362 height 22
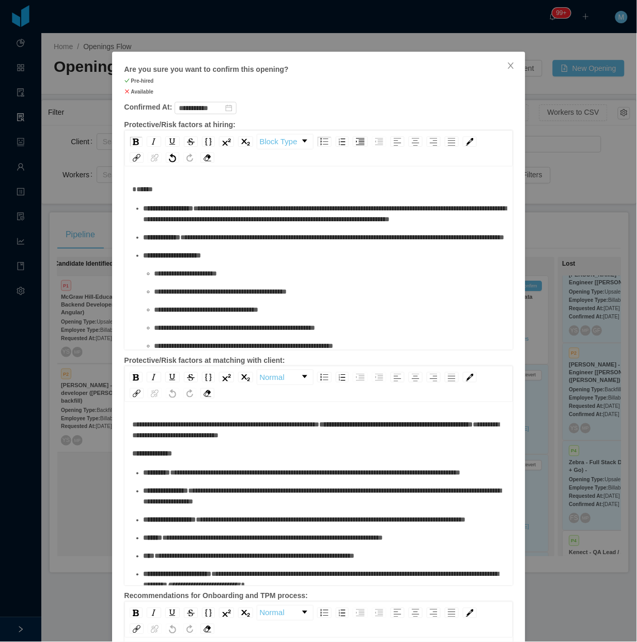
click at [190, 312] on ul "**********" at bounding box center [319, 295] width 373 height 185
click at [195, 279] on div "**********" at bounding box center [330, 273] width 351 height 11
click at [195, 297] on div "**********" at bounding box center [330, 291] width 351 height 11
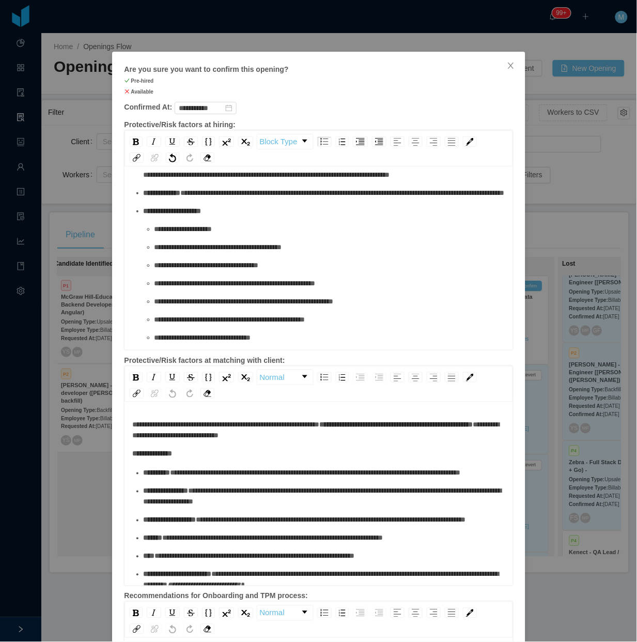
scroll to position [65, 0]
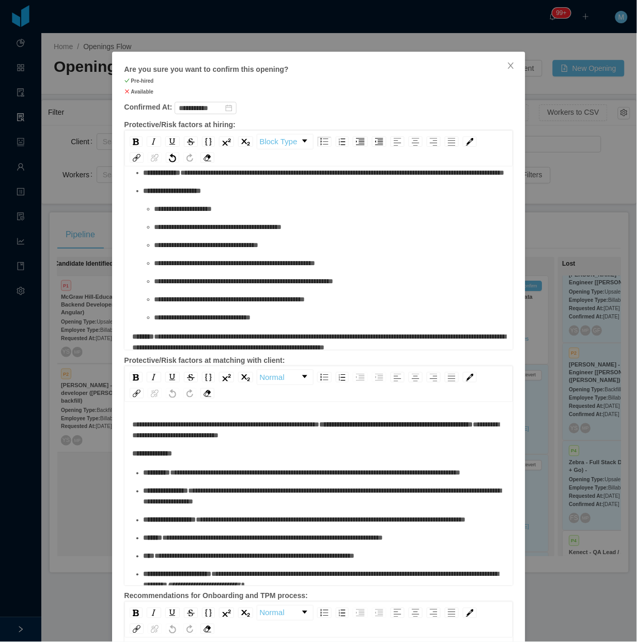
click at [228, 283] on ul "**********" at bounding box center [319, 231] width 373 height 185
click at [234, 251] on div "**********" at bounding box center [330, 245] width 351 height 11
click at [224, 269] on div "**********" at bounding box center [330, 263] width 351 height 11
click at [237, 287] on div "**********" at bounding box center [330, 281] width 351 height 11
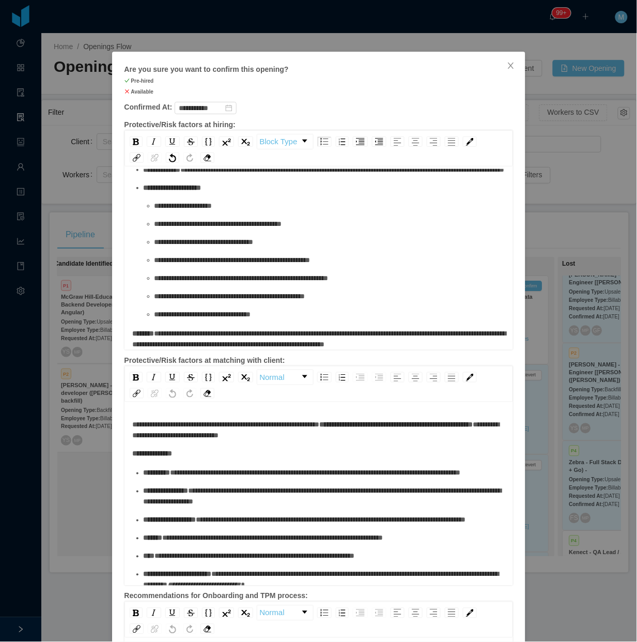
scroll to position [122, 0]
click at [247, 283] on ul "**********" at bounding box center [319, 227] width 373 height 185
click at [251, 291] on div "**********" at bounding box center [330, 296] width 351 height 11
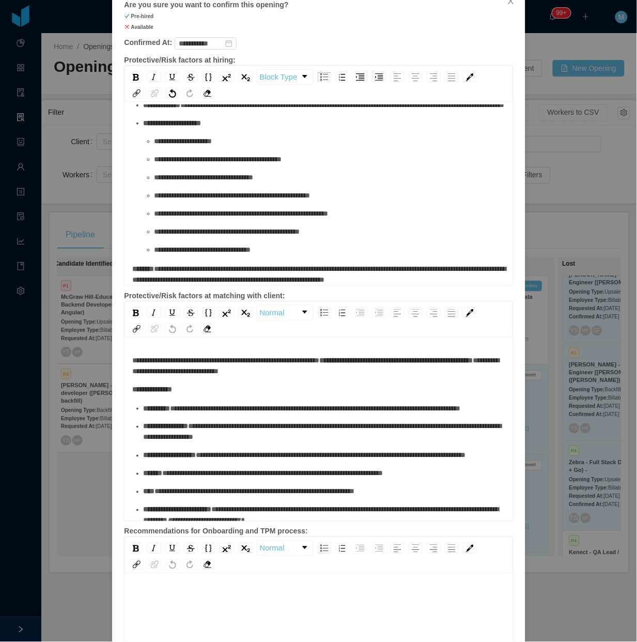
click at [210, 277] on div "**********" at bounding box center [319, 275] width 373 height 22
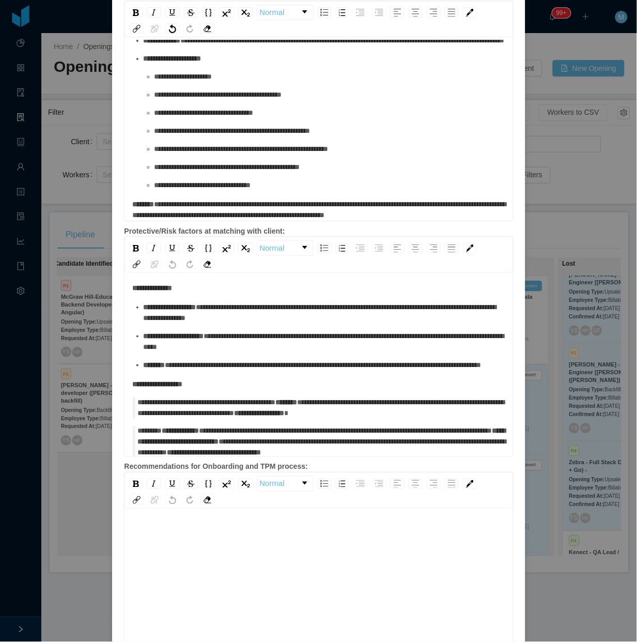
scroll to position [215, 0]
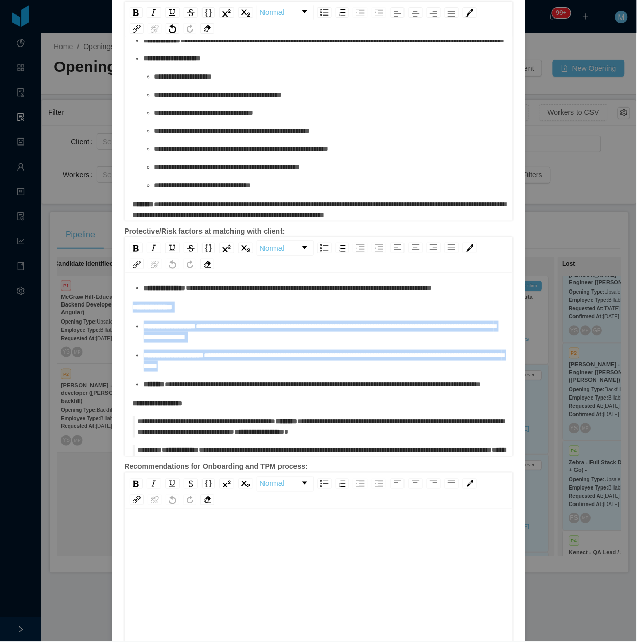
drag, startPoint x: 131, startPoint y: 329, endPoint x: 270, endPoint y: 391, distance: 152.5
click at [270, 391] on div "**********" at bounding box center [319, 276] width 373 height 402
copy div "**********"
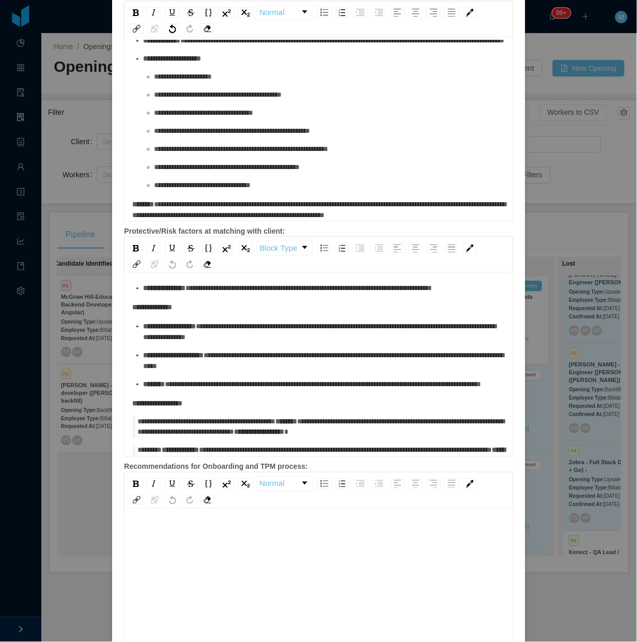
drag, startPoint x: 260, startPoint y: 572, endPoint x: 260, endPoint y: 559, distance: 12.9
click at [259, 570] on div "rdw-editor" at bounding box center [319, 616] width 373 height 181
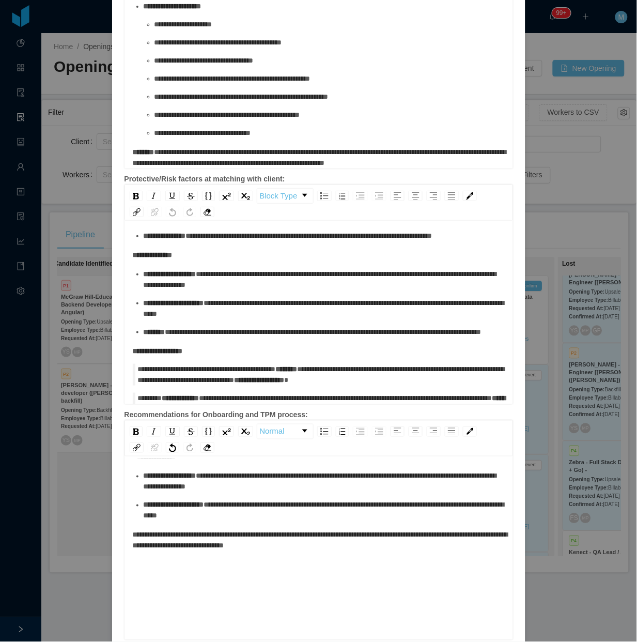
scroll to position [232, 0]
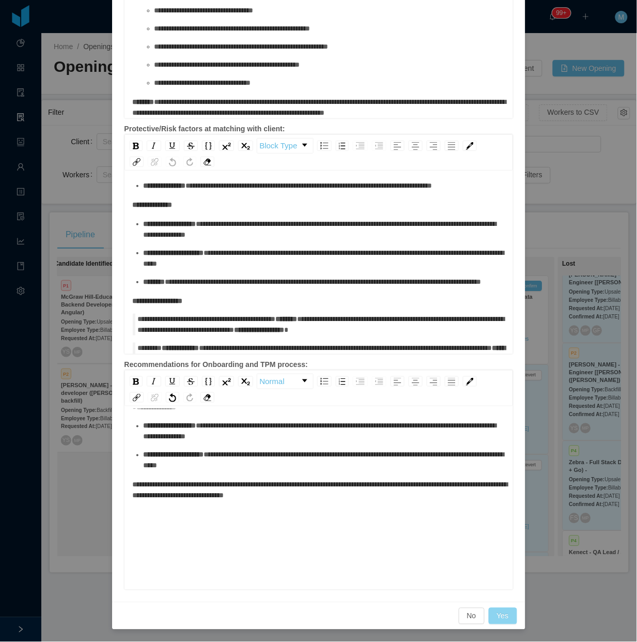
click at [503, 570] on button "Yes" at bounding box center [503, 616] width 28 height 17
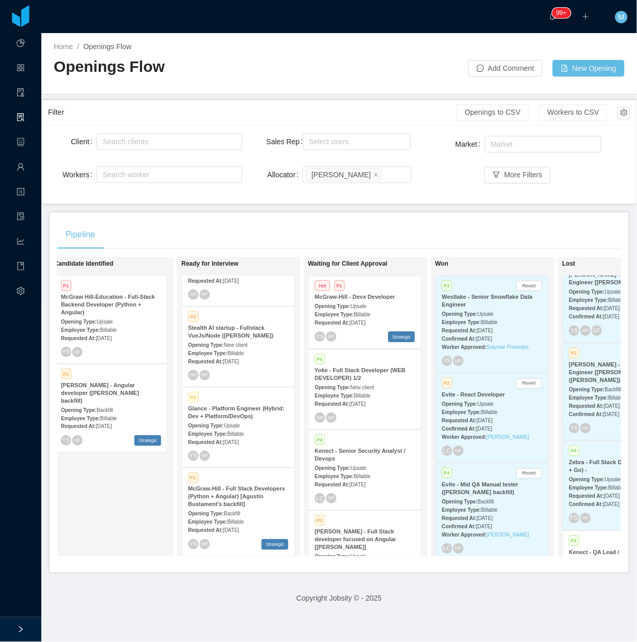
click at [19, 570] on div at bounding box center [20, 629] width 41 height 25
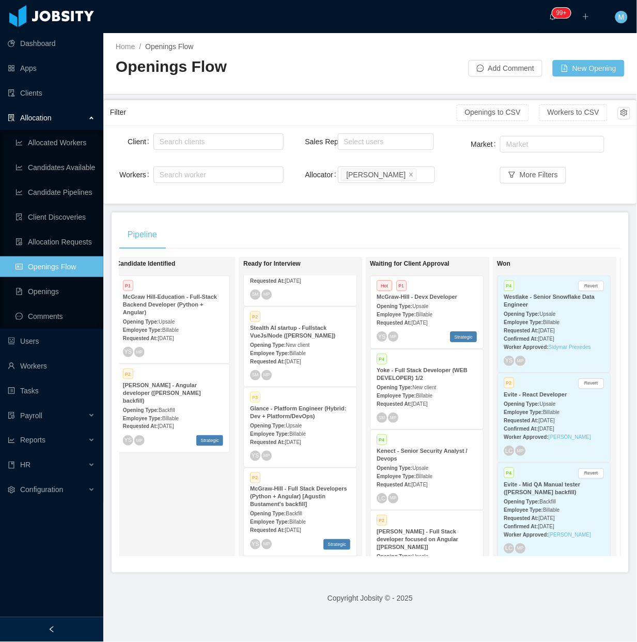
drag, startPoint x: 169, startPoint y: 484, endPoint x: 161, endPoint y: 479, distance: 9.0
click at [166, 484] on div "Candidate Identified P1 McGraw Hill-Education - Full-Stack Backend Developer (P…" at bounding box center [188, 407] width 145 height 291
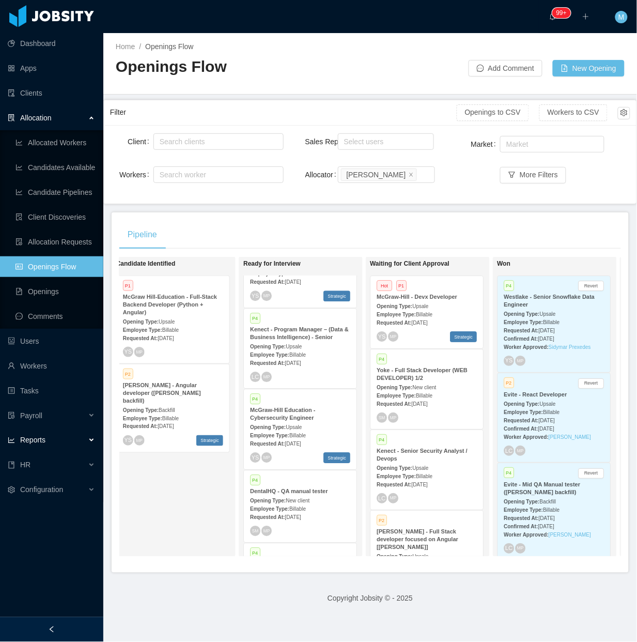
click at [88, 443] on div "Reports" at bounding box center [51, 440] width 103 height 21
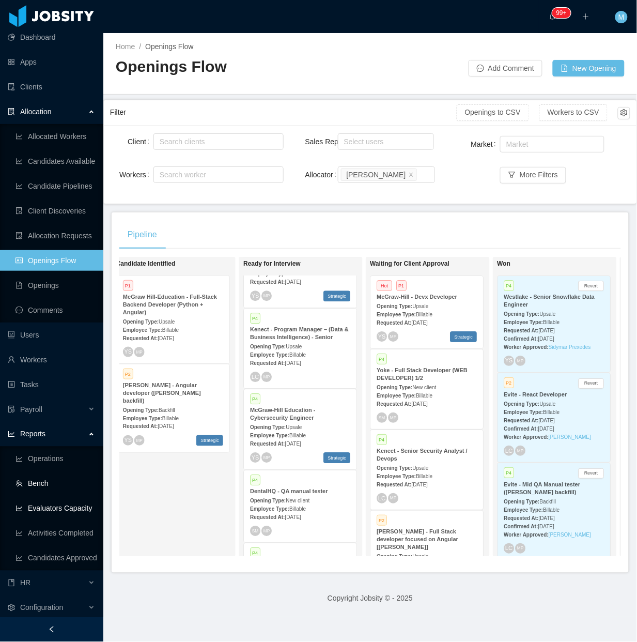
scroll to position [8, 0]
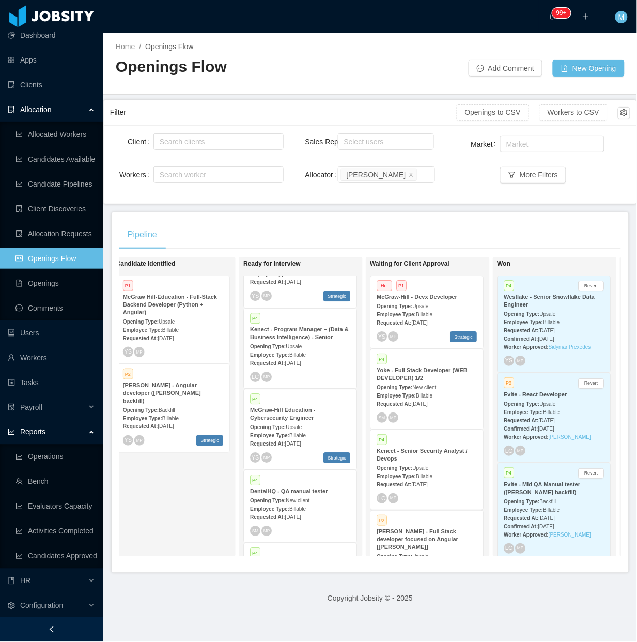
click at [85, 432] on div "Reports" at bounding box center [51, 432] width 103 height 21
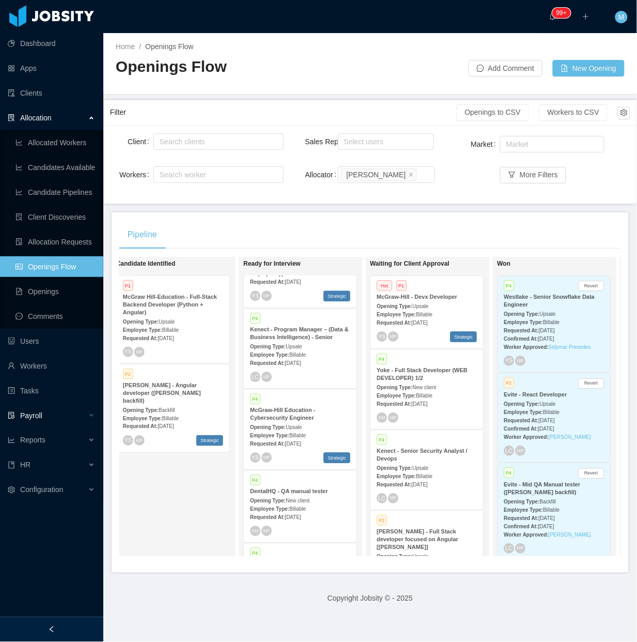
scroll to position [0, 0]
click at [94, 492] on div "Configuration" at bounding box center [51, 490] width 103 height 21
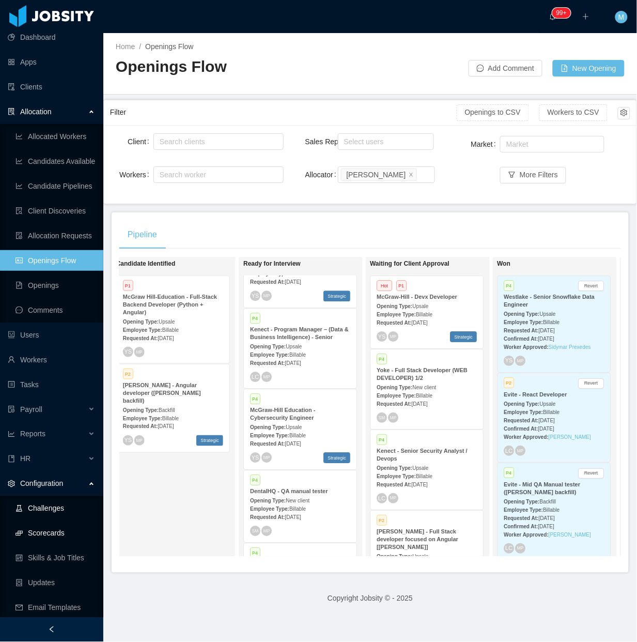
scroll to position [8, 0]
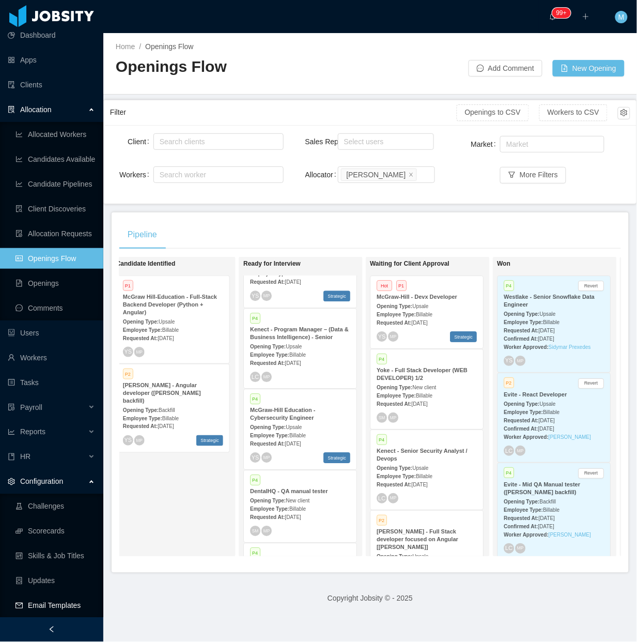
click at [72, 570] on div at bounding box center [51, 629] width 103 height 25
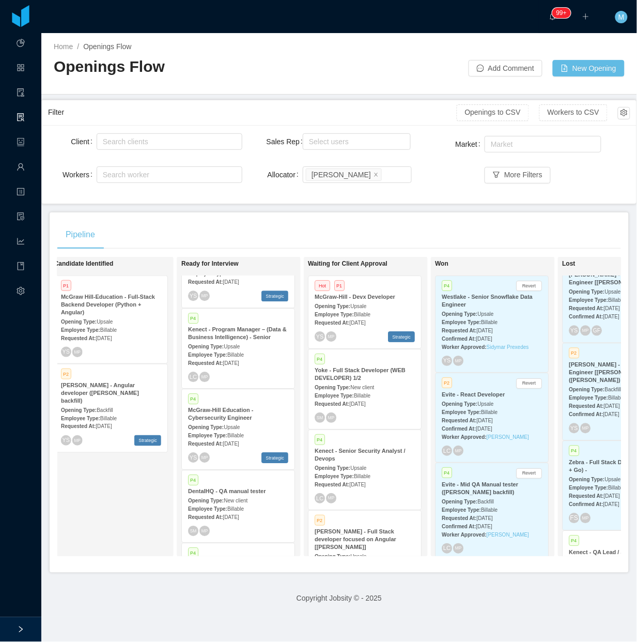
scroll to position [0, 0]
click at [139, 493] on div "Candidate Identified P1 McGraw Hill-Education - Full-Stack Backend Developer (P…" at bounding box center [126, 407] width 145 height 291
click at [367, 109] on div "Filter" at bounding box center [252, 112] width 409 height 19
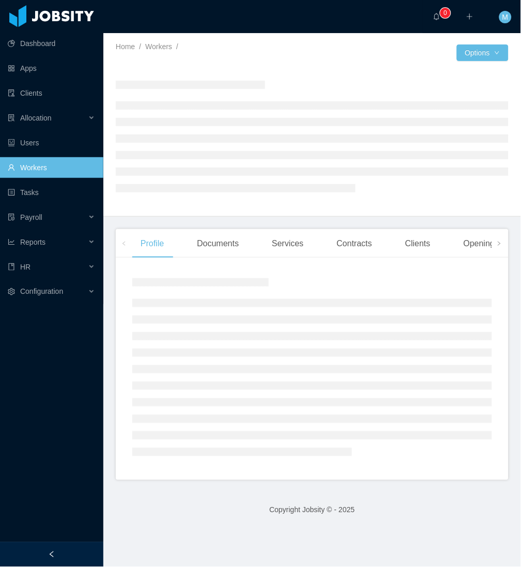
click at [42, 544] on div at bounding box center [51, 554] width 103 height 25
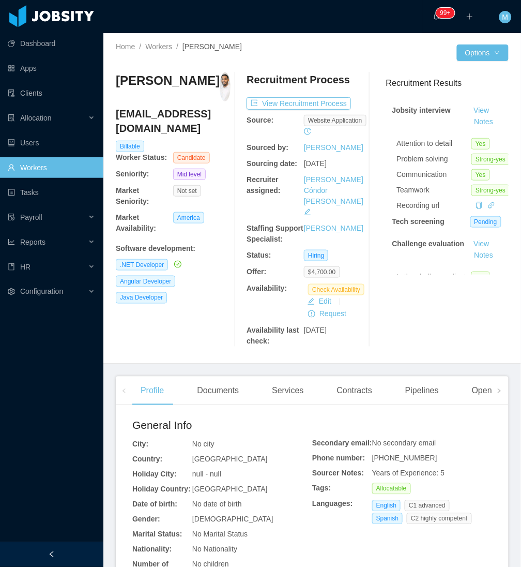
click at [92, 548] on div at bounding box center [51, 554] width 103 height 25
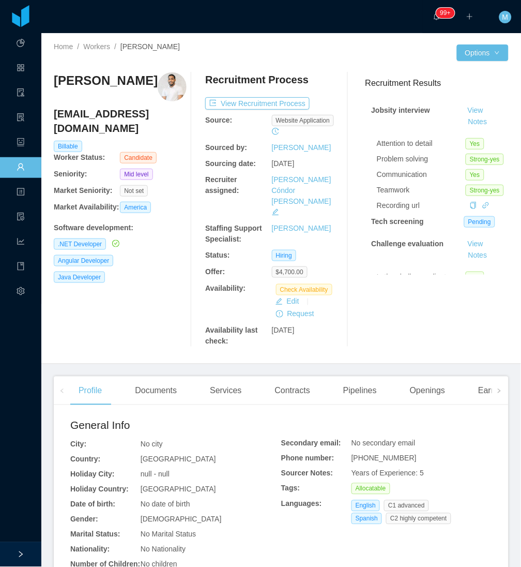
drag, startPoint x: 49, startPoint y: 82, endPoint x: 142, endPoint y: 76, distance: 93.7
click at [142, 76] on div "Home / Workers / Ronald Montero / Options Ronald Montero ronaldmontero123456e@g…" at bounding box center [281, 198] width 480 height 331
copy h3 "Ronald Montero"
click at [162, 378] on div "Documents" at bounding box center [156, 390] width 58 height 29
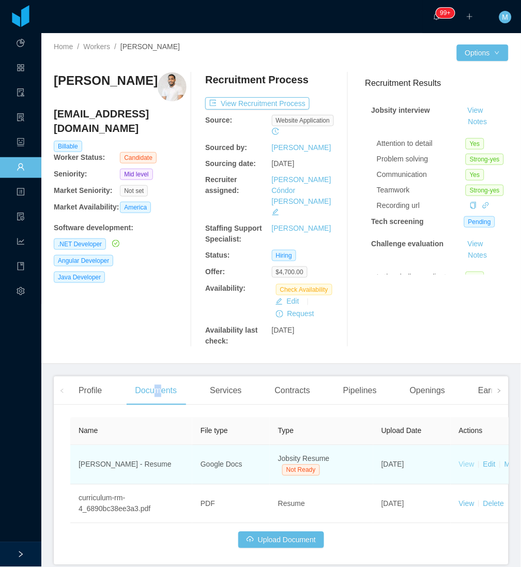
click at [465, 460] on link "View" at bounding box center [467, 464] width 16 height 8
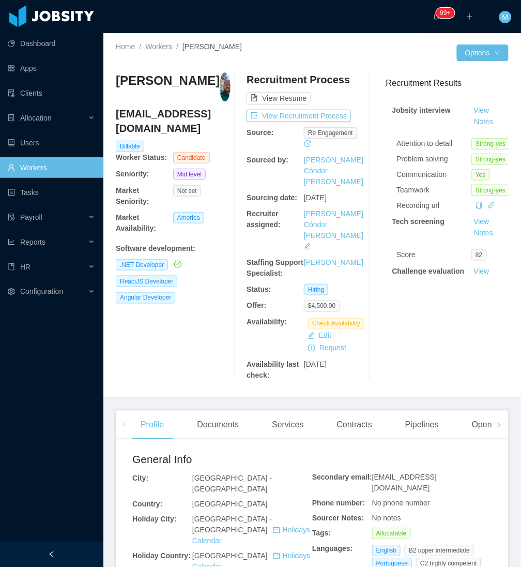
click at [179, 290] on div "Lucca Santos lucca.tpm@gmail.com Billable Worker Status: Candidate Seniority: M…" at bounding box center [173, 226] width 115 height 309
drag, startPoint x: 187, startPoint y: 80, endPoint x: 113, endPoint y: 80, distance: 74.4
click at [113, 80] on div "Home / Workers / Lucca Santos / Options Lucca Santos lucca.tpm@gmail.com Billab…" at bounding box center [312, 215] width 418 height 365
copy h3 "Lucca Santos"
click at [221, 410] on div "Documents" at bounding box center [218, 424] width 58 height 29
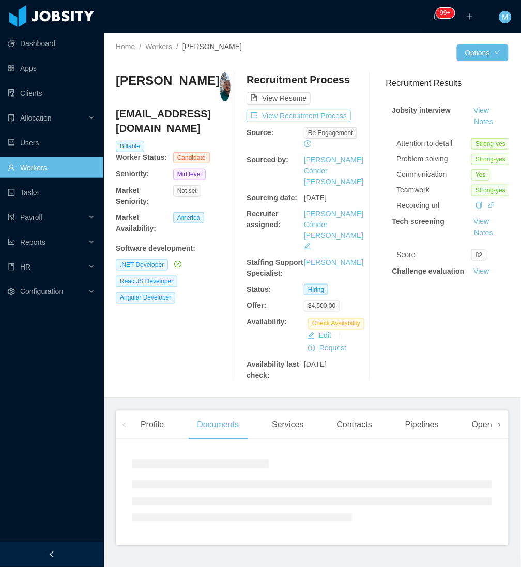
click at [69, 550] on div at bounding box center [51, 554] width 103 height 25
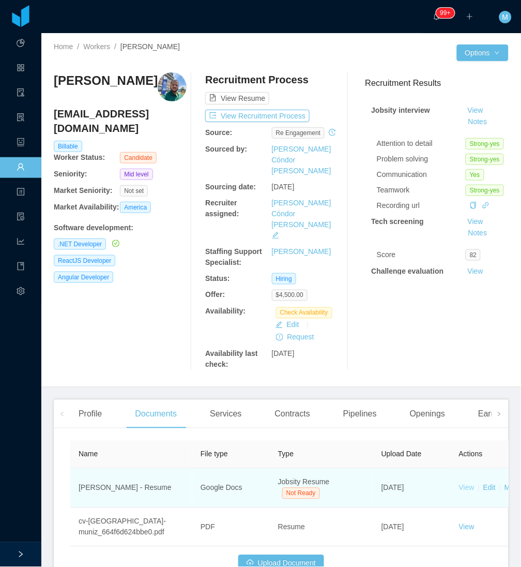
click at [463, 483] on link "View" at bounding box center [467, 487] width 16 height 8
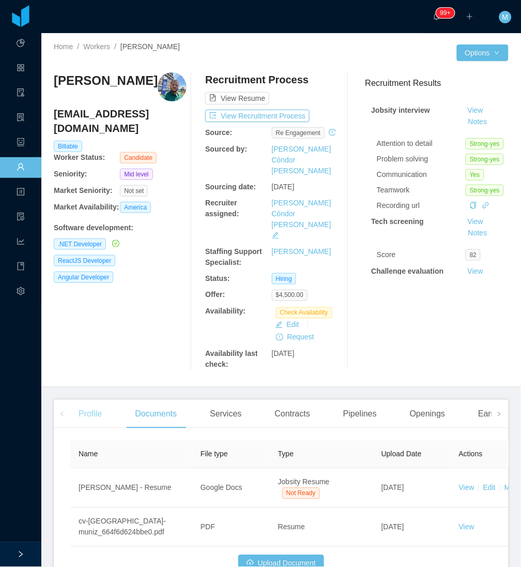
click at [90, 400] on div "Profile" at bounding box center [90, 414] width 40 height 29
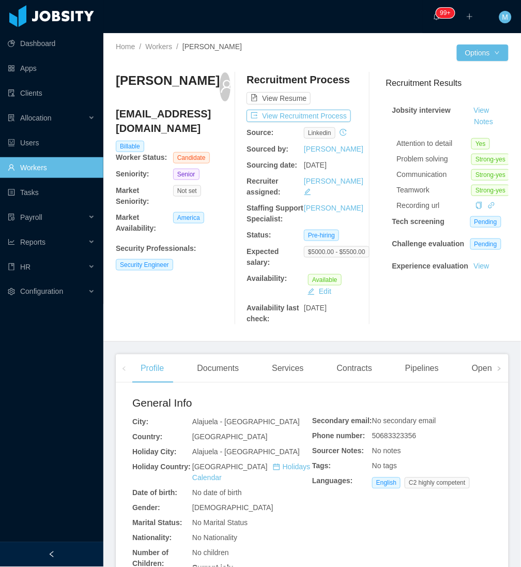
click at [71, 551] on div at bounding box center [51, 554] width 103 height 25
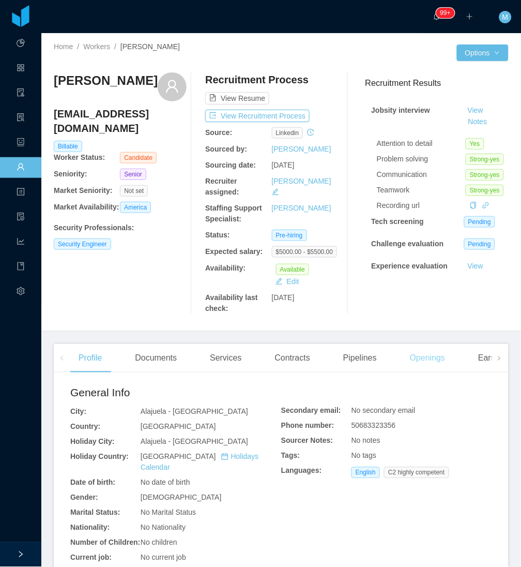
click at [421, 355] on div "Openings" at bounding box center [428, 358] width 52 height 29
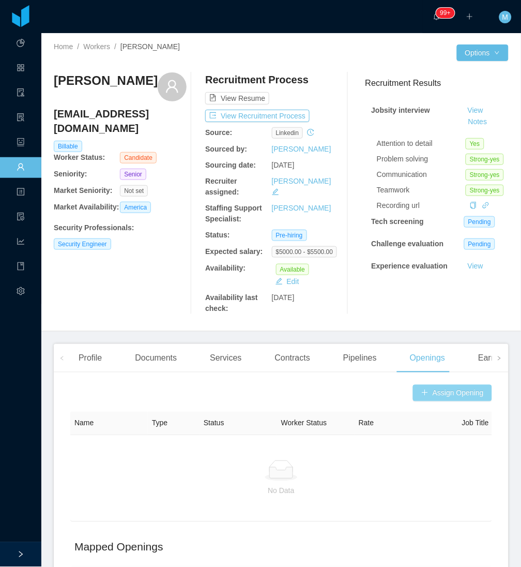
click at [447, 385] on button "Assign Opening" at bounding box center [452, 393] width 79 height 17
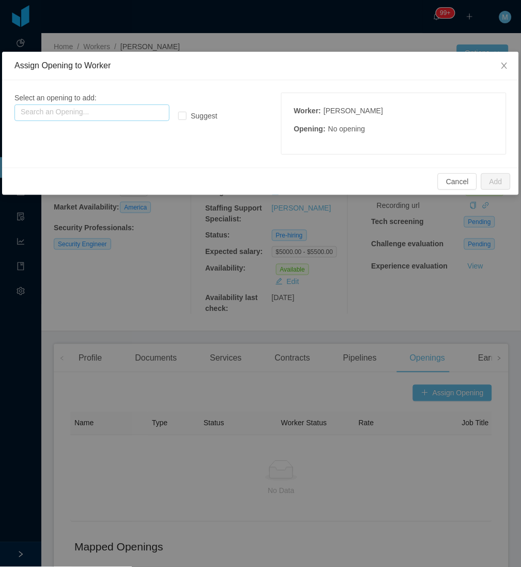
click at [115, 109] on input "text" at bounding box center [91, 112] width 155 height 17
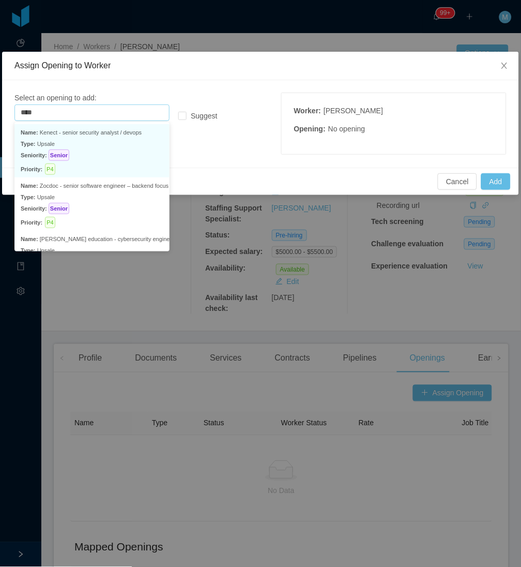
drag, startPoint x: 91, startPoint y: 154, endPoint x: 224, endPoint y: 152, distance: 132.9
click at [92, 154] on p "Seniority: Senior" at bounding box center [92, 154] width 143 height 11
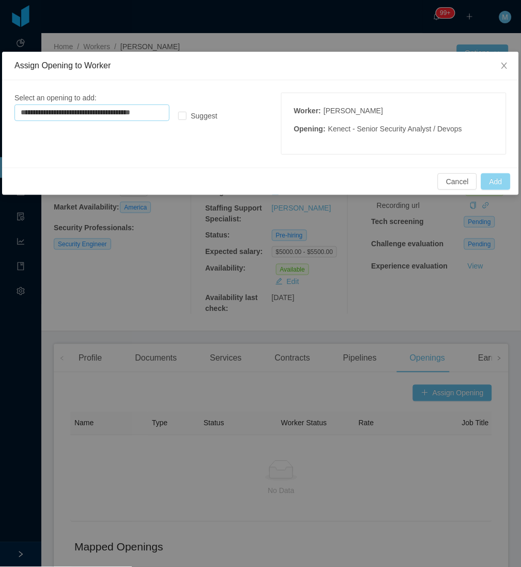
type input "**********"
click at [492, 182] on button "Add" at bounding box center [495, 181] width 29 height 17
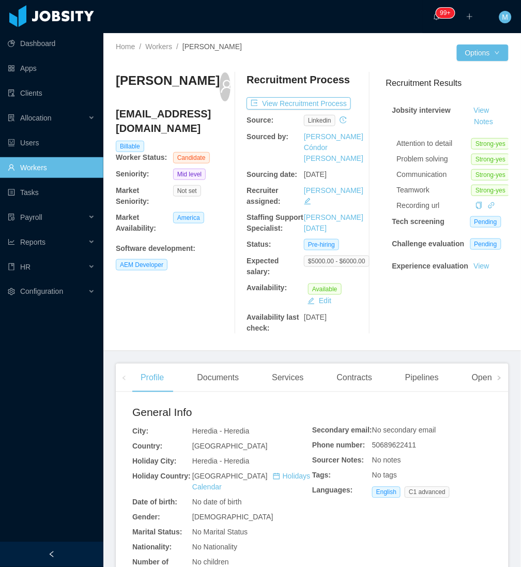
drag, startPoint x: 83, startPoint y: 553, endPoint x: 81, endPoint y: 535, distance: 18.2
click at [81, 553] on div at bounding box center [51, 554] width 103 height 25
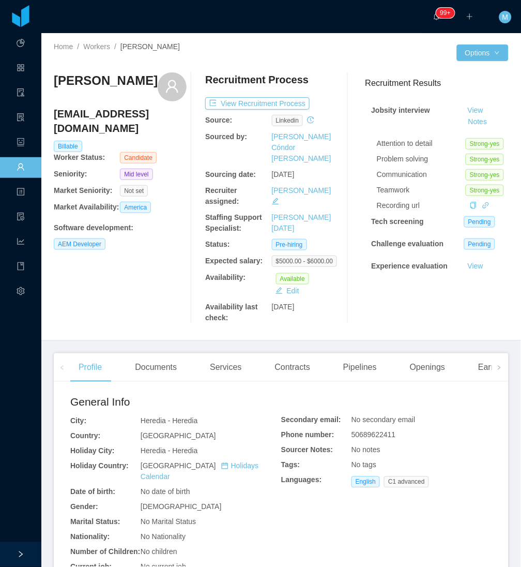
click at [162, 292] on div "Dennis Bonilla dennisbonillaramirez@gmail.com Billable Worker Status: Candidate…" at bounding box center [120, 197] width 133 height 251
click at [406, 353] on div "Openings" at bounding box center [428, 367] width 52 height 29
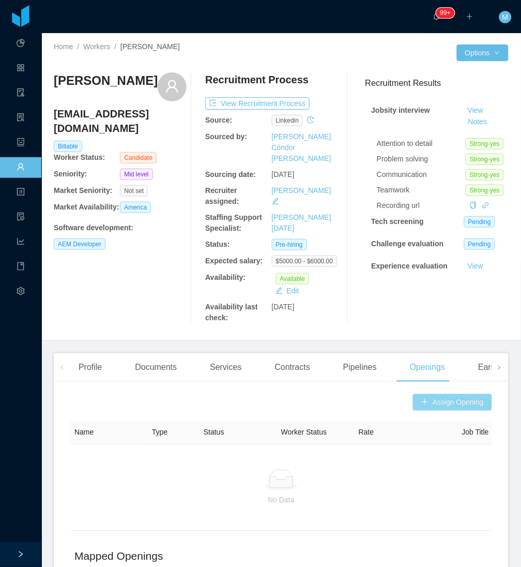
click at [453, 394] on button "Assign Opening" at bounding box center [452, 402] width 79 height 17
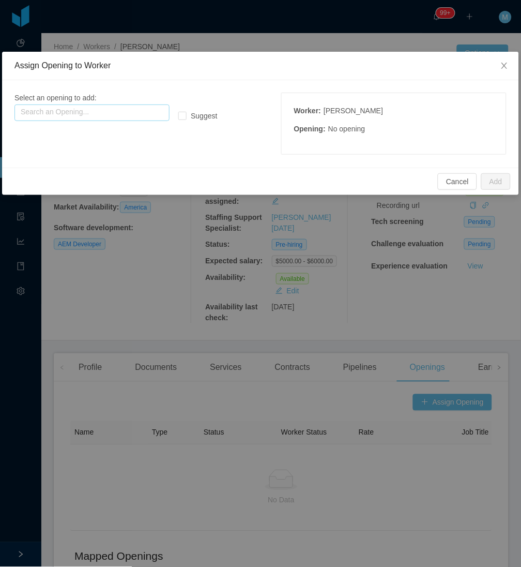
click at [97, 112] on input "text" at bounding box center [91, 112] width 155 height 17
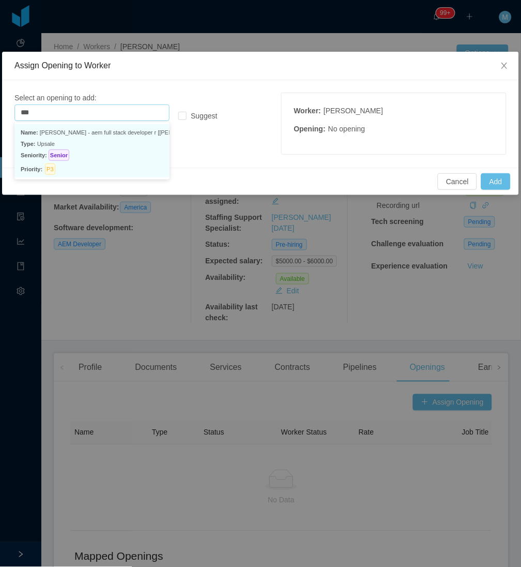
click at [91, 135] on p "Name: Mcgraw-hill - aem full stack developer r [vijay yadav]" at bounding box center [92, 132] width 143 height 11
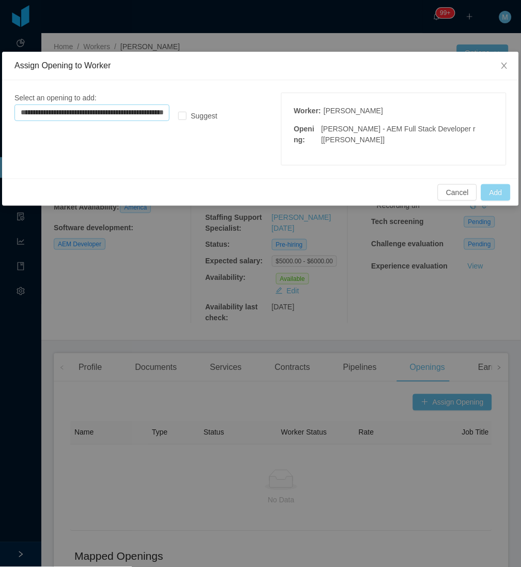
type input "**********"
click at [499, 196] on button "Add" at bounding box center [495, 192] width 29 height 17
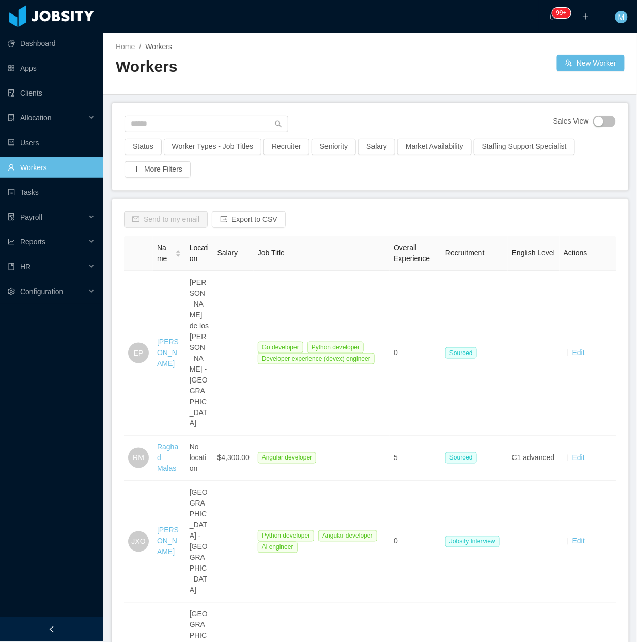
click at [53, 636] on div at bounding box center [51, 629] width 103 height 25
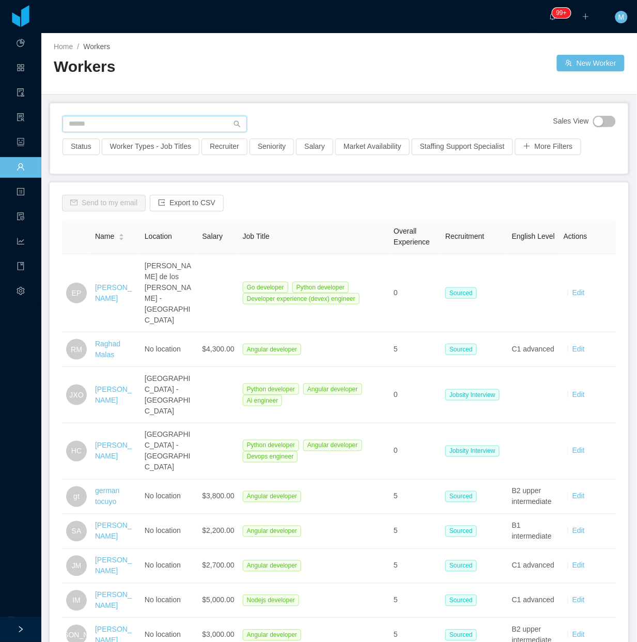
click at [100, 125] on input "text" at bounding box center [155, 124] width 185 height 17
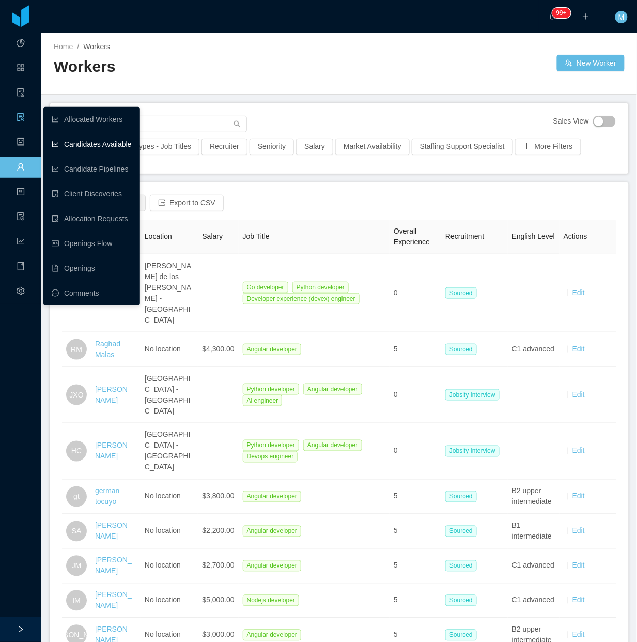
click at [76, 141] on link "Candidates Available" at bounding box center [92, 144] width 80 height 21
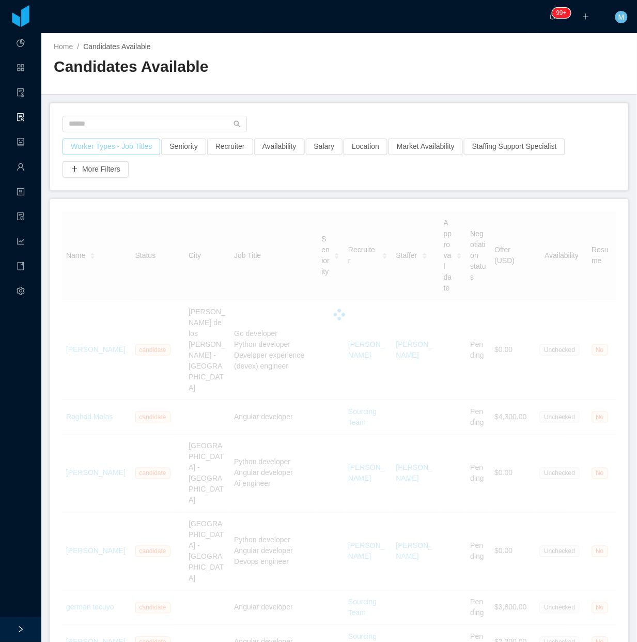
click at [96, 145] on button "Worker Types - Job Titles" at bounding box center [112, 147] width 98 height 17
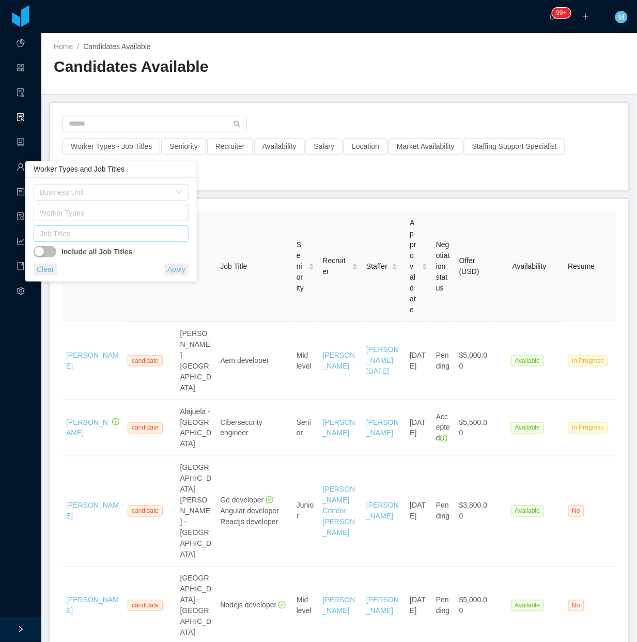
click at [97, 228] on div "Job Titles" at bounding box center [110, 234] width 146 height 16
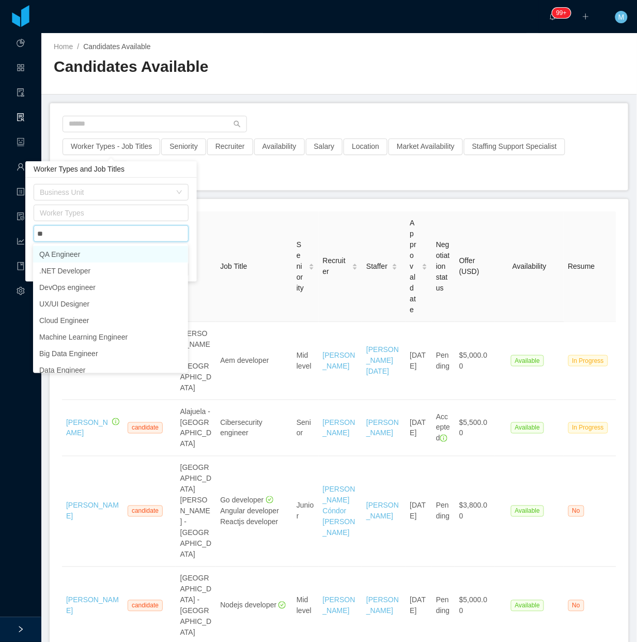
type input "***"
click at [82, 255] on li ".NET Developer" at bounding box center [110, 254] width 155 height 17
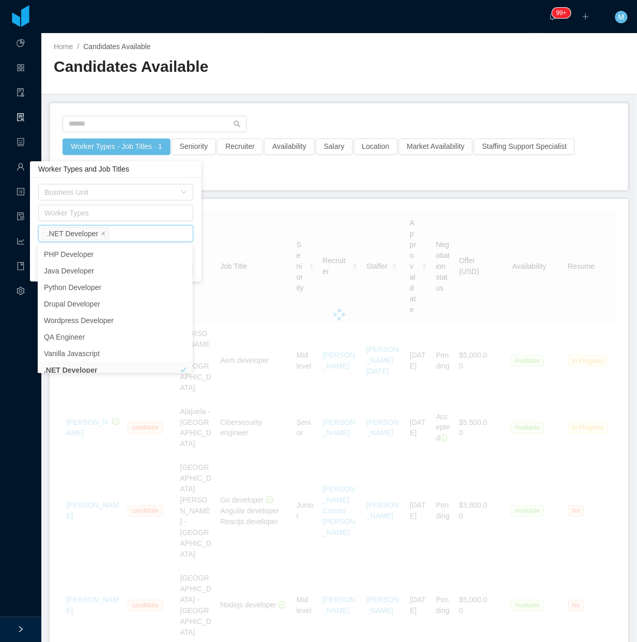
click at [355, 73] on div "Home / Candidates Available / Candidates Available" at bounding box center [339, 64] width 596 height 62
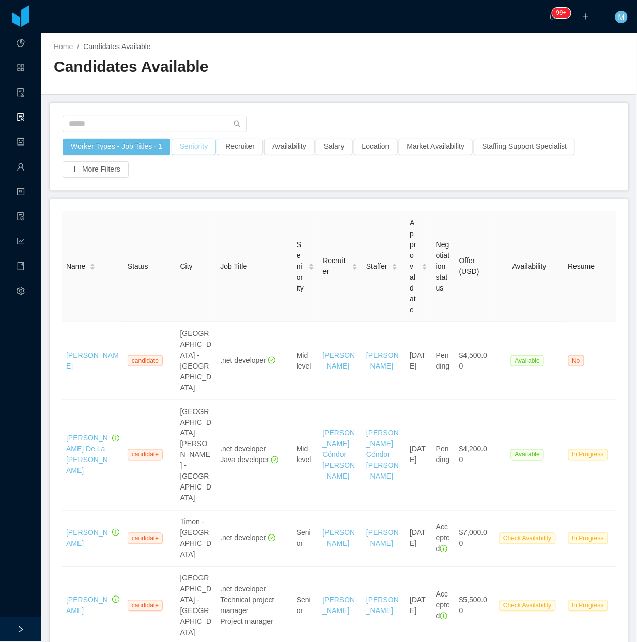
click at [185, 148] on button "Seniority" at bounding box center [194, 147] width 44 height 17
click at [167, 199] on div "Seniorities" at bounding box center [191, 193] width 146 height 16
click at [143, 264] on li "Mid Level" at bounding box center [191, 262] width 155 height 17
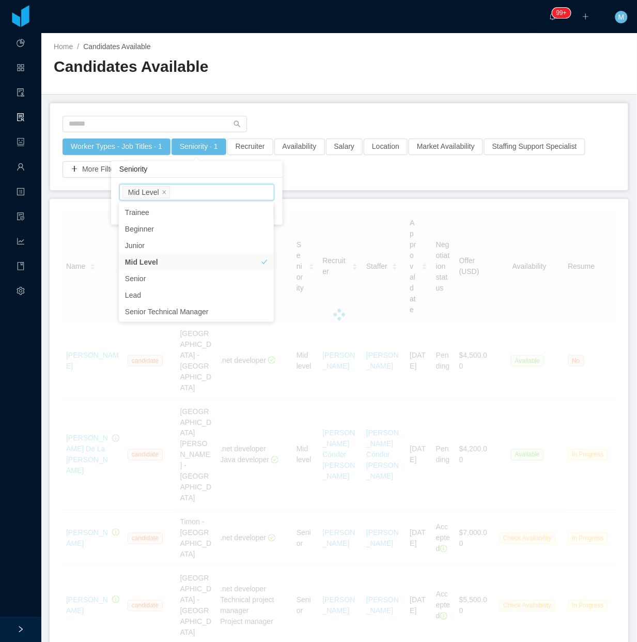
click at [308, 73] on h2 "Candidates Available" at bounding box center [197, 66] width 286 height 21
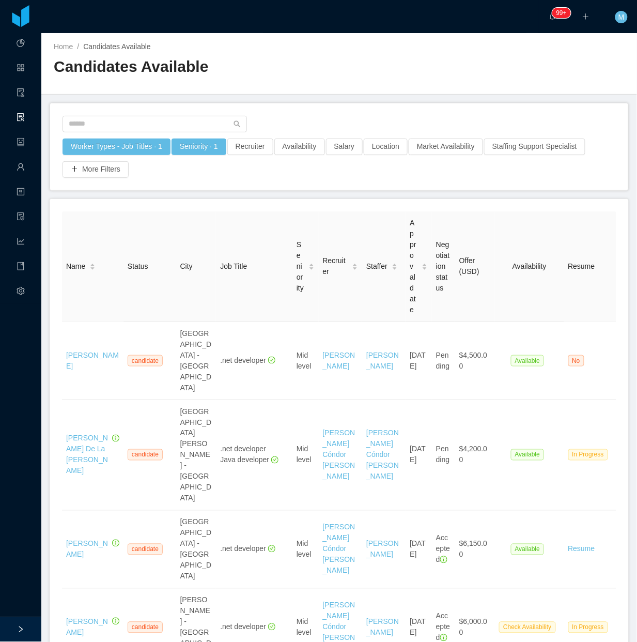
click at [297, 155] on div "Availability" at bounding box center [300, 150] width 52 height 23
click at [303, 146] on button "Availability" at bounding box center [299, 147] width 51 height 17
click at [301, 185] on div "Select one" at bounding box center [295, 193] width 146 height 16
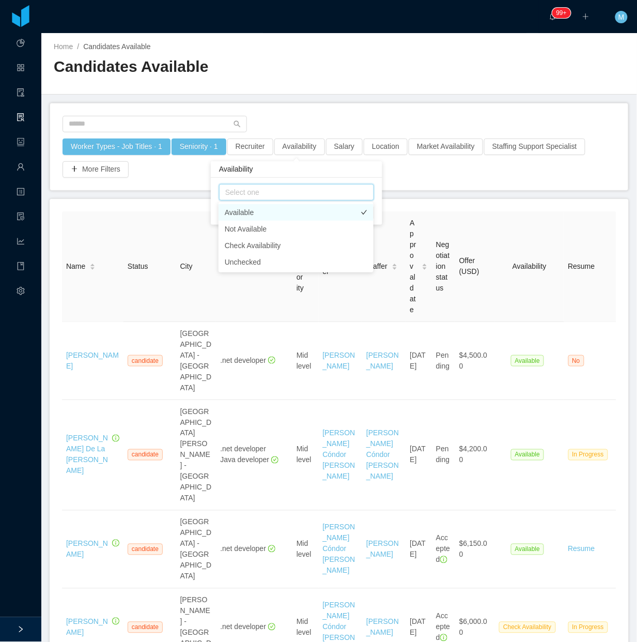
click at [281, 205] on li "Available" at bounding box center [296, 212] width 155 height 17
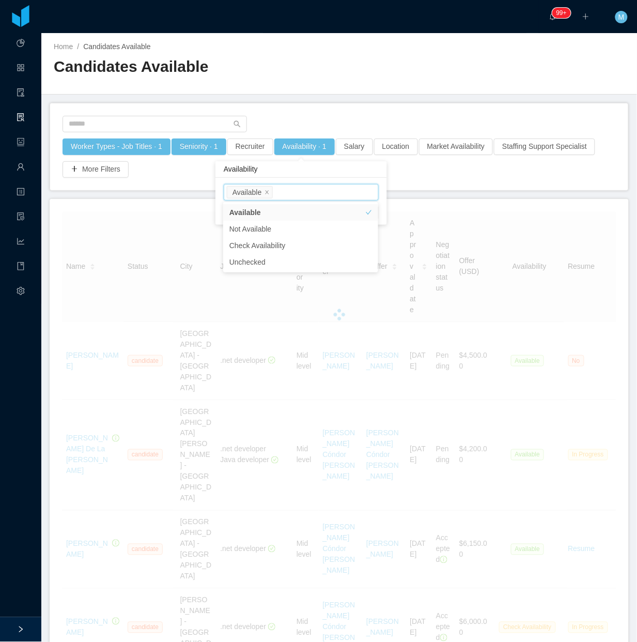
click at [332, 118] on div at bounding box center [340, 127] width 554 height 23
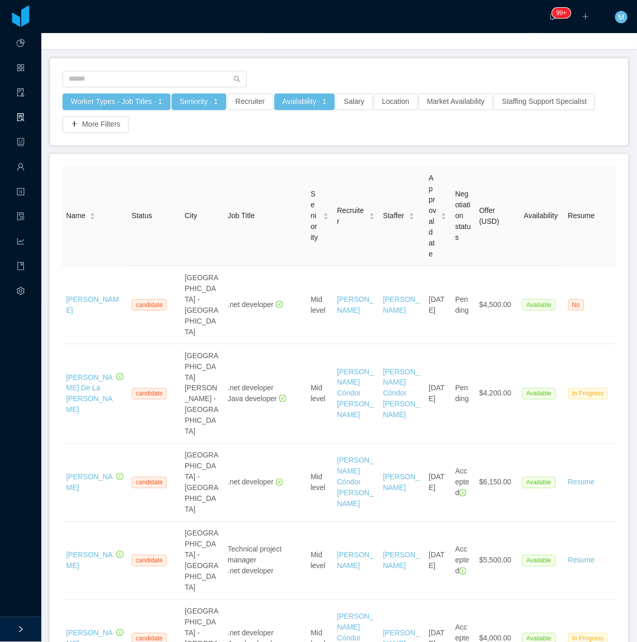
scroll to position [65, 0]
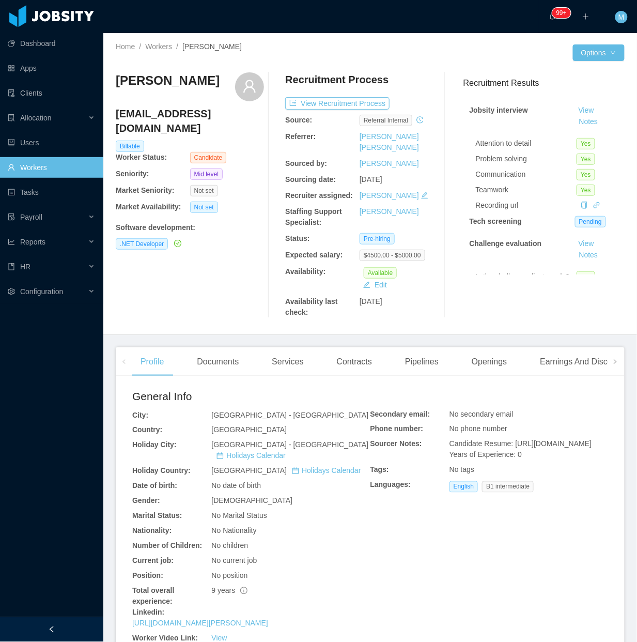
drag, startPoint x: 47, startPoint y: 634, endPoint x: 43, endPoint y: 615, distance: 19.1
click at [45, 632] on div at bounding box center [51, 629] width 103 height 25
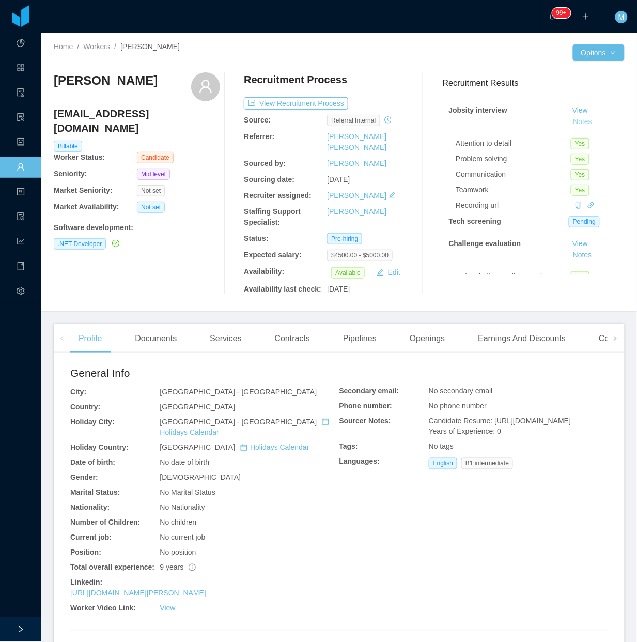
click at [574, 119] on button "Notes" at bounding box center [582, 122] width 27 height 12
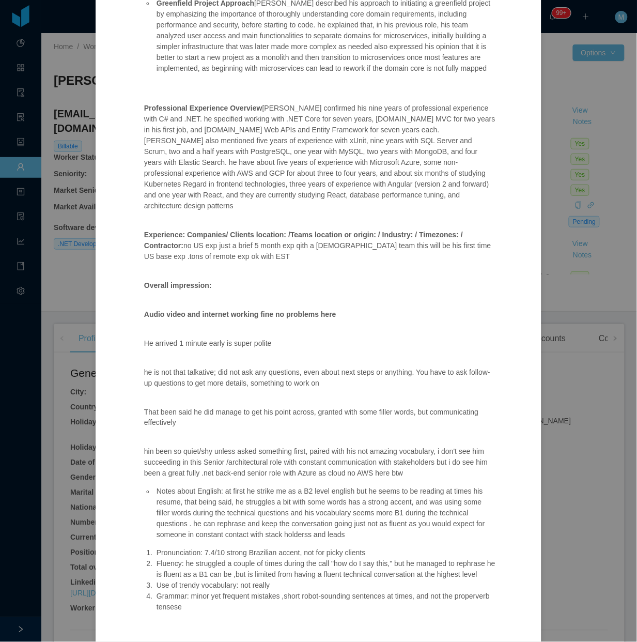
scroll to position [424, 0]
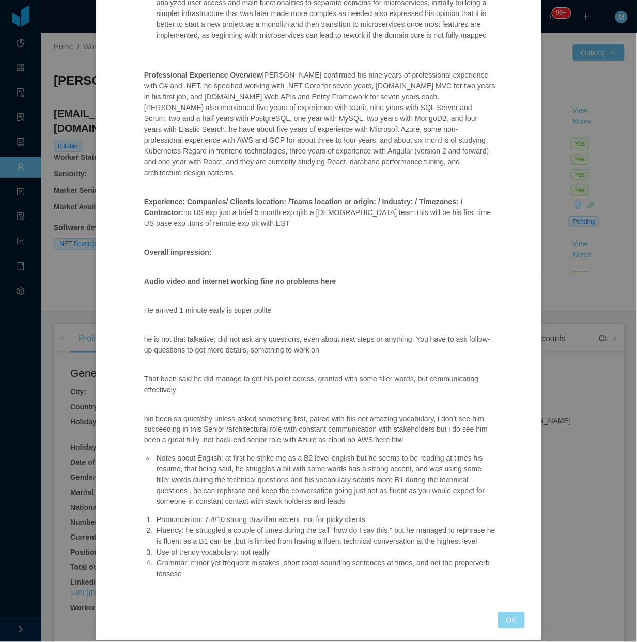
click at [504, 612] on button "OK" at bounding box center [511, 620] width 27 height 17
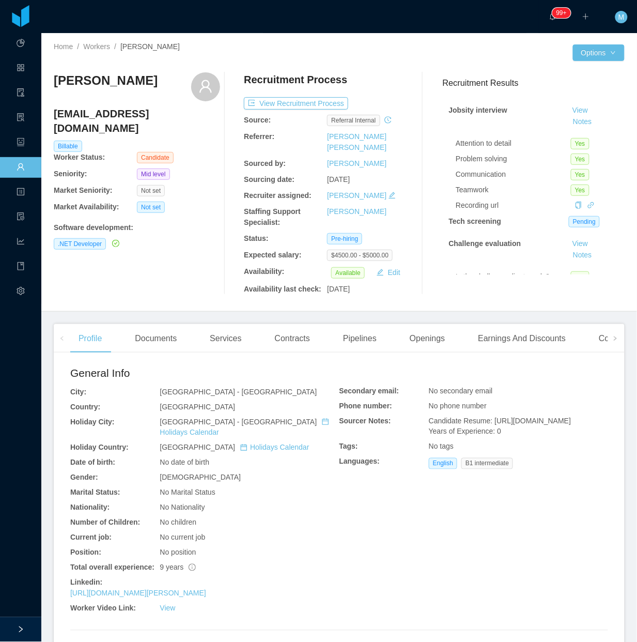
drag, startPoint x: 163, startPoint y: 306, endPoint x: 161, endPoint y: 314, distance: 9.0
click at [163, 309] on main "Home / Workers / Ricardo Sabaini / Options Ricardo Sabaini ricardosabaini19@gma…" at bounding box center [339, 337] width 596 height 609
click at [150, 337] on div "Documents" at bounding box center [156, 338] width 58 height 29
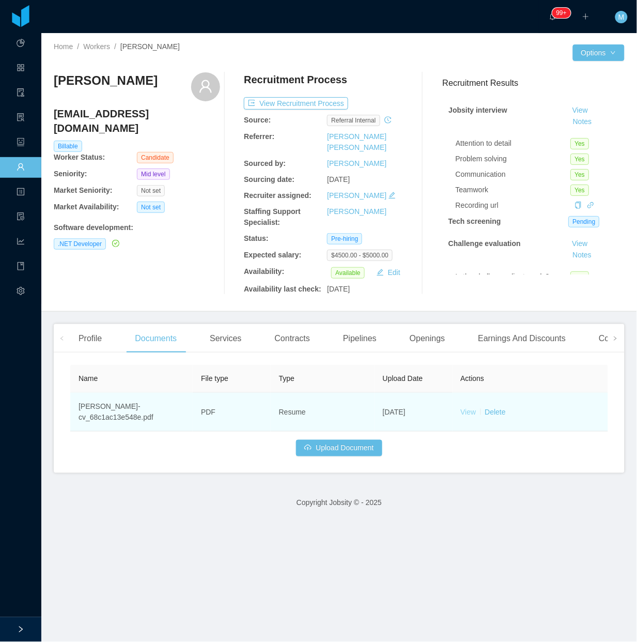
click at [467, 408] on link "View" at bounding box center [469, 412] width 16 height 8
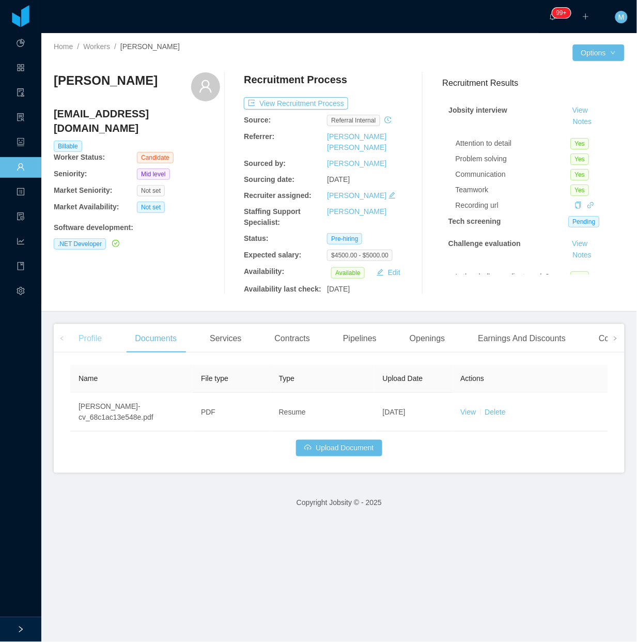
click at [71, 324] on div "Profile" at bounding box center [90, 338] width 40 height 29
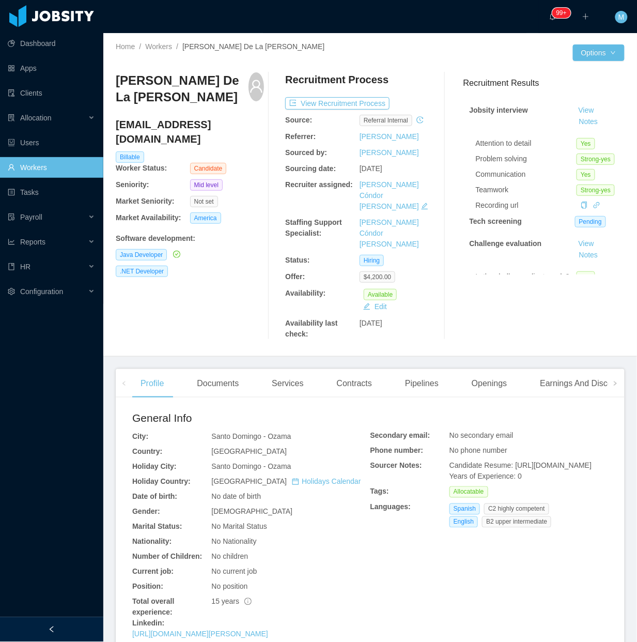
click at [228, 313] on div "[PERSON_NAME] De La [PERSON_NAME] [EMAIL_ADDRESS][DOMAIN_NAME] Billable Worker …" at bounding box center [190, 205] width 148 height 267
click at [225, 369] on div "Documents" at bounding box center [218, 383] width 58 height 29
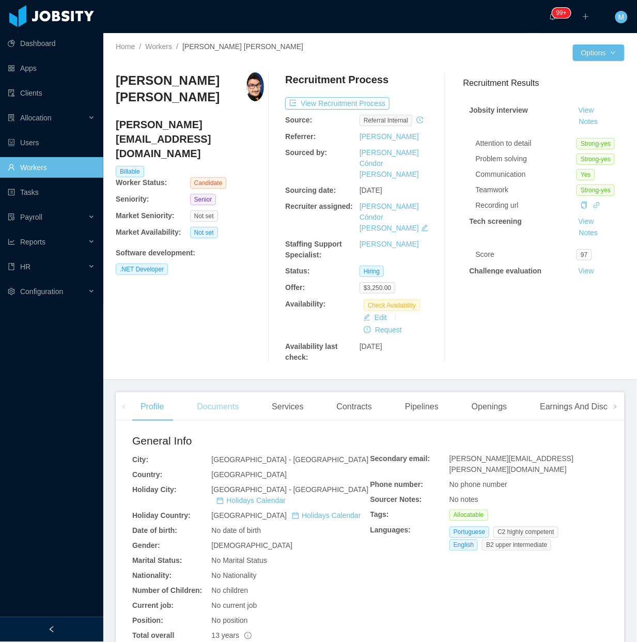
click at [215, 392] on div "Documents" at bounding box center [218, 406] width 58 height 29
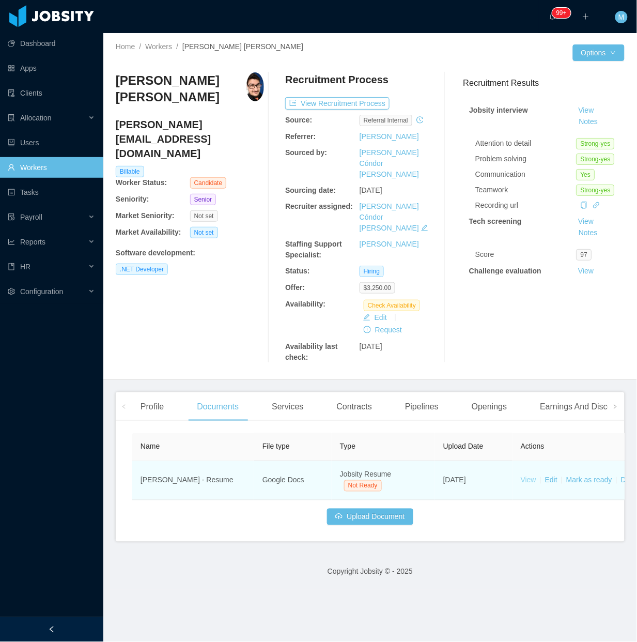
click at [531, 476] on link "View" at bounding box center [529, 480] width 16 height 8
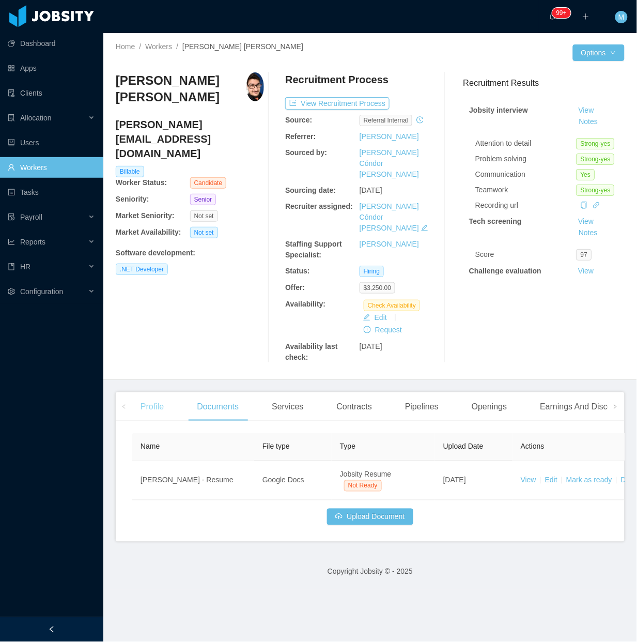
click at [170, 392] on div "Profile Documents Services Contracts Pipelines Openings Earnings And Discounts …" at bounding box center [458, 406] width 652 height 29
click at [140, 392] on div "Profile" at bounding box center [152, 406] width 40 height 29
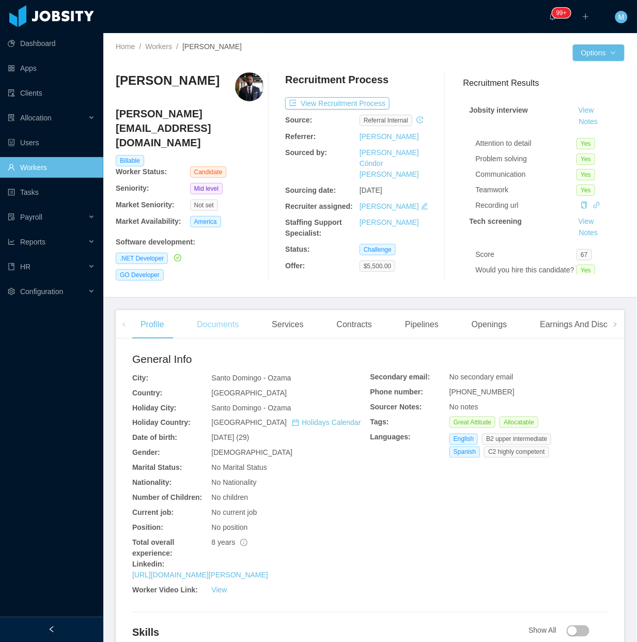
click at [215, 329] on div "Documents" at bounding box center [218, 324] width 58 height 29
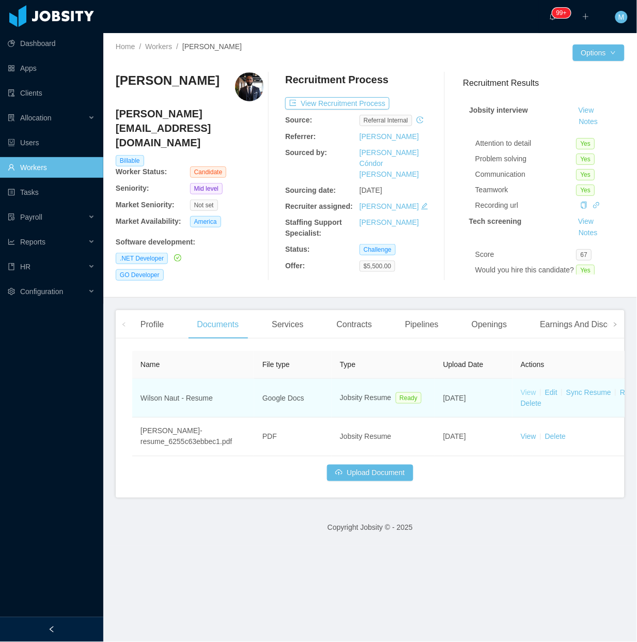
click at [531, 388] on link "View" at bounding box center [529, 392] width 16 height 8
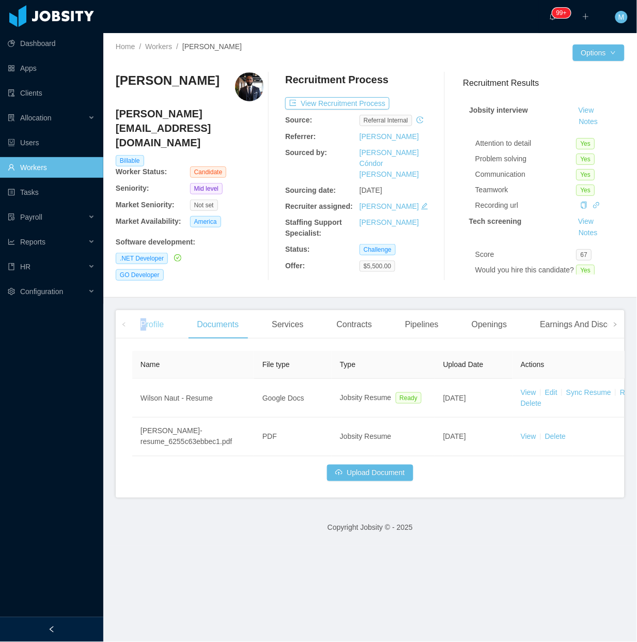
click at [145, 327] on div "Profile" at bounding box center [152, 324] width 40 height 29
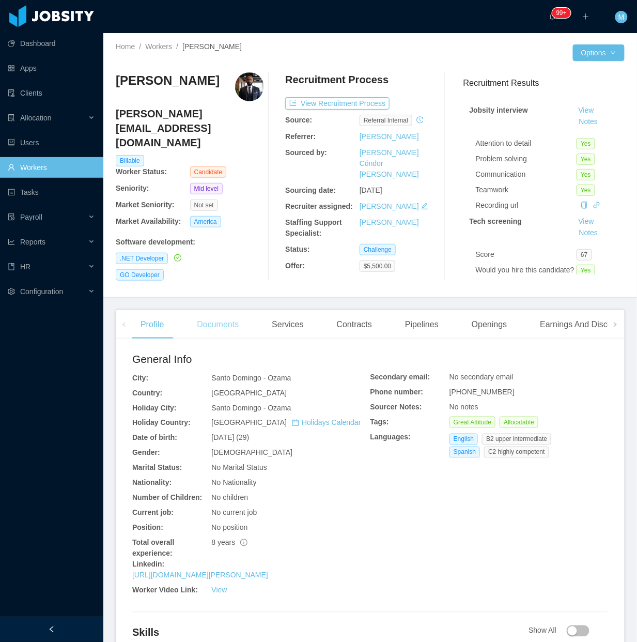
click at [220, 325] on div "Documents" at bounding box center [218, 324] width 58 height 29
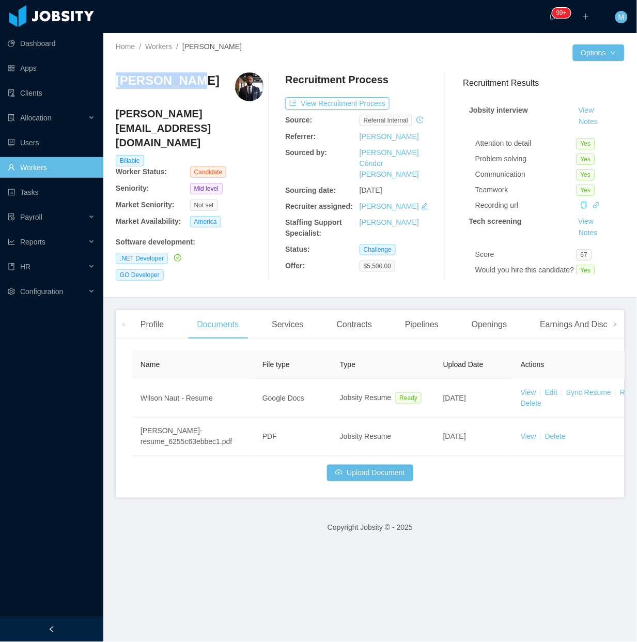
drag, startPoint x: 185, startPoint y: 81, endPoint x: 119, endPoint y: 76, distance: 66.3
click at [119, 76] on div "[PERSON_NAME]" at bounding box center [190, 86] width 148 height 29
copy h3 "[PERSON_NAME]"
click at [146, 322] on div "Profile" at bounding box center [152, 324] width 40 height 29
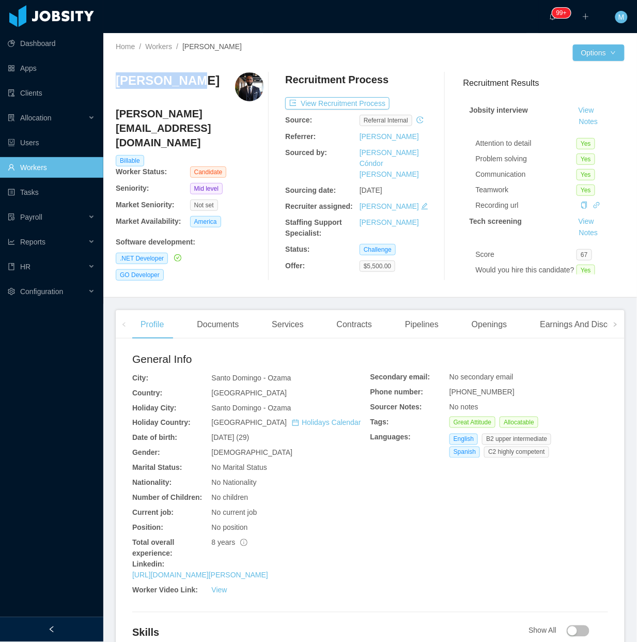
drag, startPoint x: 200, startPoint y: 78, endPoint x: 119, endPoint y: 88, distance: 81.4
click at [119, 88] on div "[PERSON_NAME]" at bounding box center [190, 86] width 148 height 29
copy h3 "[PERSON_NAME]"
drag, startPoint x: 267, startPoint y: 249, endPoint x: 269, endPoint y: 228, distance: 20.2
click at [267, 249] on div at bounding box center [274, 176] width 21 height 208
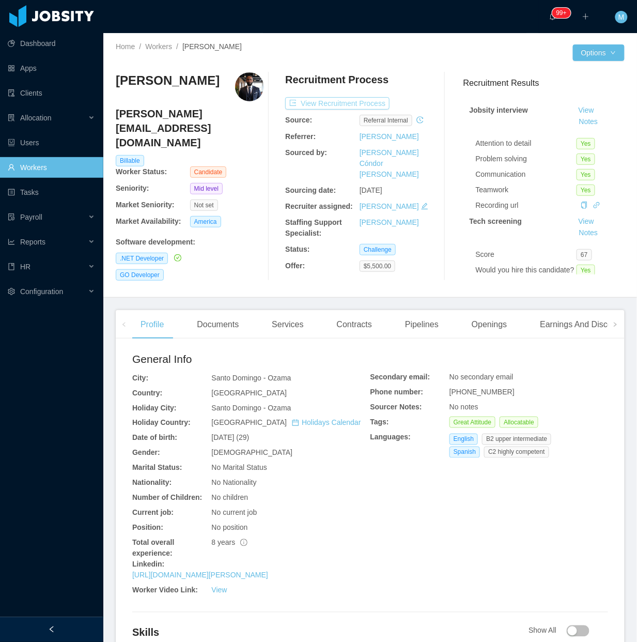
click at [325, 102] on button "View Recruitment Process" at bounding box center [337, 103] width 104 height 12
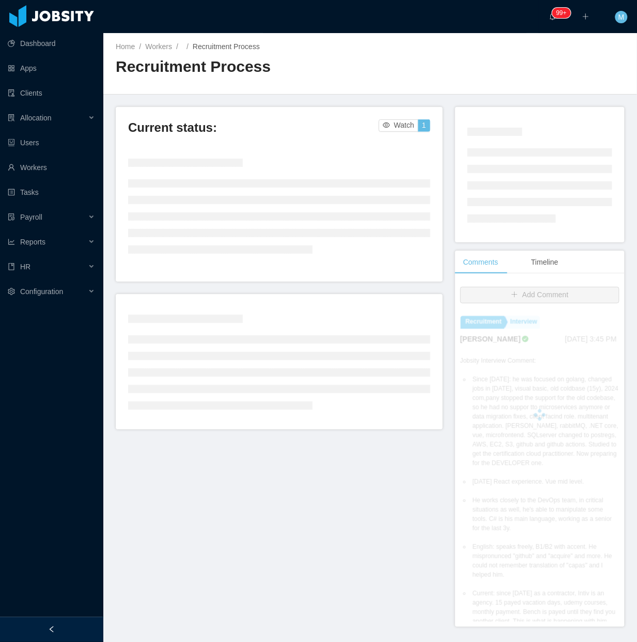
click at [66, 624] on div at bounding box center [51, 629] width 103 height 25
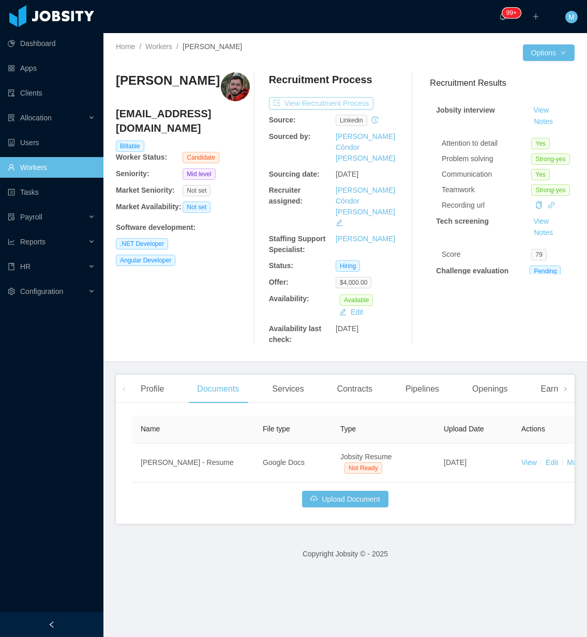
click at [316, 102] on button "View Recruitment Process" at bounding box center [321, 103] width 104 height 12
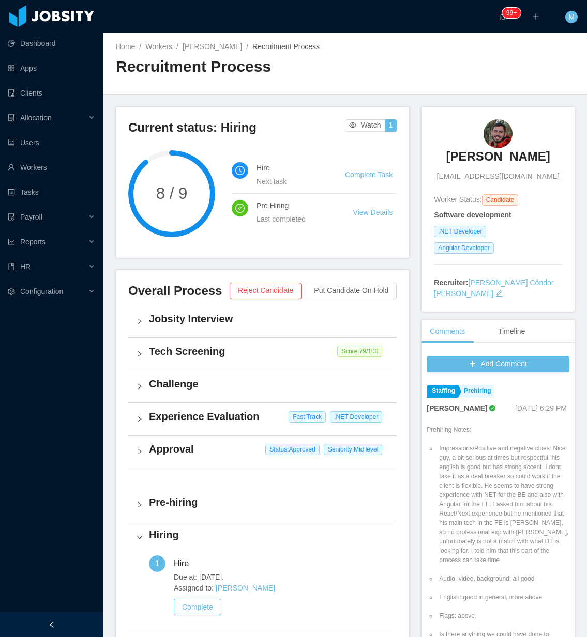
click at [65, 618] on div at bounding box center [51, 625] width 103 height 25
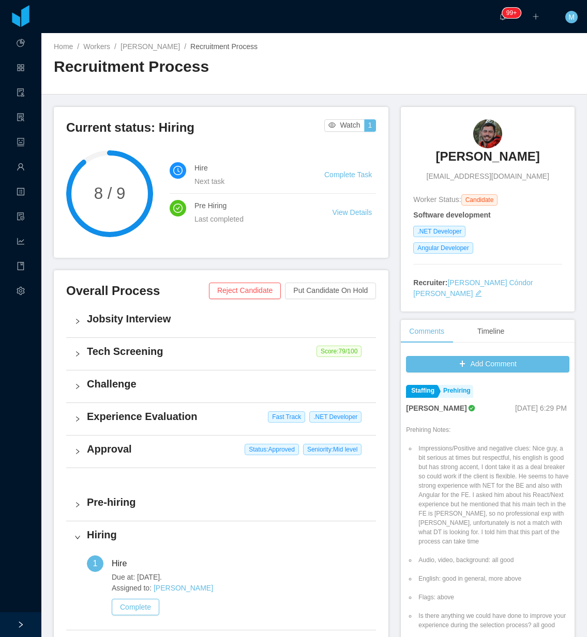
click at [106, 419] on h4 "Experience Evaluation" at bounding box center [227, 416] width 281 height 14
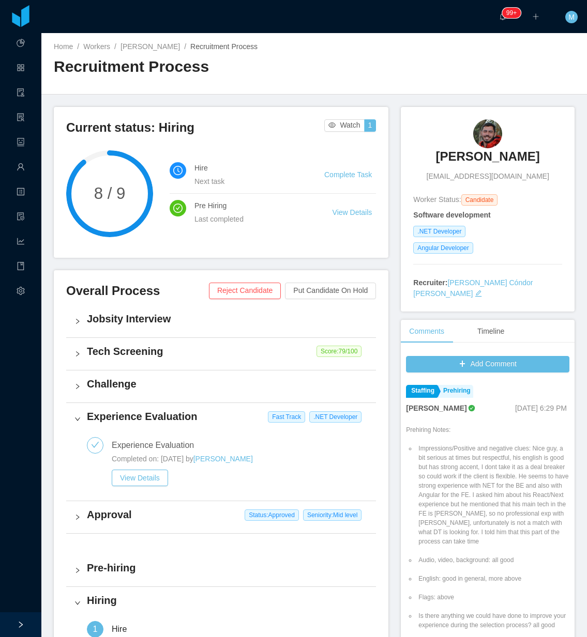
click at [98, 414] on h4 "Experience Evaluation" at bounding box center [227, 416] width 281 height 14
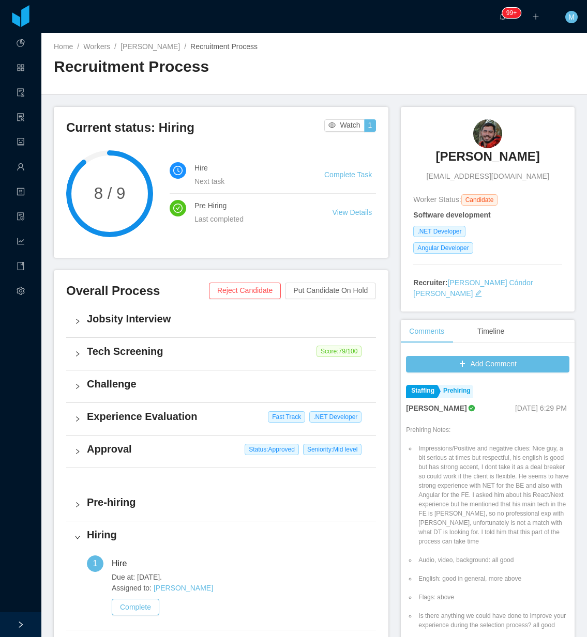
drag, startPoint x: 423, startPoint y: 151, endPoint x: 536, endPoint y: 154, distance: 113.2
click at [536, 154] on div "Rodrigo Ximenes rodrig.ximenes@gmail.com" at bounding box center [487, 150] width 149 height 63
copy h3 "Rodrigo Ximenes"
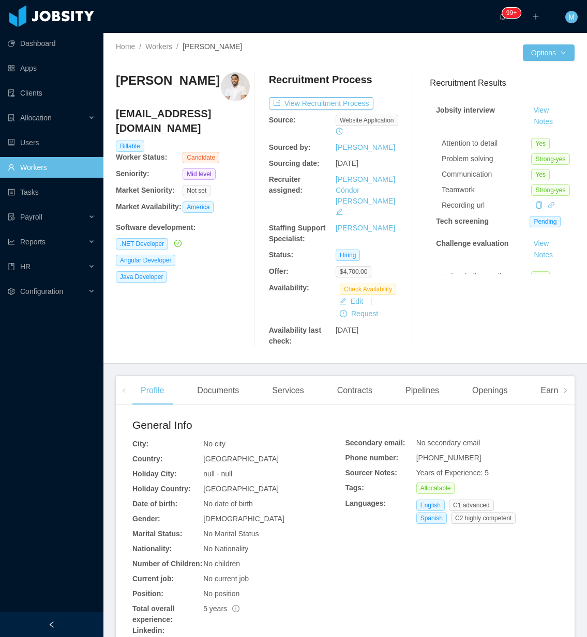
click at [158, 295] on div "[PERSON_NAME] [EMAIL_ADDRESS][DOMAIN_NAME] Billable Worker Status: Candidate Se…" at bounding box center [183, 209] width 134 height 274
click at [327, 102] on button "View Recruitment Process" at bounding box center [321, 103] width 104 height 12
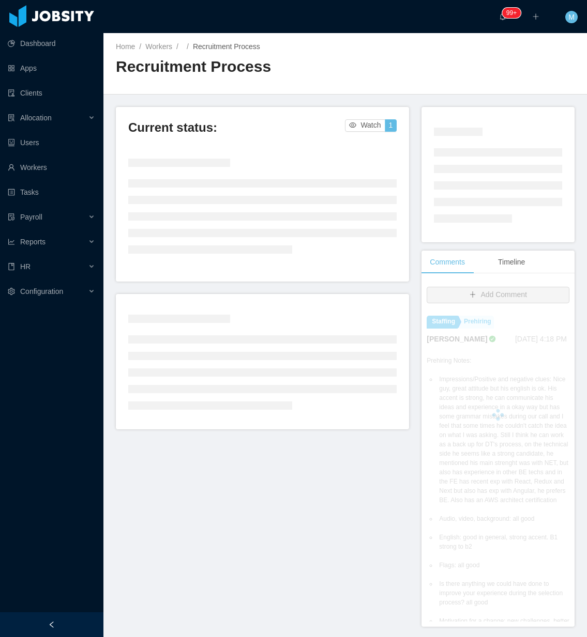
drag, startPoint x: 75, startPoint y: 624, endPoint x: 70, endPoint y: 612, distance: 14.1
click at [75, 624] on div at bounding box center [51, 625] width 103 height 25
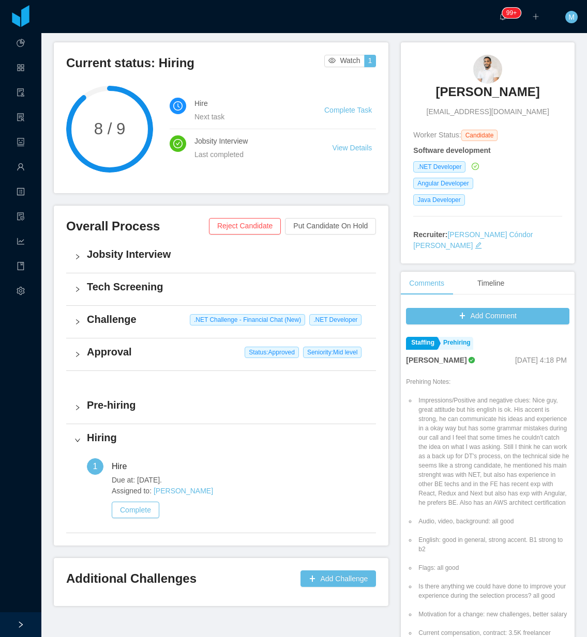
click at [115, 317] on h4 "Challenge" at bounding box center [227, 319] width 281 height 14
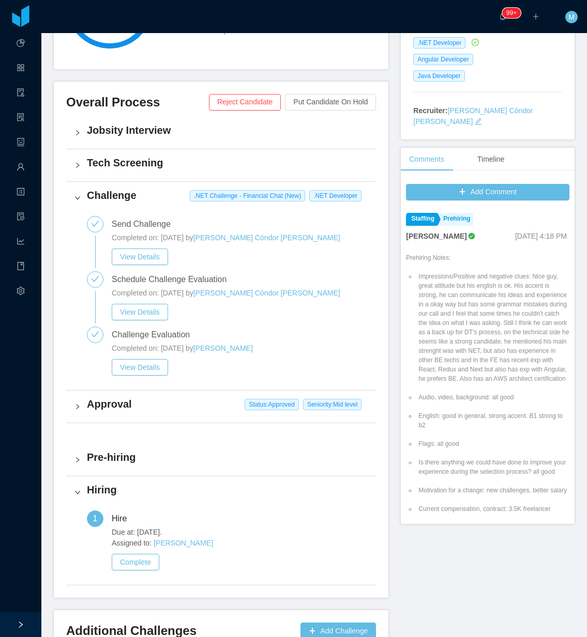
scroll to position [194, 0]
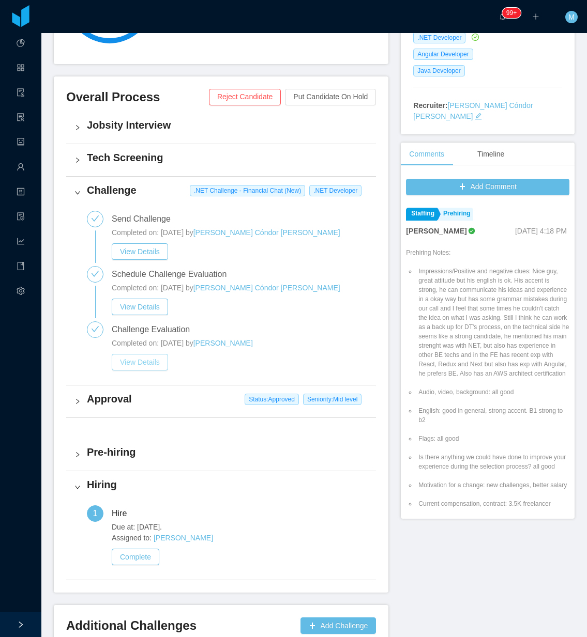
click at [139, 360] on button "View Details" at bounding box center [140, 362] width 56 height 17
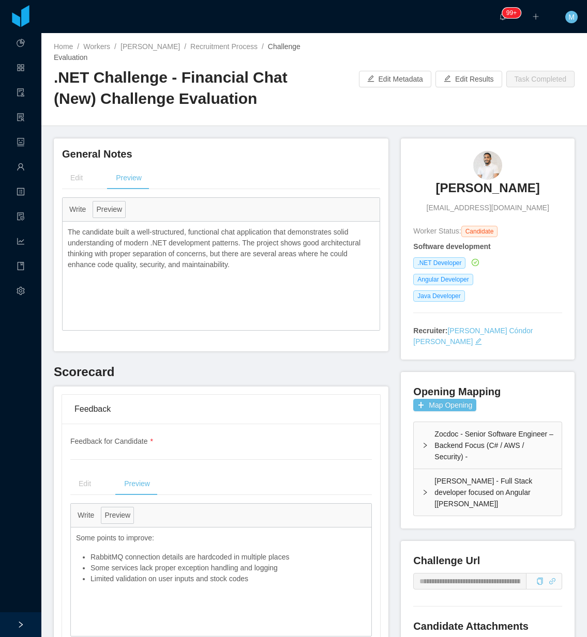
click at [246, 264] on p "The candidate built a well-structured, functional chat application that demonst…" at bounding box center [221, 248] width 307 height 43
drag, startPoint x: 239, startPoint y: 268, endPoint x: 64, endPoint y: 269, distance: 175.8
click at [64, 269] on div "The candidate built a well-structured, functional chat application that demonst…" at bounding box center [221, 249] width 317 height 54
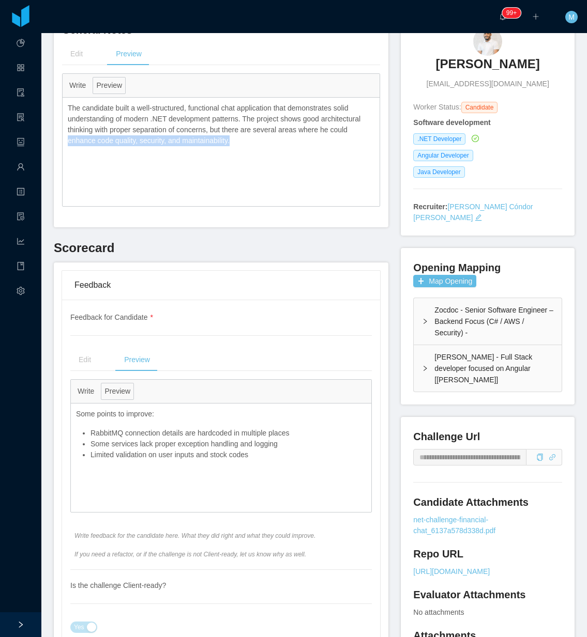
scroll to position [129, 0]
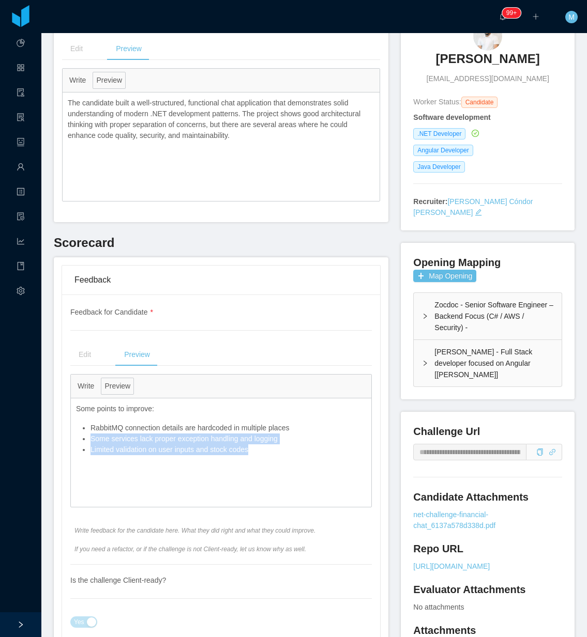
drag, startPoint x: 311, startPoint y: 464, endPoint x: 76, endPoint y: 436, distance: 236.9
click at [76, 436] on div "Some points to improve: RabbitMQ connection details are hardcoded in multiple p…" at bounding box center [221, 453] width 300 height 109
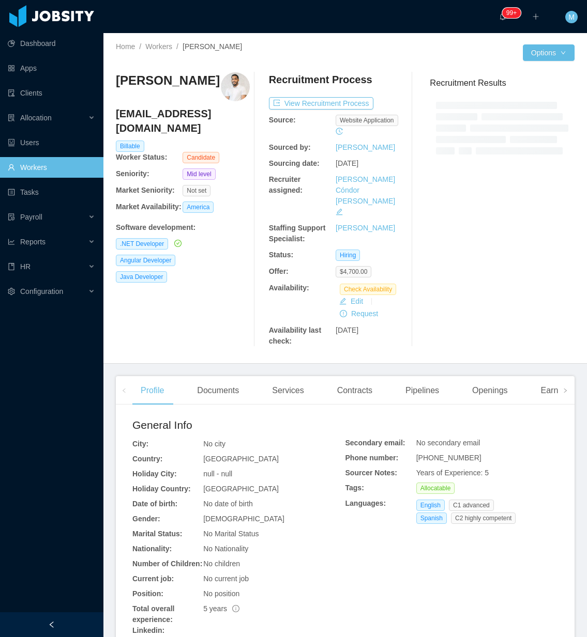
click at [63, 627] on div at bounding box center [51, 625] width 103 height 25
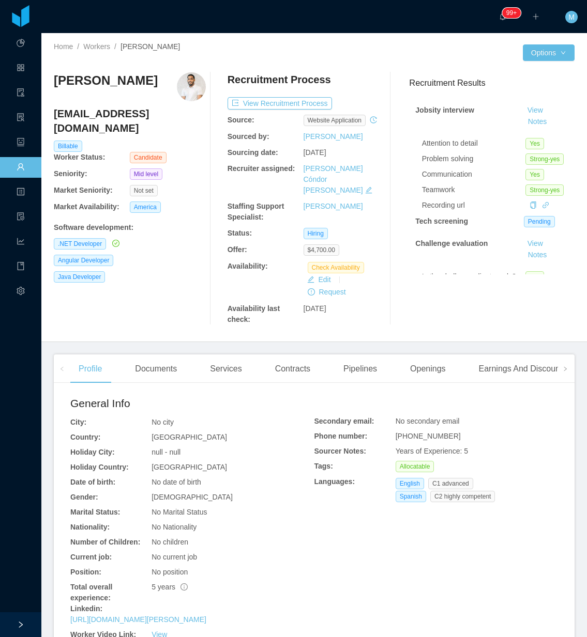
click at [145, 300] on div "[PERSON_NAME] [EMAIL_ADDRESS][DOMAIN_NAME] Billable Worker Status: Candidate Se…" at bounding box center [130, 198] width 152 height 253
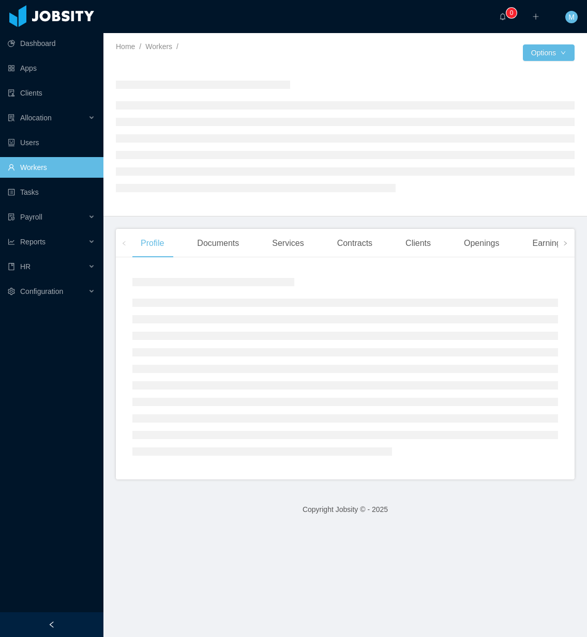
drag, startPoint x: 78, startPoint y: 620, endPoint x: 72, endPoint y: 614, distance: 8.5
click at [76, 620] on div at bounding box center [51, 625] width 103 height 25
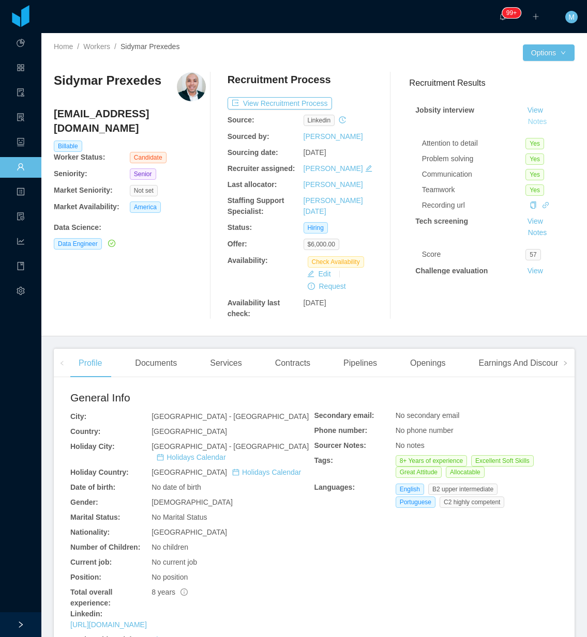
click at [527, 116] on button "Notes" at bounding box center [537, 122] width 27 height 12
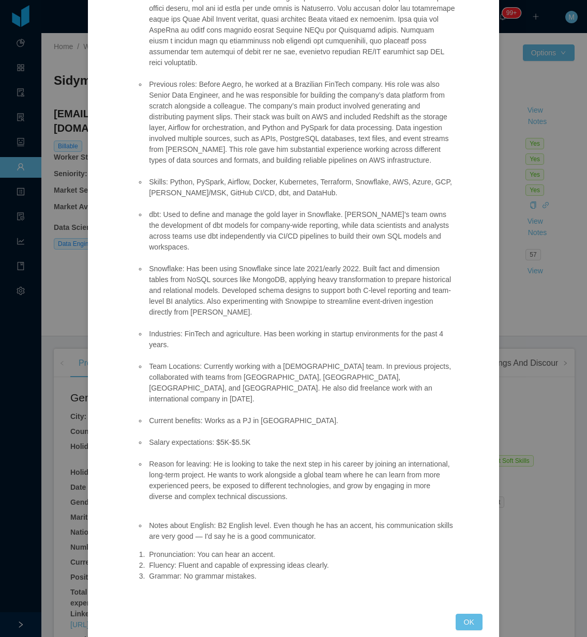
scroll to position [404, 0]
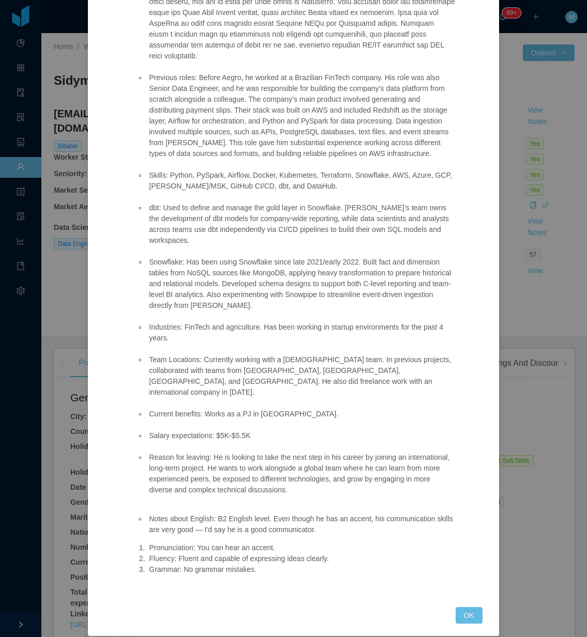
drag, startPoint x: 298, startPoint y: 569, endPoint x: 189, endPoint y: 502, distance: 127.8
click at [189, 502] on div "Position fit: I initially contacted him for Dolabra's Data Engineer, but he cou…" at bounding box center [295, 137] width 343 height 915
copy span "English: B2 English level. Even though he has an accent, his communication skil…"
click at [166, 476] on li "Reason for leaving: He is looking to take the next step in his career by joinin…" at bounding box center [301, 473] width 308 height 43
drag, startPoint x: 146, startPoint y: 441, endPoint x: 299, endPoint y: 573, distance: 201.6
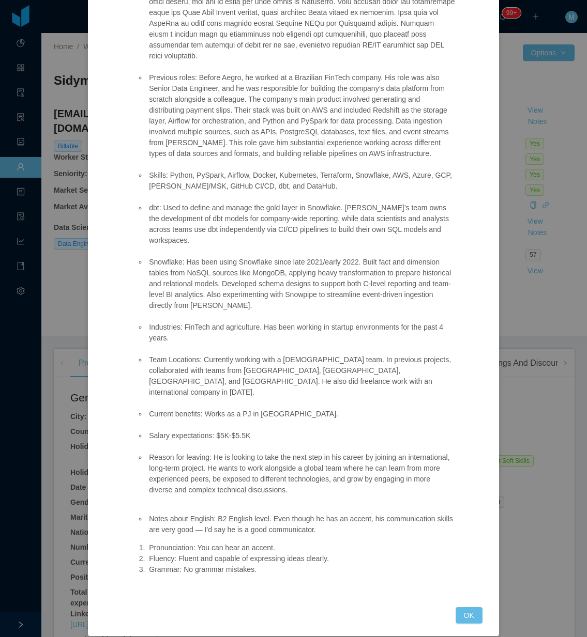
click at [299, 573] on div "Position fit: I initially contacted him for Dolabra's Data Engineer, but he cou…" at bounding box center [295, 137] width 343 height 915
copy div "Reason for leaving: He is looking to take the next step in his career by joinin…"
click at [455, 607] on button "OK" at bounding box center [468, 615] width 27 height 17
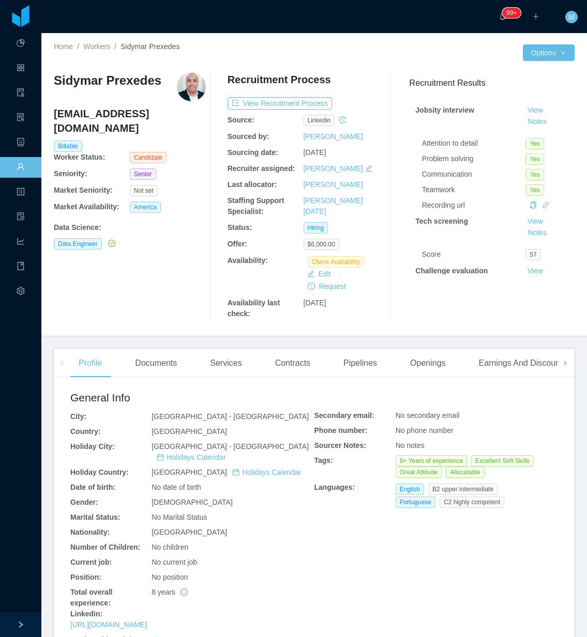
click at [557, 371] on span at bounding box center [565, 363] width 17 height 28
click at [523, 370] on div "Experience" at bounding box center [528, 363] width 58 height 29
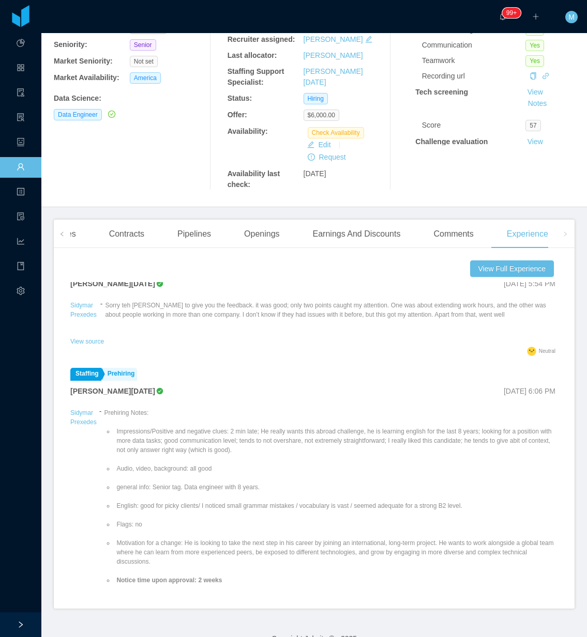
scroll to position [65, 0]
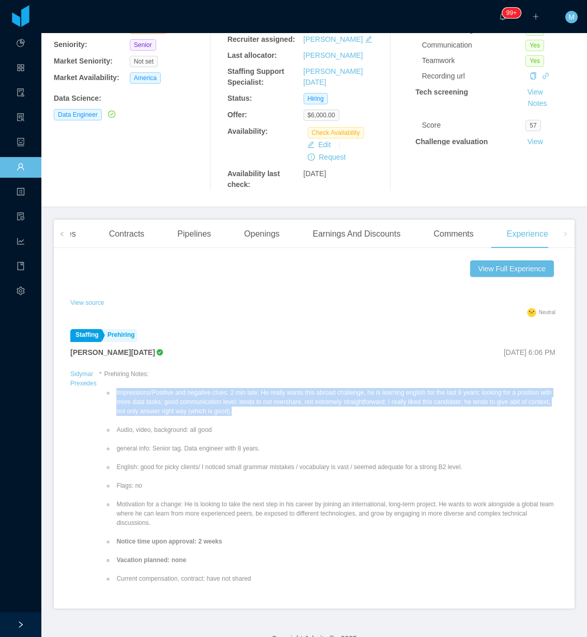
drag, startPoint x: 115, startPoint y: 393, endPoint x: 270, endPoint y: 414, distance: 156.4
click at [270, 414] on li "Impressions/Positive and negative clues: 2 min late; He really wants this abroa…" at bounding box center [336, 402] width 444 height 28
copy li "Impressions/Positive and negative clues: 2 min late; He really wants this abroa…"
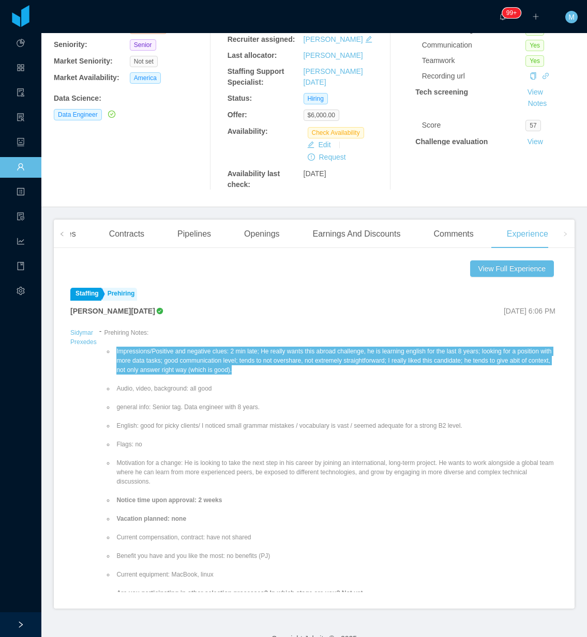
scroll to position [129, 0]
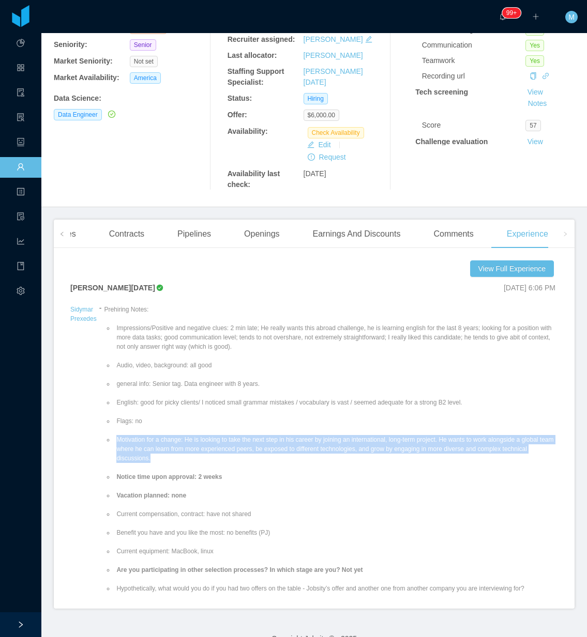
drag, startPoint x: 164, startPoint y: 457, endPoint x: 112, endPoint y: 440, distance: 54.6
click at [112, 440] on ul "Impressions/Positive and negative clues: 2 min late; He really wants this abroa…" at bounding box center [331, 514] width 454 height 400
copy li "Motivation for a change: He is looking to take the next step in his career by j…"
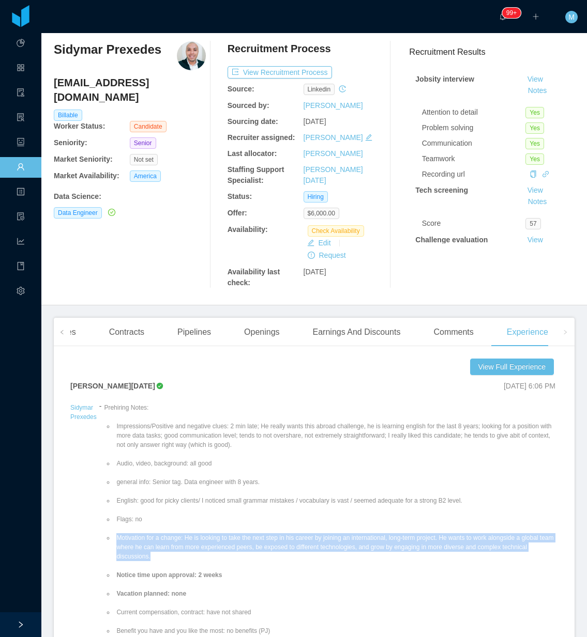
scroll to position [0, 0]
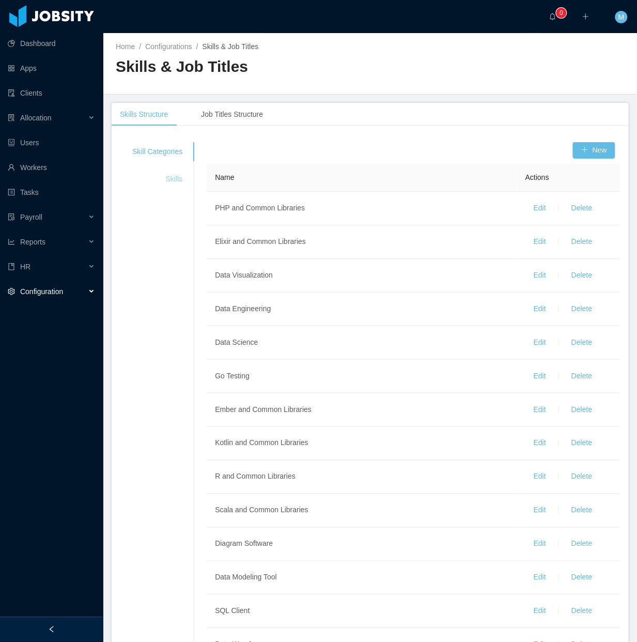
click at [174, 182] on div "Skills" at bounding box center [157, 179] width 75 height 19
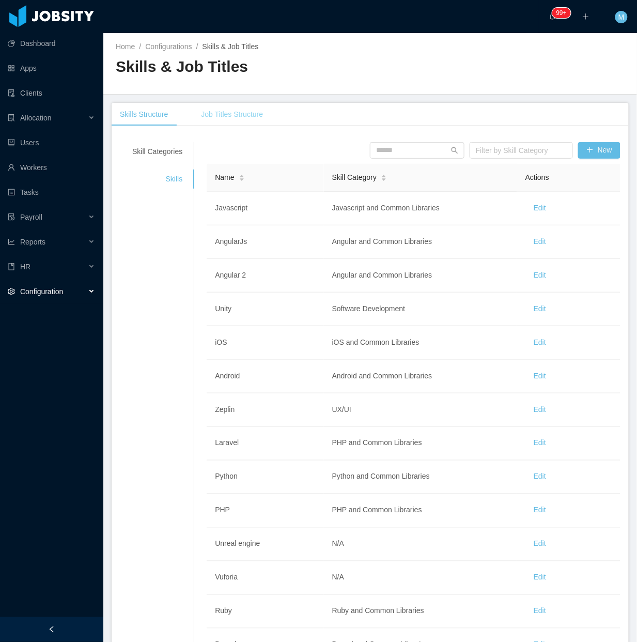
click at [242, 106] on div "Job Titles Structure" at bounding box center [232, 114] width 79 height 23
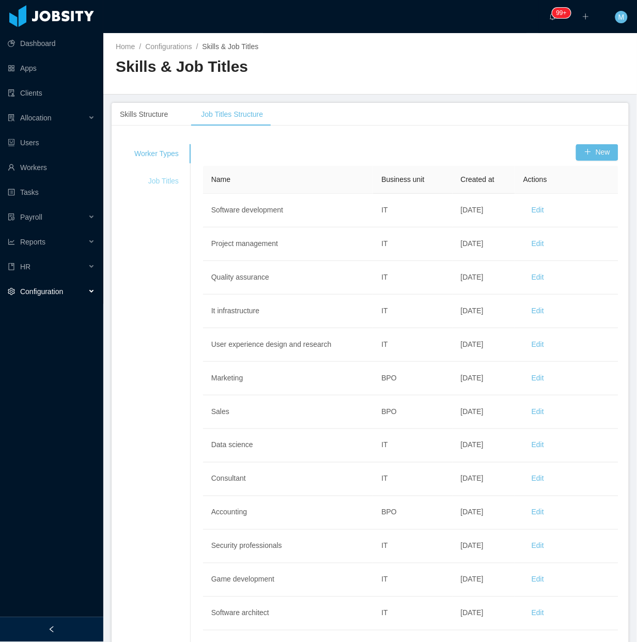
click at [171, 181] on div "Job Titles" at bounding box center [156, 181] width 69 height 19
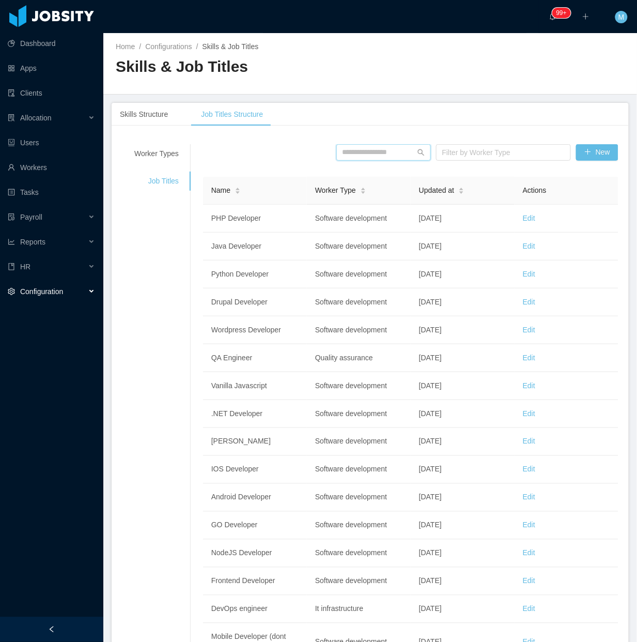
click at [371, 148] on input "text" at bounding box center [384, 152] width 95 height 17
type input "*****"
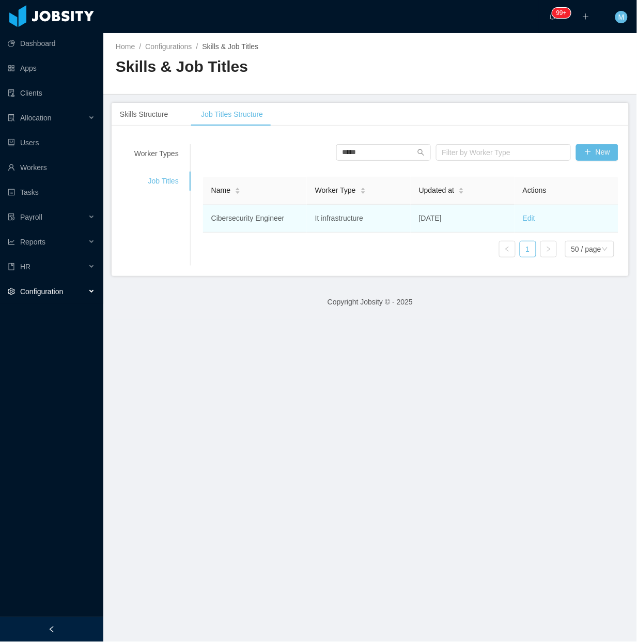
drag, startPoint x: 448, startPoint y: 220, endPoint x: 426, endPoint y: 220, distance: 21.7
click at [426, 220] on td "[DATE]" at bounding box center [463, 219] width 104 height 28
drag, startPoint x: 426, startPoint y: 220, endPoint x: 526, endPoint y: 218, distance: 99.8
click at [526, 218] on link "Edit" at bounding box center [529, 218] width 12 height 8
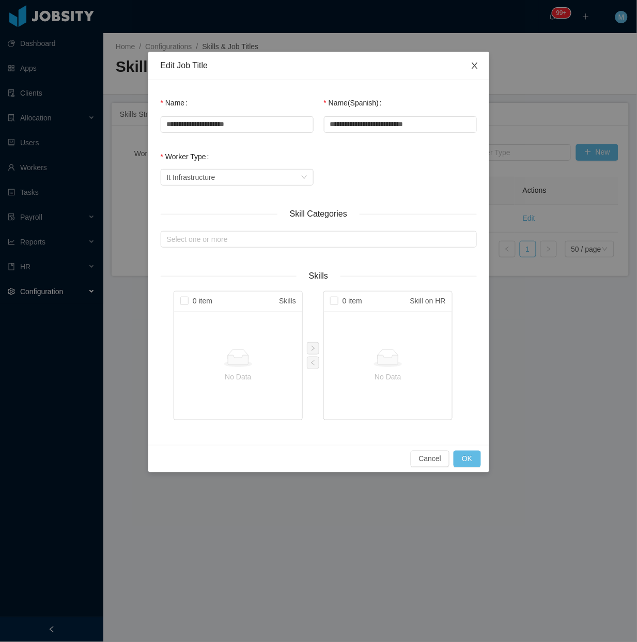
click at [476, 65] on icon "icon: close" at bounding box center [475, 66] width 6 height 6
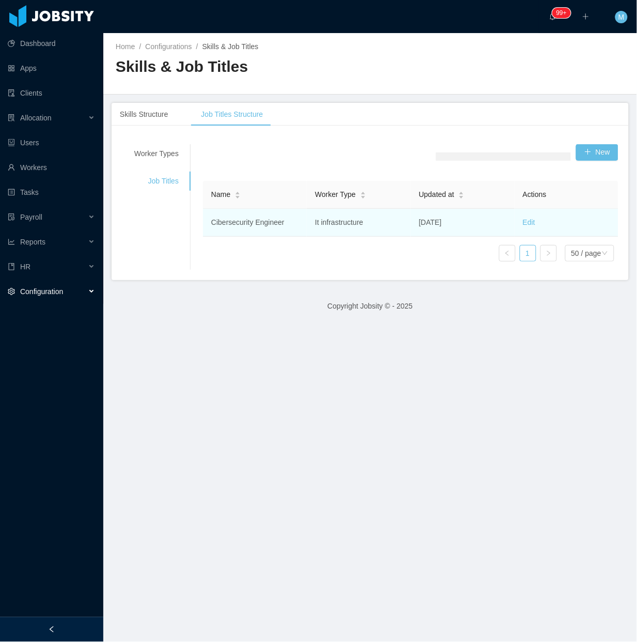
click at [450, 228] on td "[DATE]" at bounding box center [463, 223] width 104 height 28
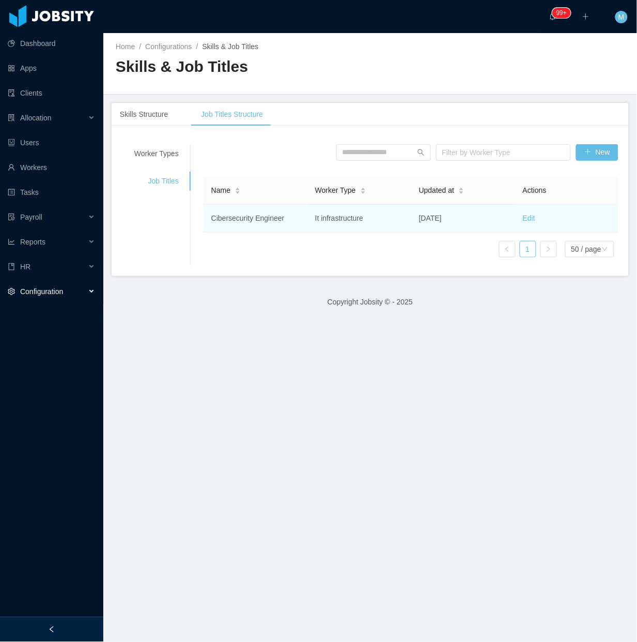
click at [471, 221] on td "[DATE]" at bounding box center [463, 219] width 104 height 28
click at [478, 217] on td "[DATE]" at bounding box center [463, 219] width 104 height 28
drag, startPoint x: 410, startPoint y: 218, endPoint x: 471, endPoint y: 220, distance: 61.5
click at [471, 220] on td "[DATE]" at bounding box center [463, 219] width 104 height 28
copy td "[DATE]"
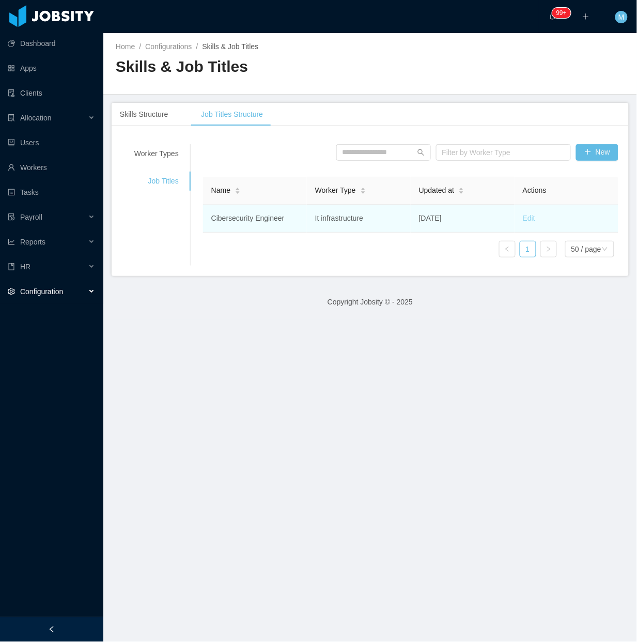
click at [530, 215] on link "Edit" at bounding box center [529, 218] width 12 height 8
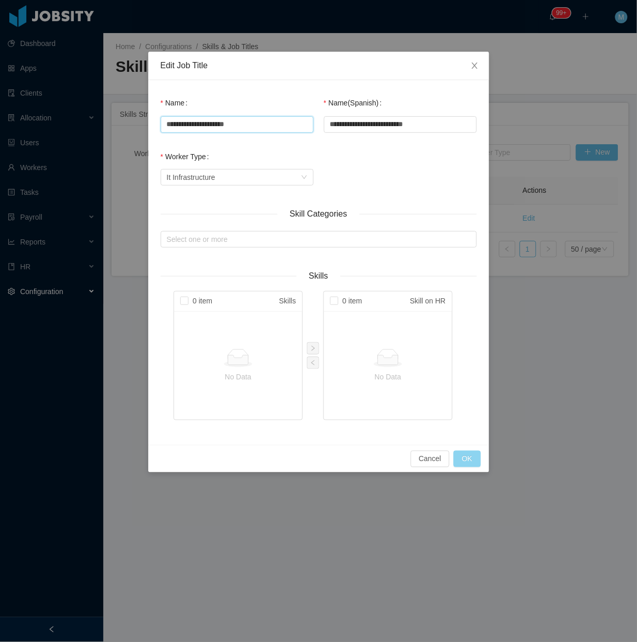
type input "**********"
click at [472, 456] on button "OK" at bounding box center [467, 459] width 27 height 17
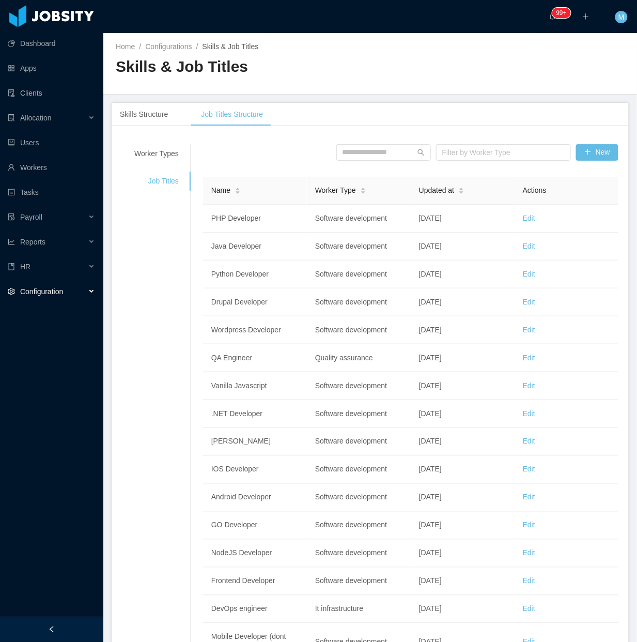
click at [63, 626] on div at bounding box center [51, 629] width 103 height 25
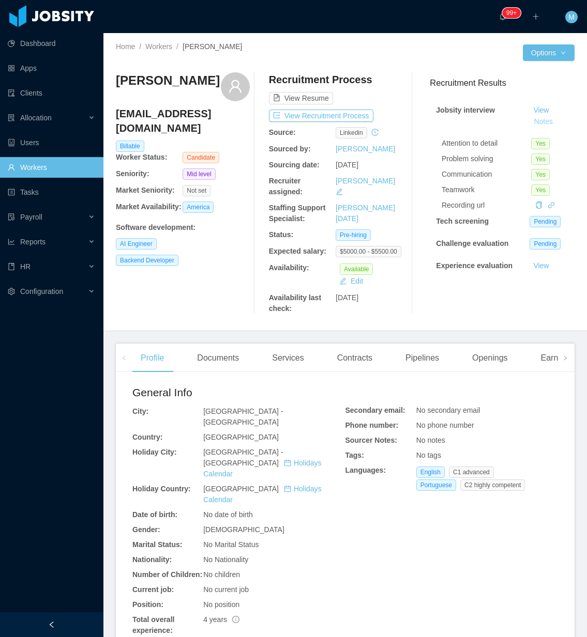
click at [530, 119] on button "Notes" at bounding box center [542, 122] width 27 height 12
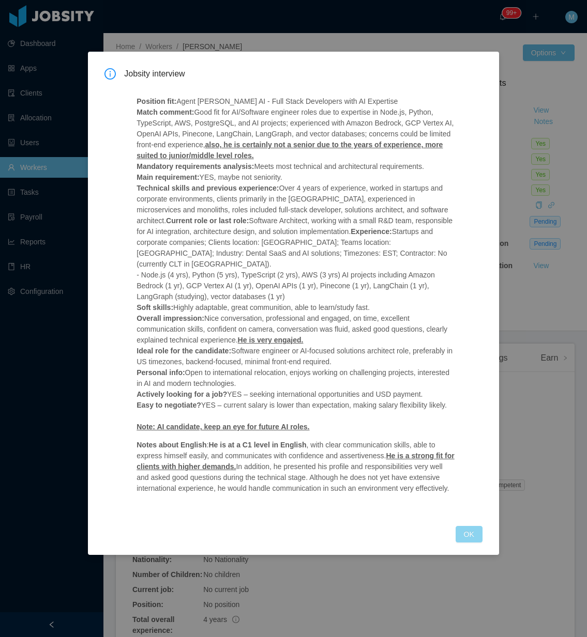
drag, startPoint x: 464, startPoint y: 502, endPoint x: 464, endPoint y: 515, distance: 12.9
click at [465, 513] on div "Jobsity interview Position fit: Agent Dora AI - Full Stack Developers with AI E…" at bounding box center [293, 305] width 378 height 475
drag, startPoint x: 474, startPoint y: 522, endPoint x: 470, endPoint y: 509, distance: 13.4
click at [474, 526] on button "OK" at bounding box center [468, 534] width 27 height 17
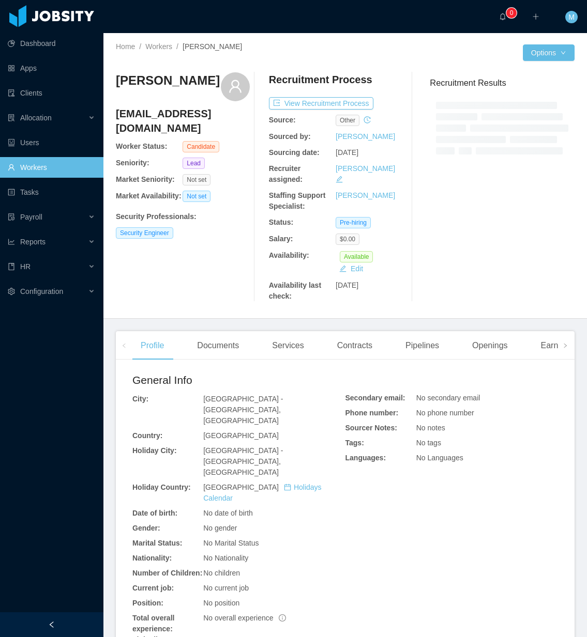
drag, startPoint x: 82, startPoint y: 613, endPoint x: 91, endPoint y: 585, distance: 29.4
click at [83, 618] on div at bounding box center [51, 625] width 103 height 25
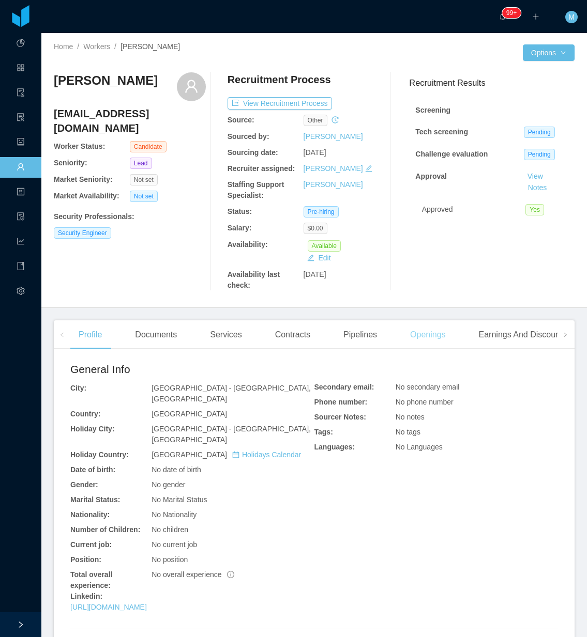
click at [437, 339] on div "Openings" at bounding box center [428, 334] width 52 height 29
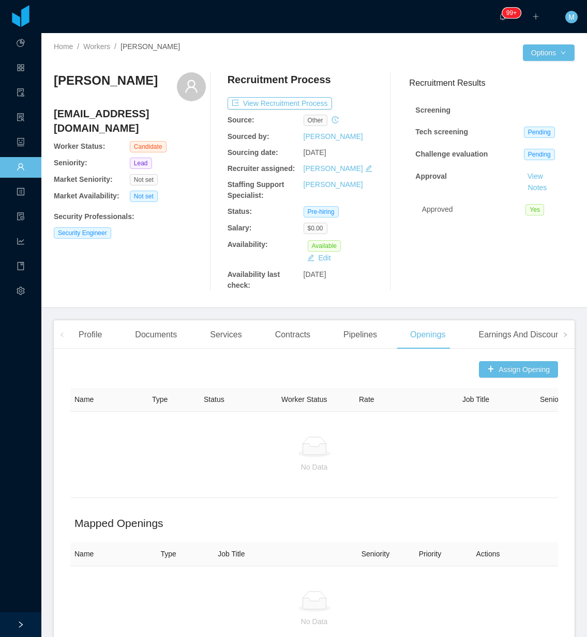
scroll to position [65, 0]
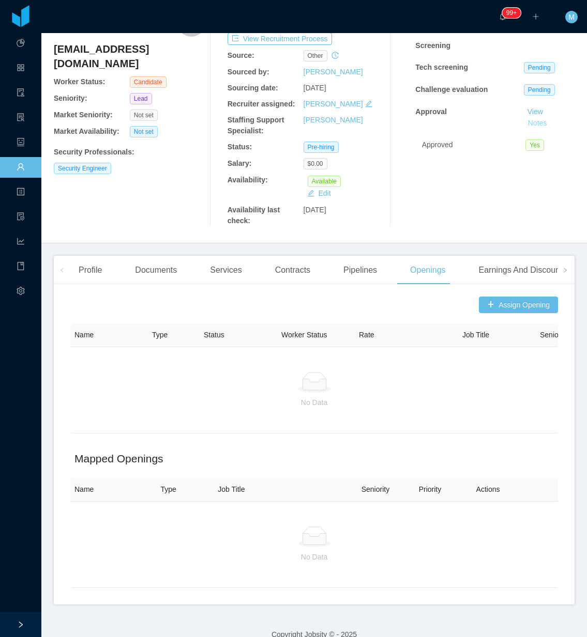
click at [526, 125] on button "Notes" at bounding box center [537, 123] width 27 height 12
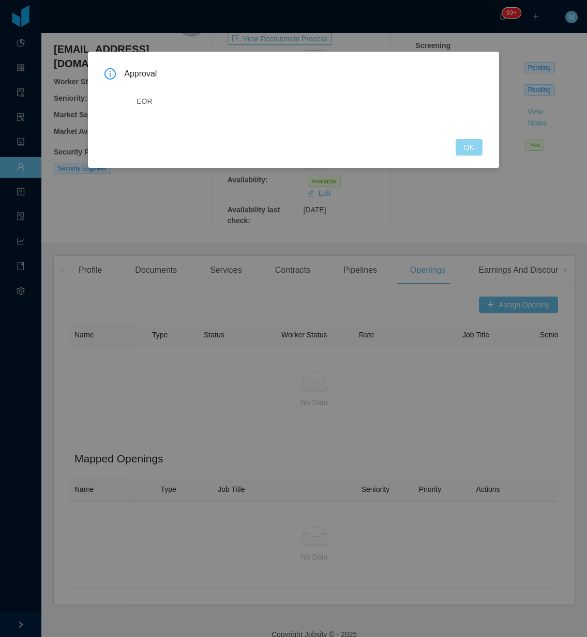
click at [466, 146] on button "OK" at bounding box center [468, 147] width 27 height 17
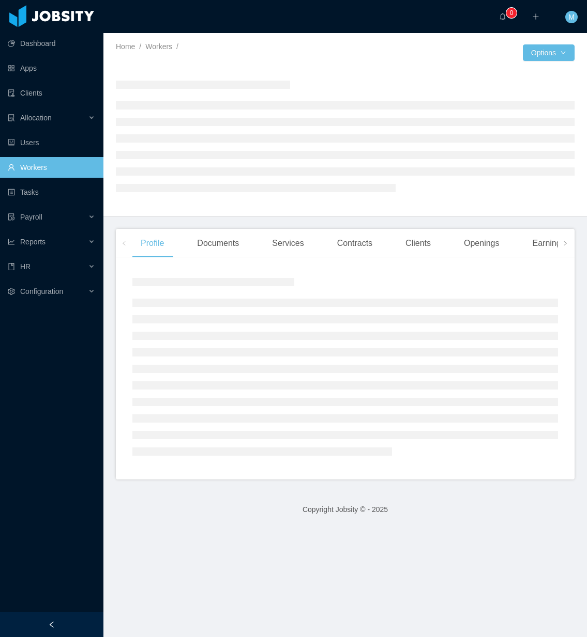
drag, startPoint x: 65, startPoint y: 621, endPoint x: 58, endPoint y: 617, distance: 8.2
click at [65, 621] on div at bounding box center [51, 625] width 103 height 25
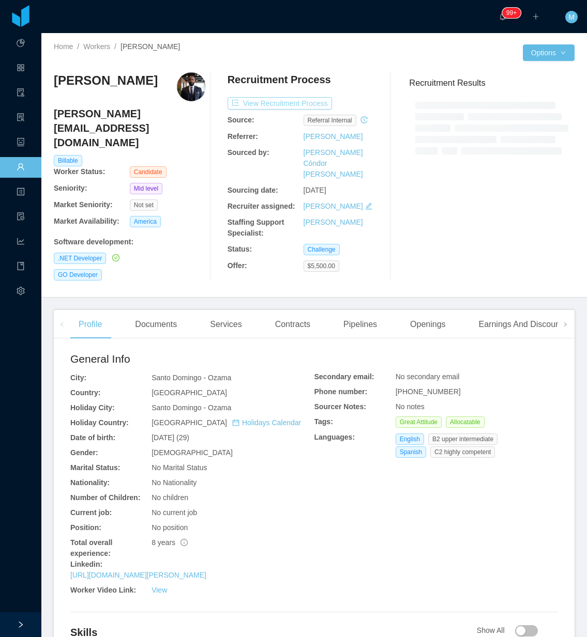
drag, startPoint x: 261, startPoint y: 102, endPoint x: 256, endPoint y: 123, distance: 21.3
click at [261, 102] on button "View Recruitment Process" at bounding box center [279, 103] width 104 height 12
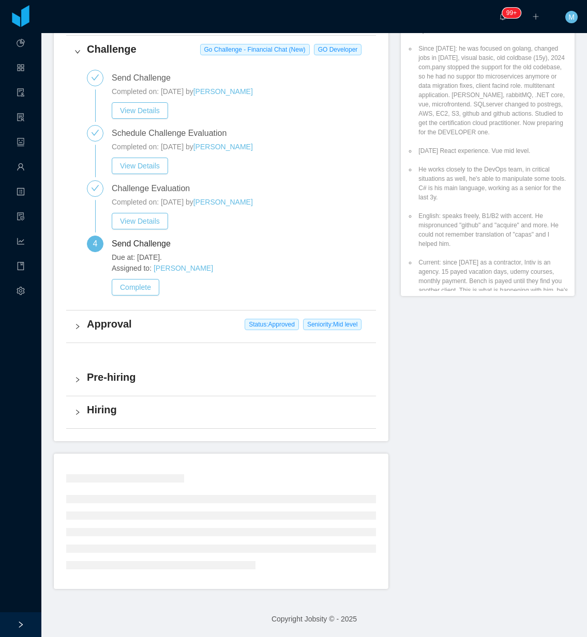
scroll to position [378, 0]
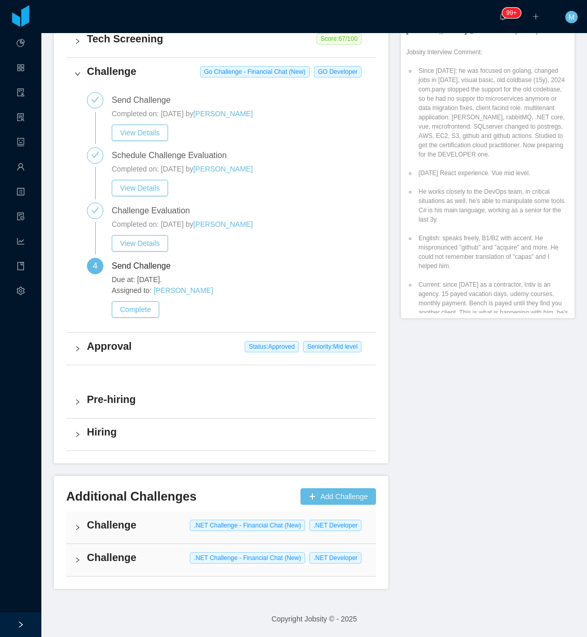
click at [82, 529] on div "Challenge .NET Challenge - Financial Chat (New) .NET Developer" at bounding box center [221, 528] width 310 height 32
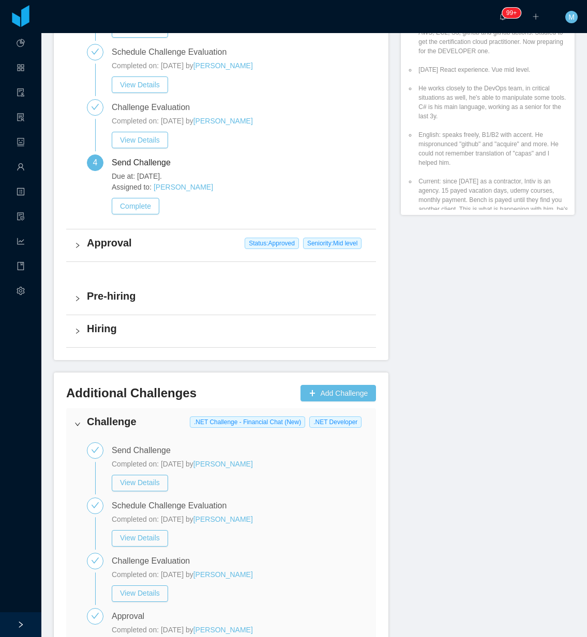
scroll to position [610, 0]
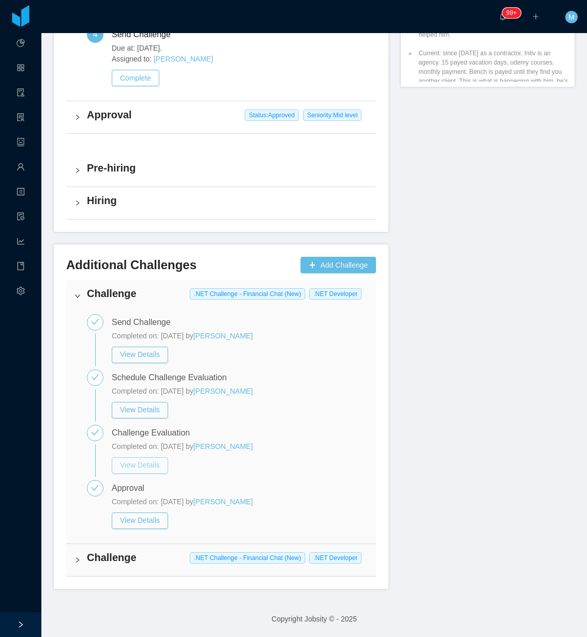
click at [151, 468] on button "View Details" at bounding box center [140, 465] width 56 height 17
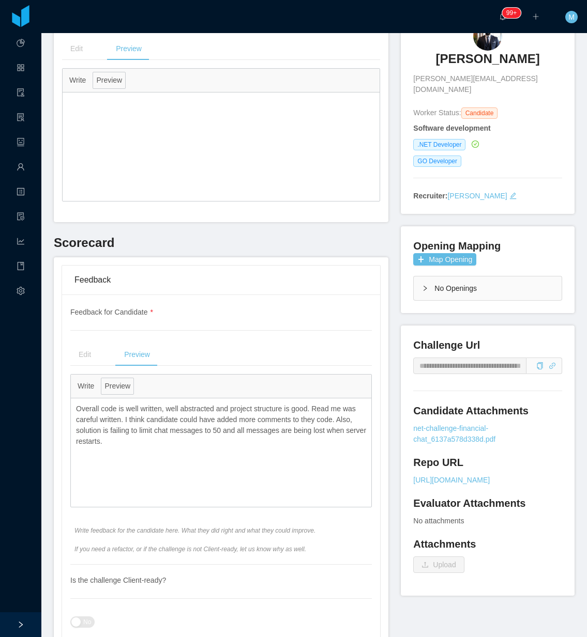
scroll to position [194, 0]
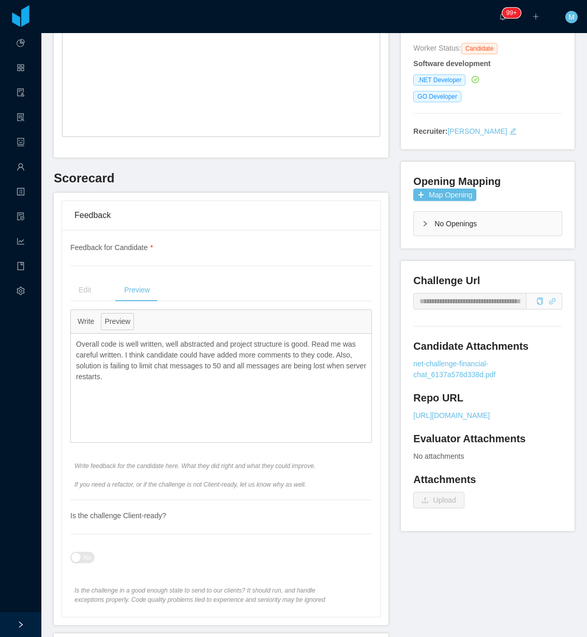
click at [164, 378] on p "Overall code is well written, well abstracted and project structure is good. Re…" at bounding box center [221, 360] width 290 height 43
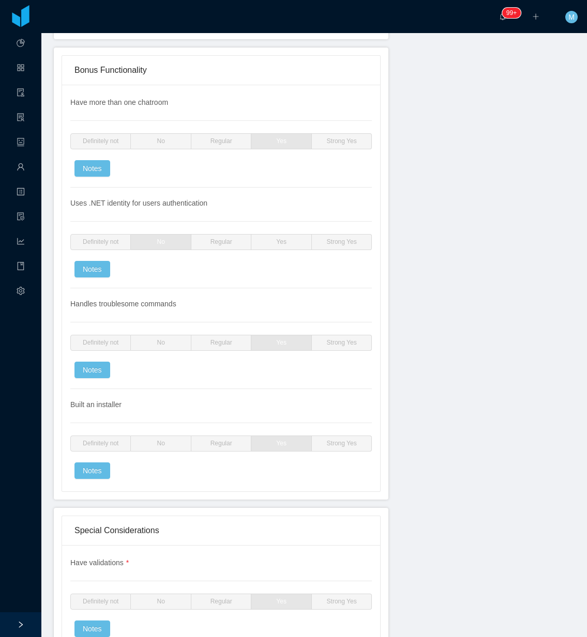
scroll to position [2843, 0]
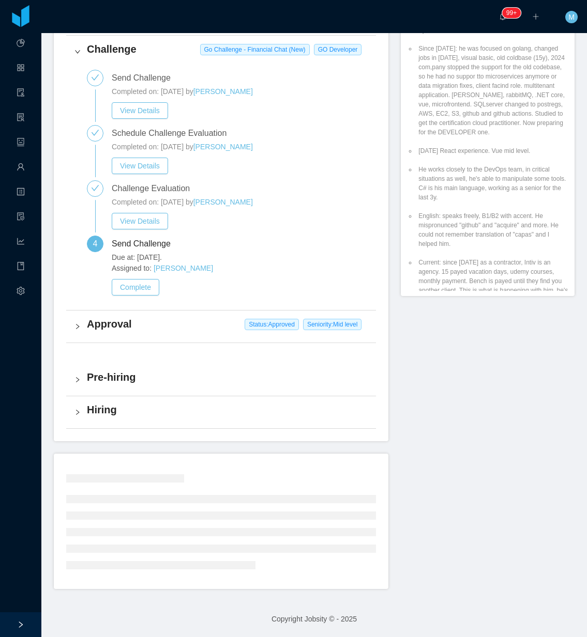
scroll to position [378, 0]
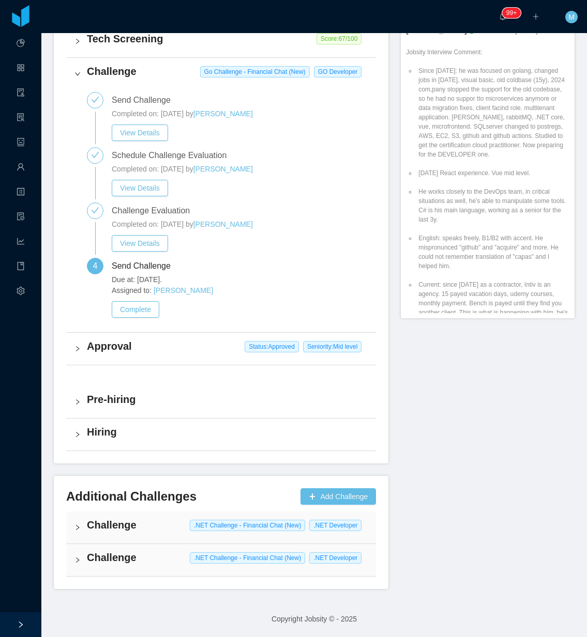
click at [79, 561] on icon "icon: right" at bounding box center [77, 560] width 6 height 6
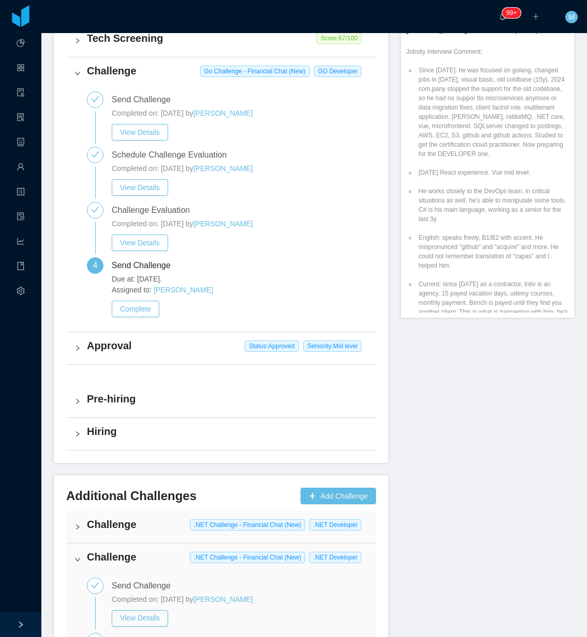
scroll to position [610, 0]
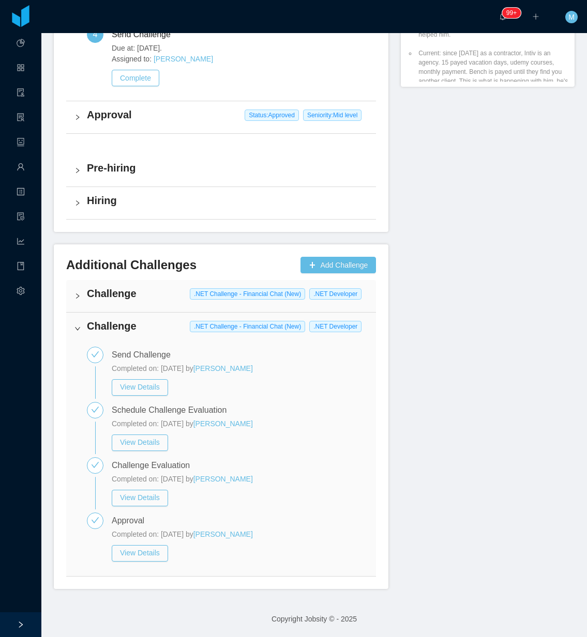
click at [80, 296] on icon "icon: right" at bounding box center [77, 296] width 6 height 6
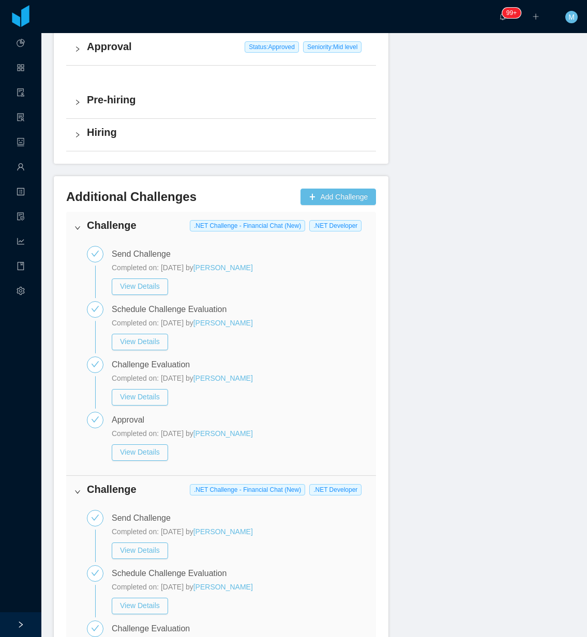
scroll to position [841, 0]
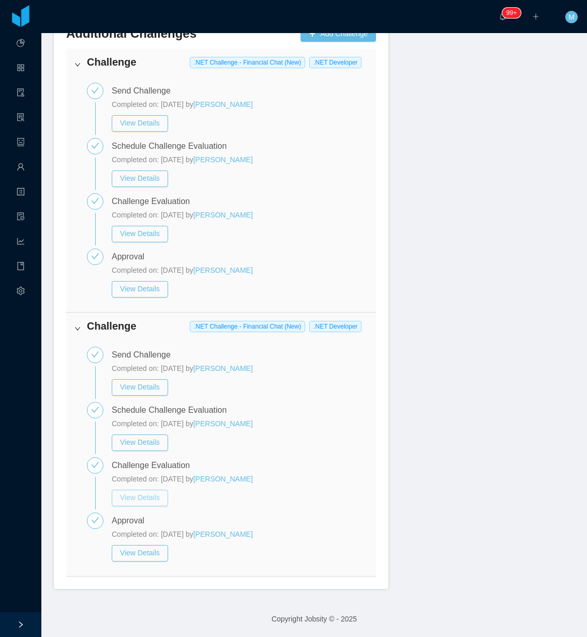
click at [151, 497] on button "View Details" at bounding box center [140, 498] width 56 height 17
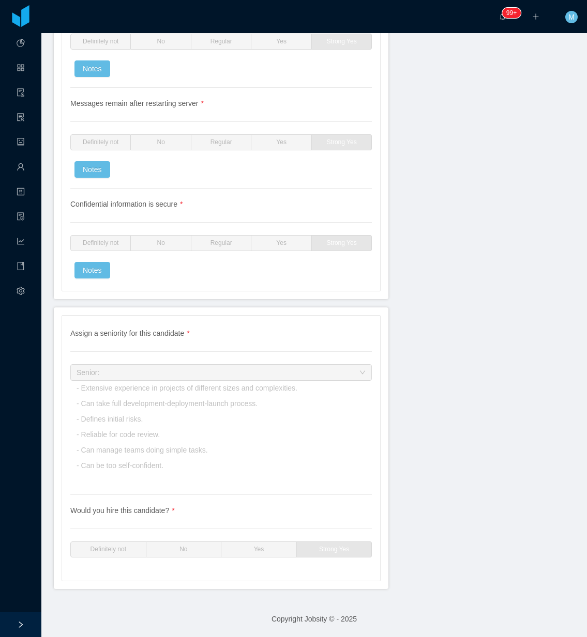
scroll to position [3190, 0]
